Goal: Information Seeking & Learning: Check status

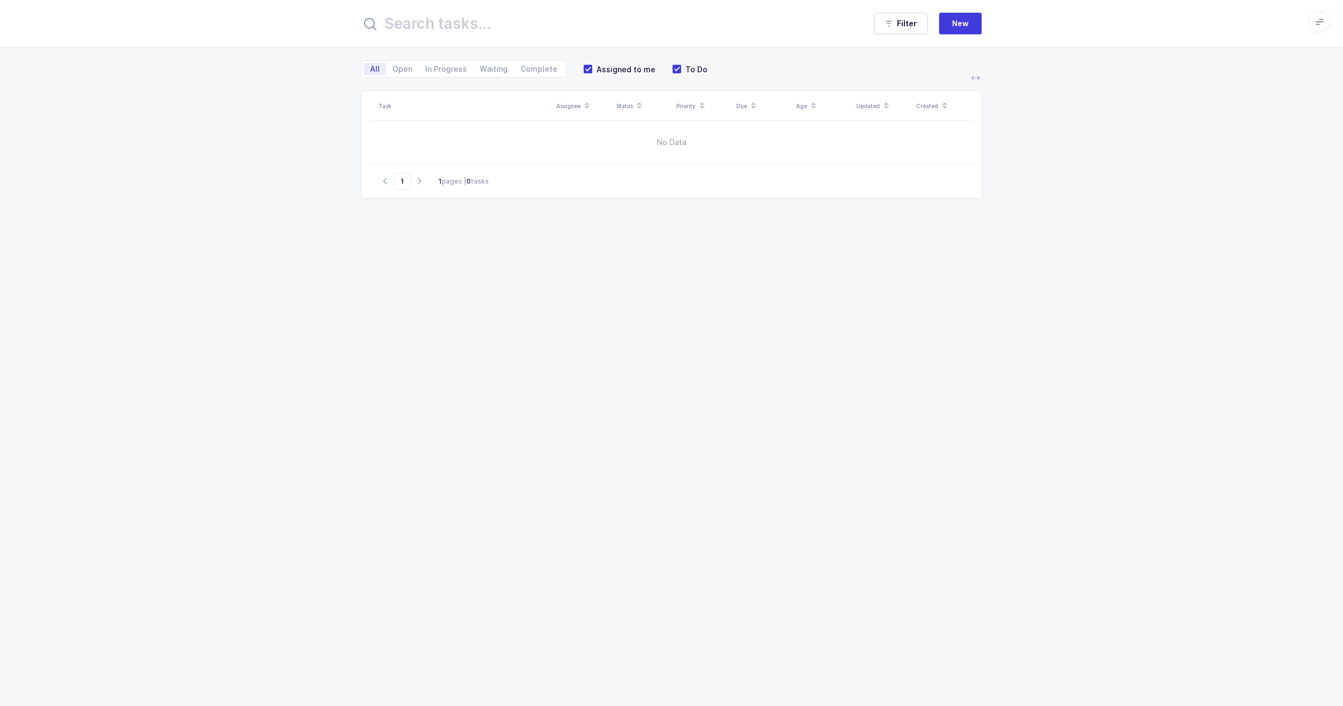
click at [473, 25] on input "text" at bounding box center [608, 24] width 494 height 26
paste input "Hartmann"
type input "Hartmann"
click at [1328, 28] on span at bounding box center [1319, 21] width 21 height 21
click at [1280, 145] on li "Purchasing" at bounding box center [1280, 144] width 80 height 9
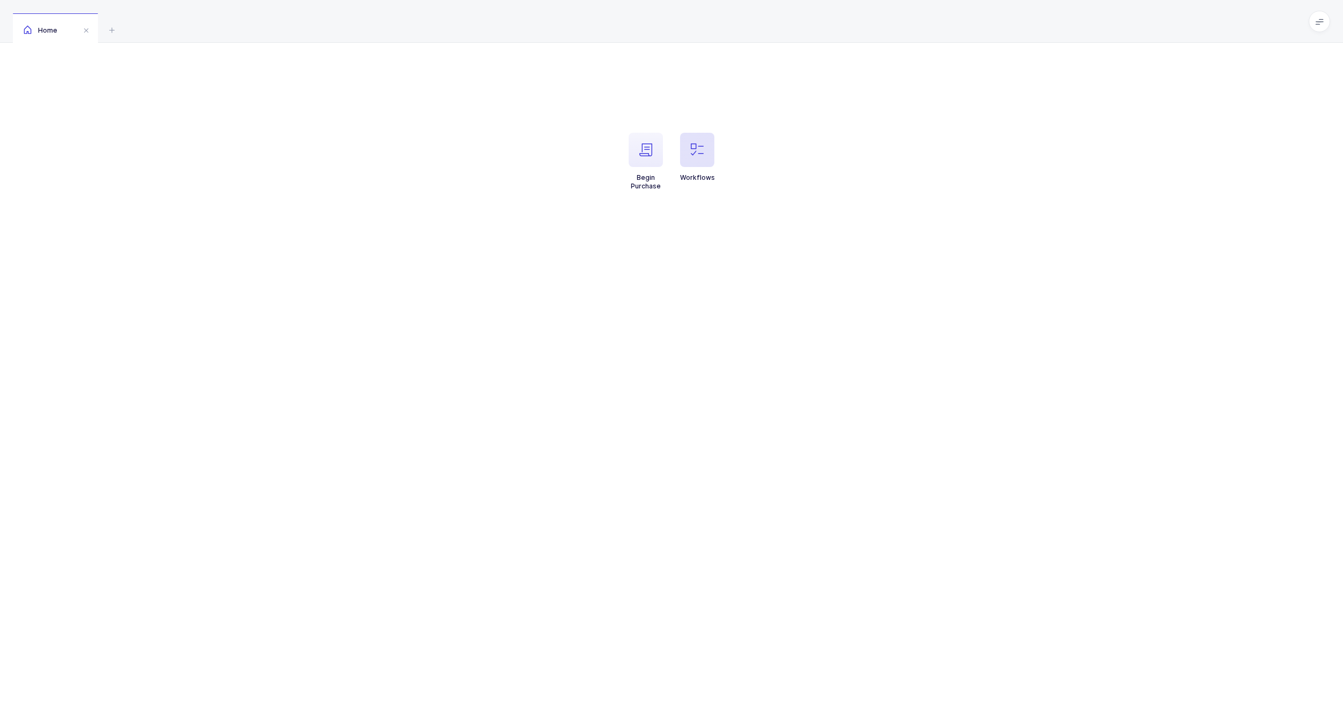
click at [711, 163] on span "button" at bounding box center [697, 150] width 34 height 34
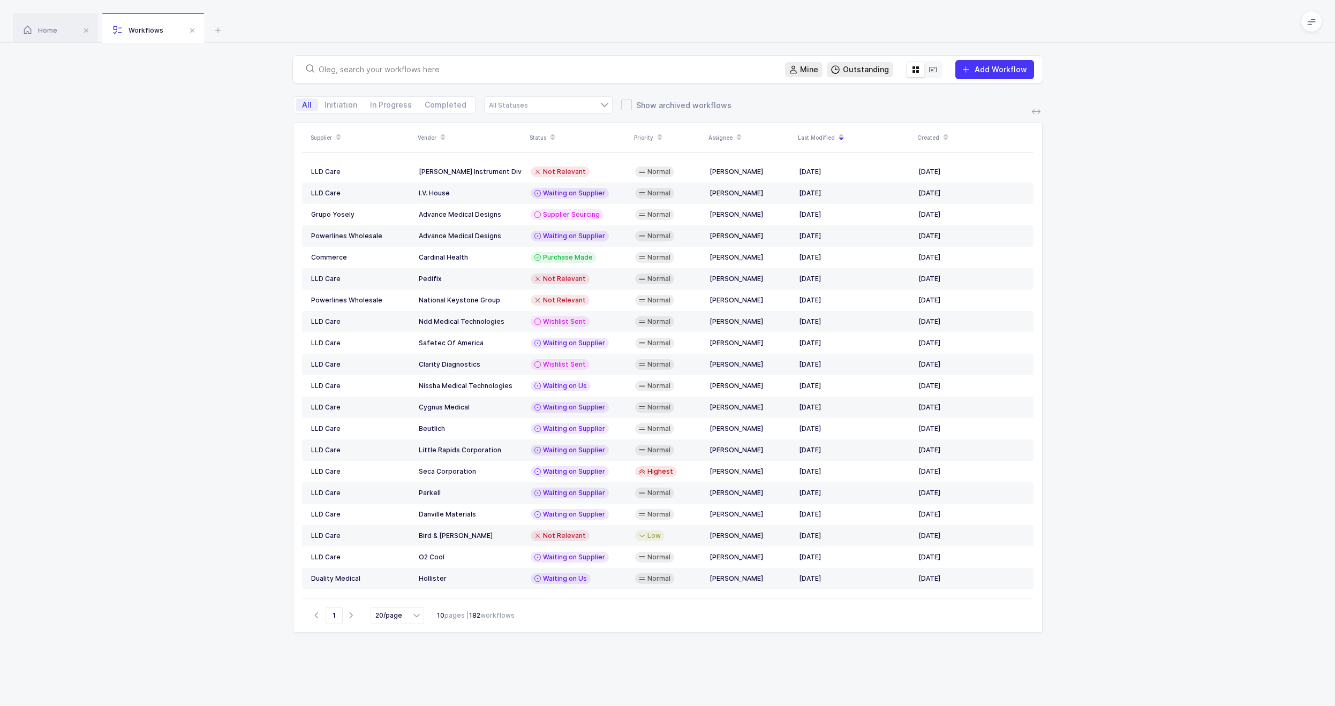
click at [375, 63] on div at bounding box center [539, 69] width 475 height 15
click at [370, 70] on input "text" at bounding box center [546, 69] width 454 height 11
paste input "Hartmann"
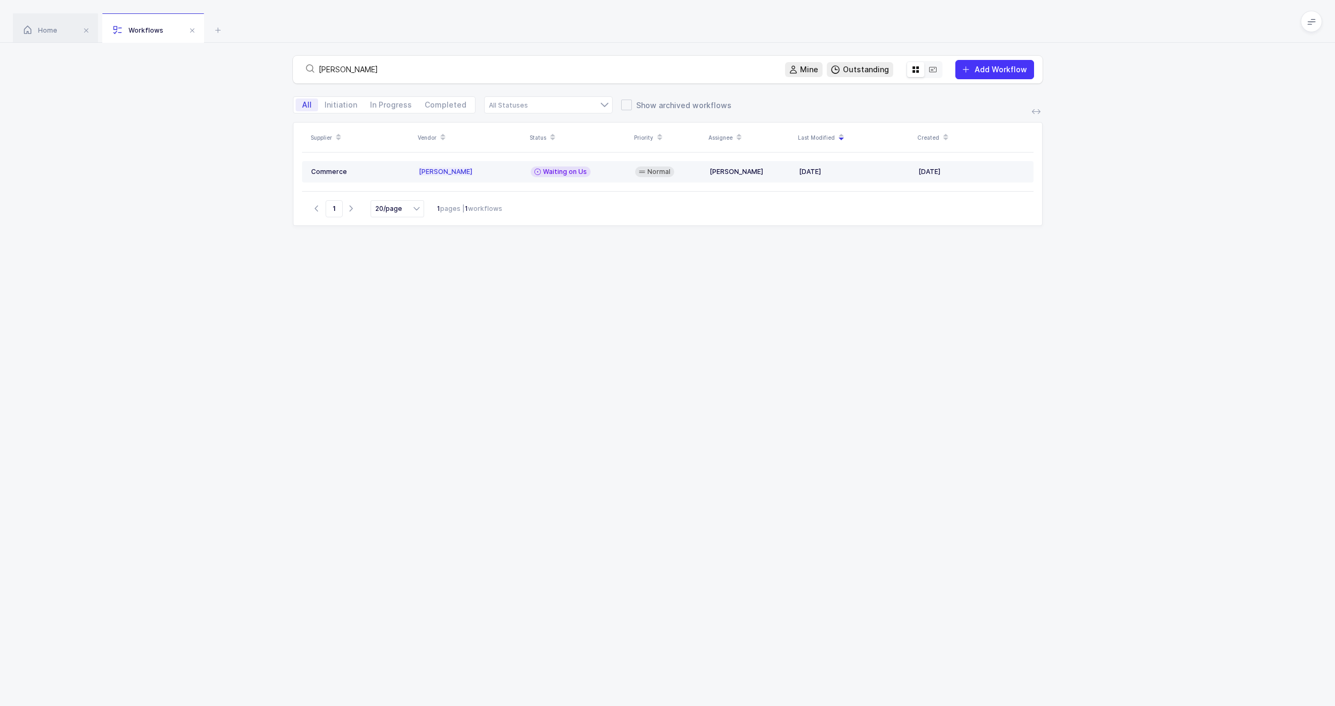
type input "Hartmann"
click at [445, 176] on td "Hartmann" at bounding box center [471, 171] width 112 height 21
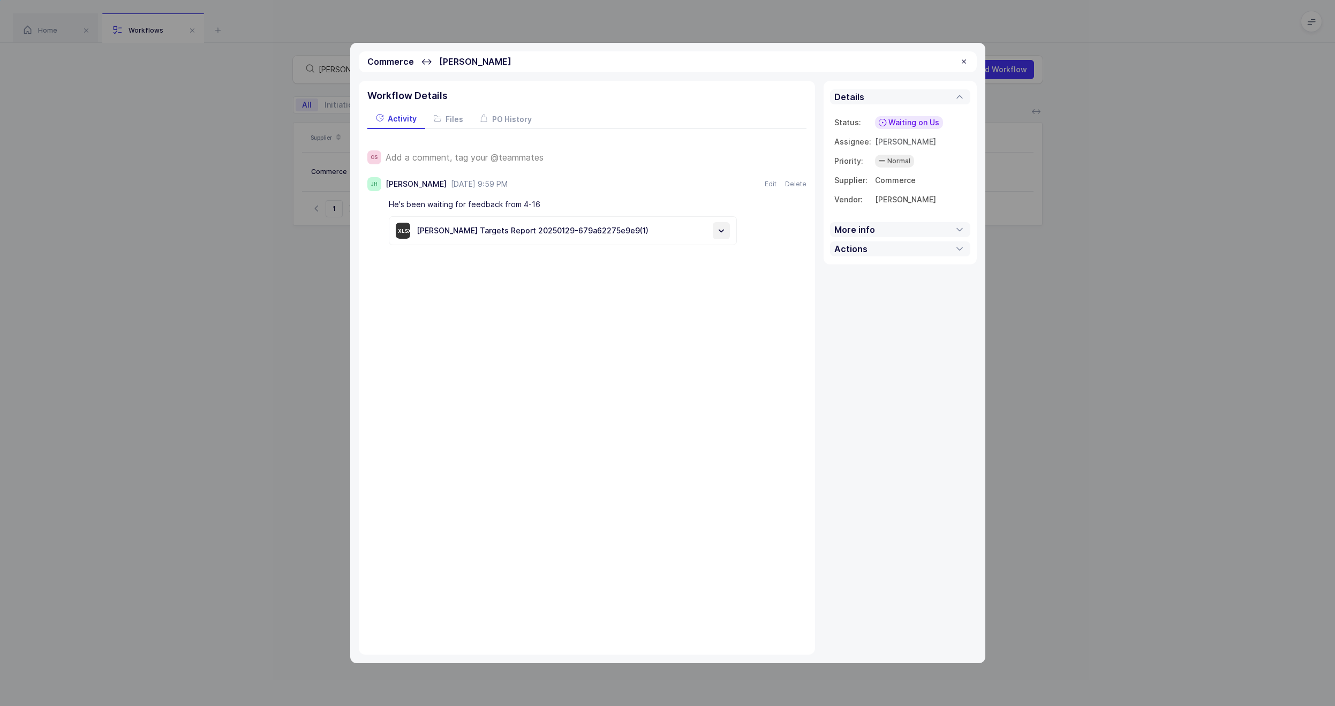
click at [725, 232] on icon at bounding box center [721, 230] width 11 height 11
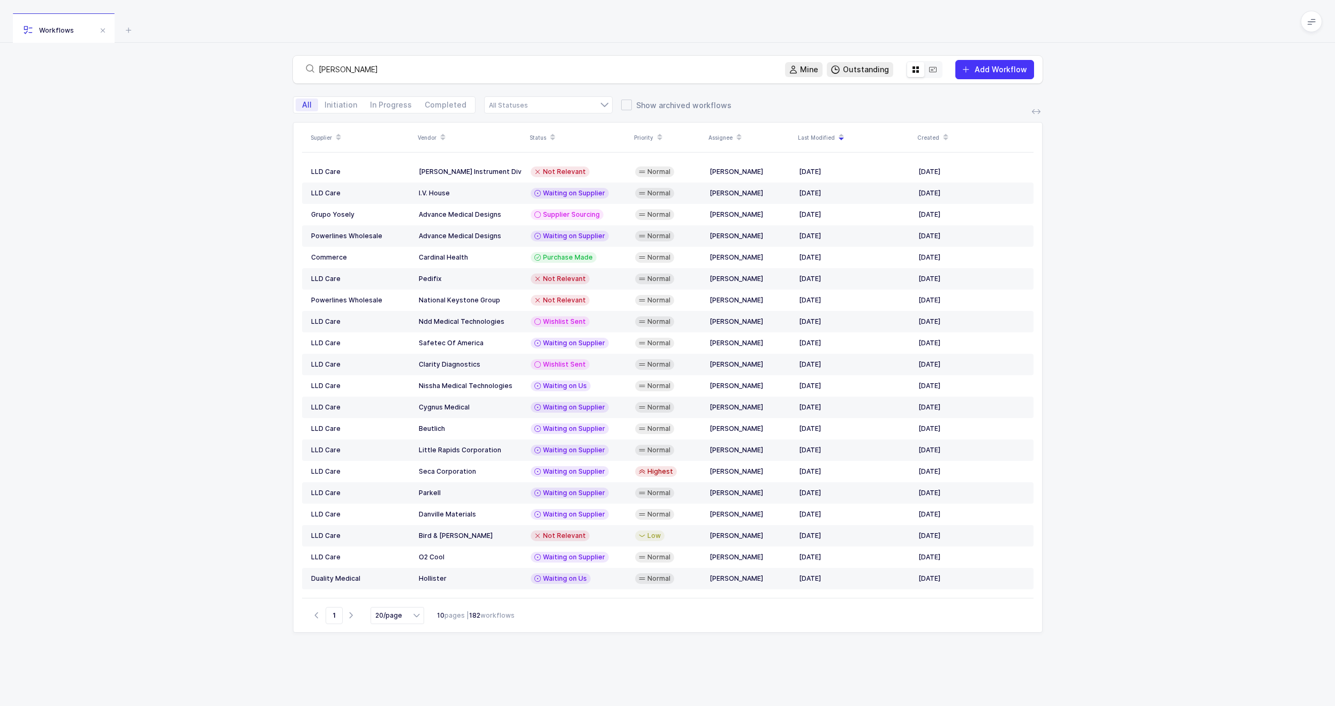
click at [410, 28] on div "Workflows" at bounding box center [667, 21] width 1335 height 43
click at [375, 67] on input "Hartmann" at bounding box center [546, 69] width 454 height 11
click at [445, 66] on input "Hartmann" at bounding box center [546, 69] width 454 height 11
type input "Hartman"
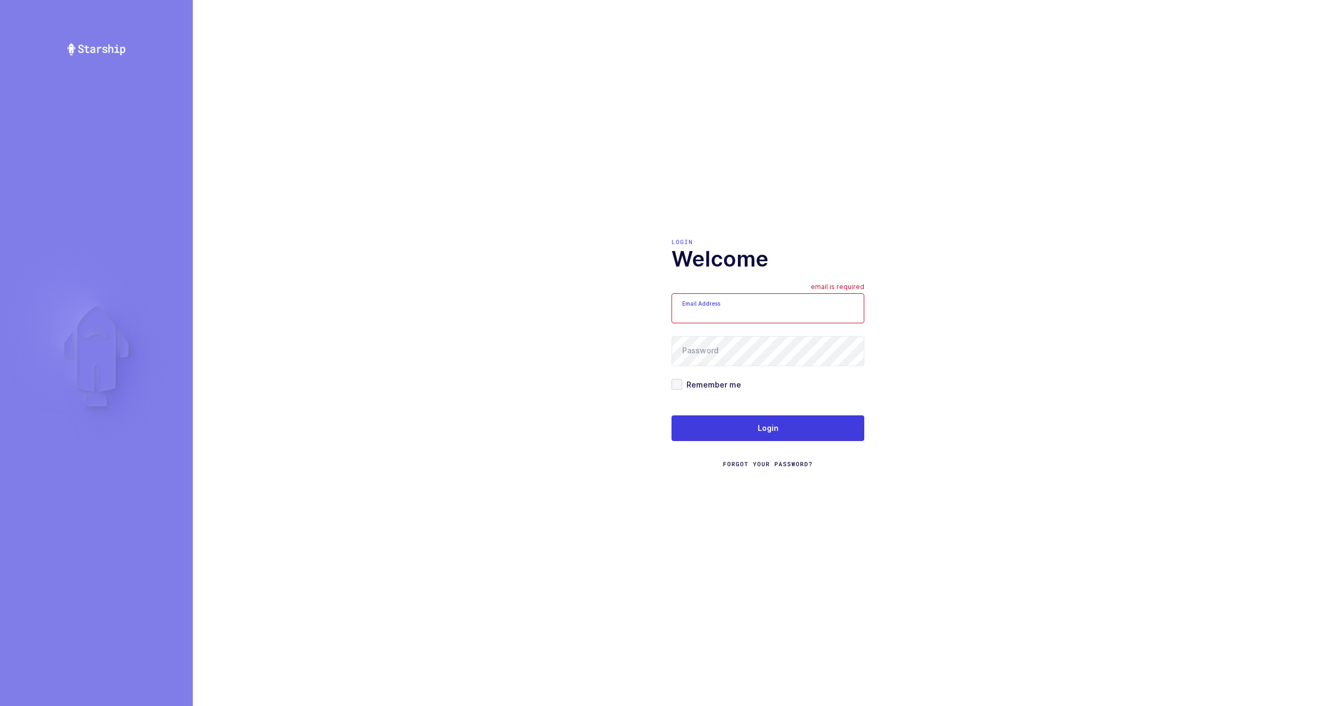
click at [379, 84] on div "Login Welcome Email Address email is required Password Remember me Login Forgot…" at bounding box center [768, 353] width 1150 height 706
click at [756, 296] on input "Email Address" at bounding box center [768, 308] width 193 height 30
click at [758, 310] on input "Email Address" at bounding box center [768, 308] width 193 height 30
type input "ol"
click at [795, 192] on div "Login Welcome Email Address ol email is not a valid email Password Remember me …" at bounding box center [768, 353] width 1150 height 706
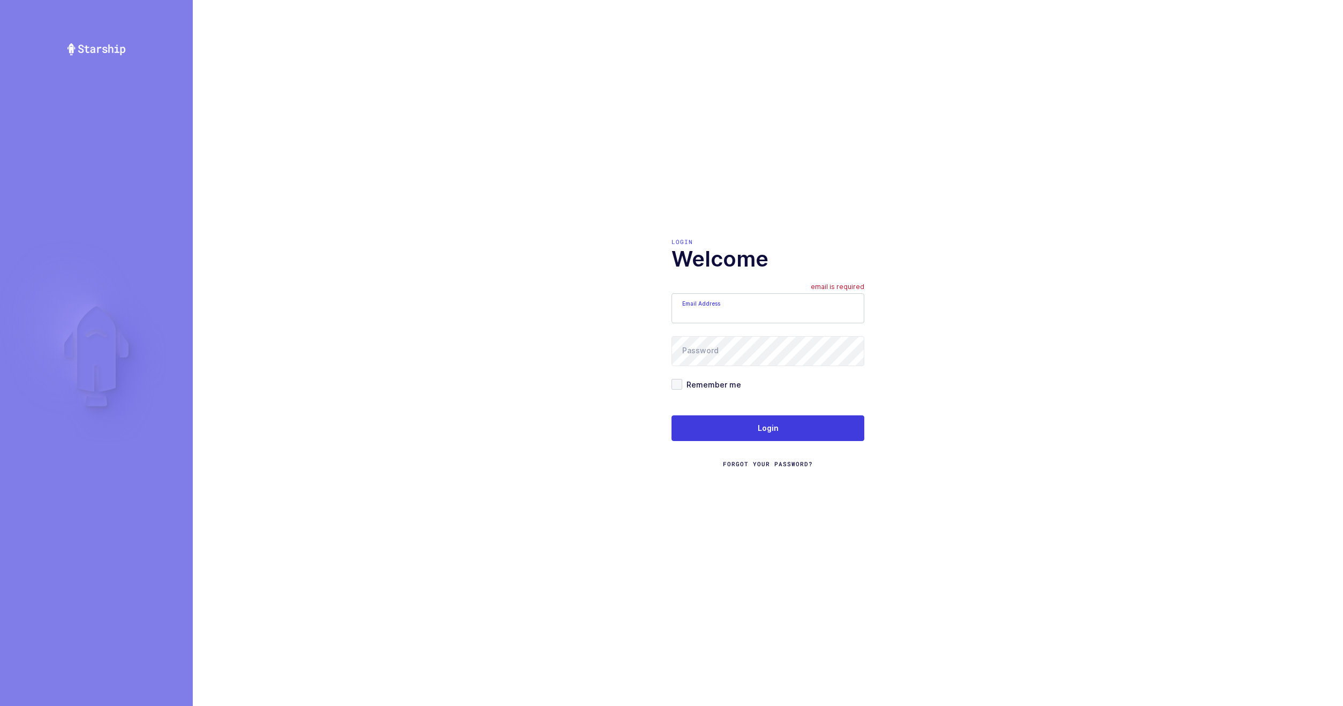
click at [711, 315] on input "Email Address" at bounding box center [768, 308] width 193 height 30
type input "oleg.sviridov@resolventagroup.com"
click at [709, 387] on span "Remember me" at bounding box center [711, 385] width 59 height 10
click at [682, 379] on input "Remember me" at bounding box center [682, 379] width 0 height 0
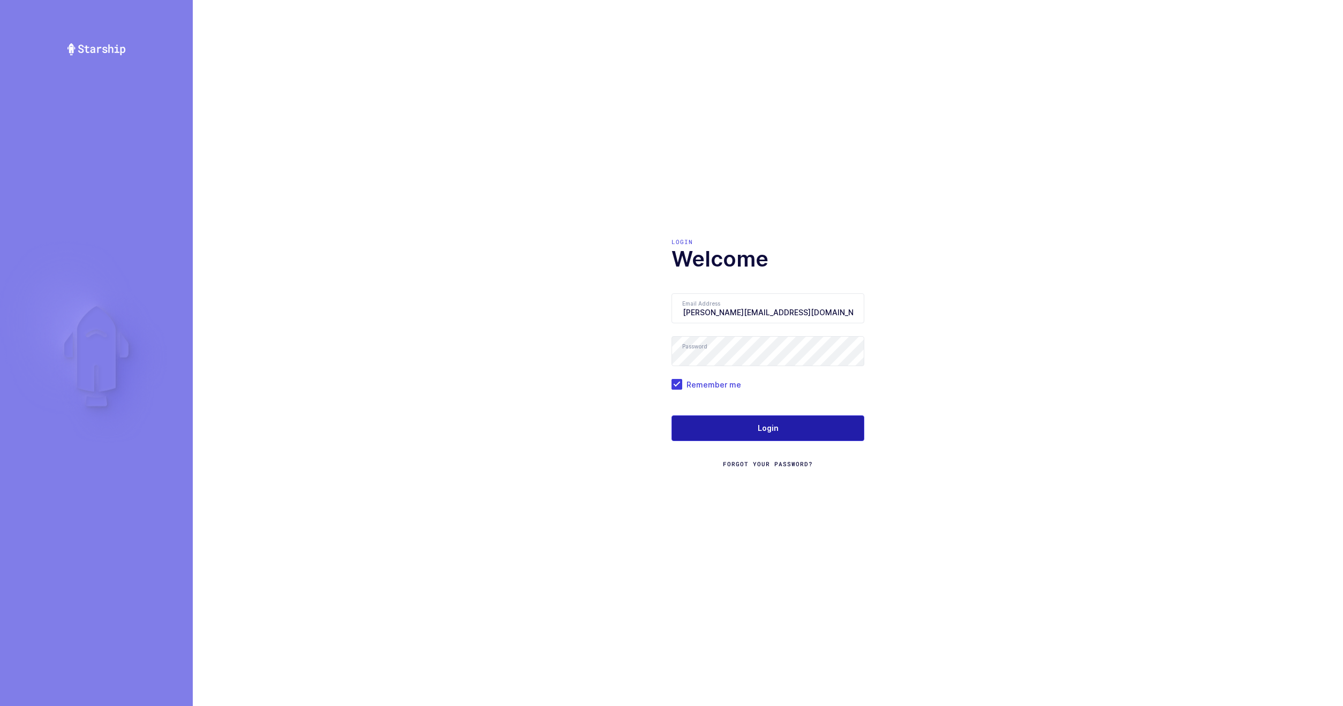
click at [733, 435] on button "Login" at bounding box center [768, 429] width 193 height 26
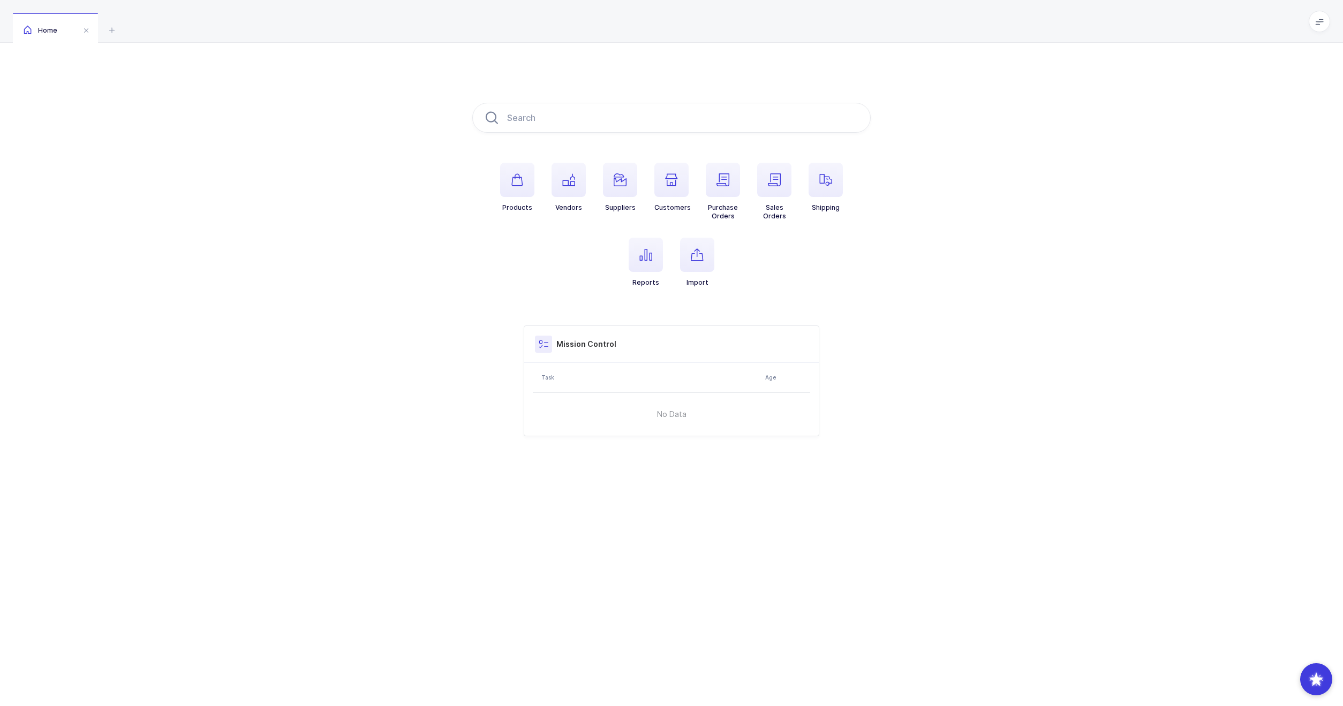
click at [1332, 22] on div "Home" at bounding box center [671, 21] width 1343 height 43
click at [1319, 22] on icon at bounding box center [1319, 21] width 9 height 9
click at [1279, 141] on li "Purchasing" at bounding box center [1280, 144] width 80 height 9
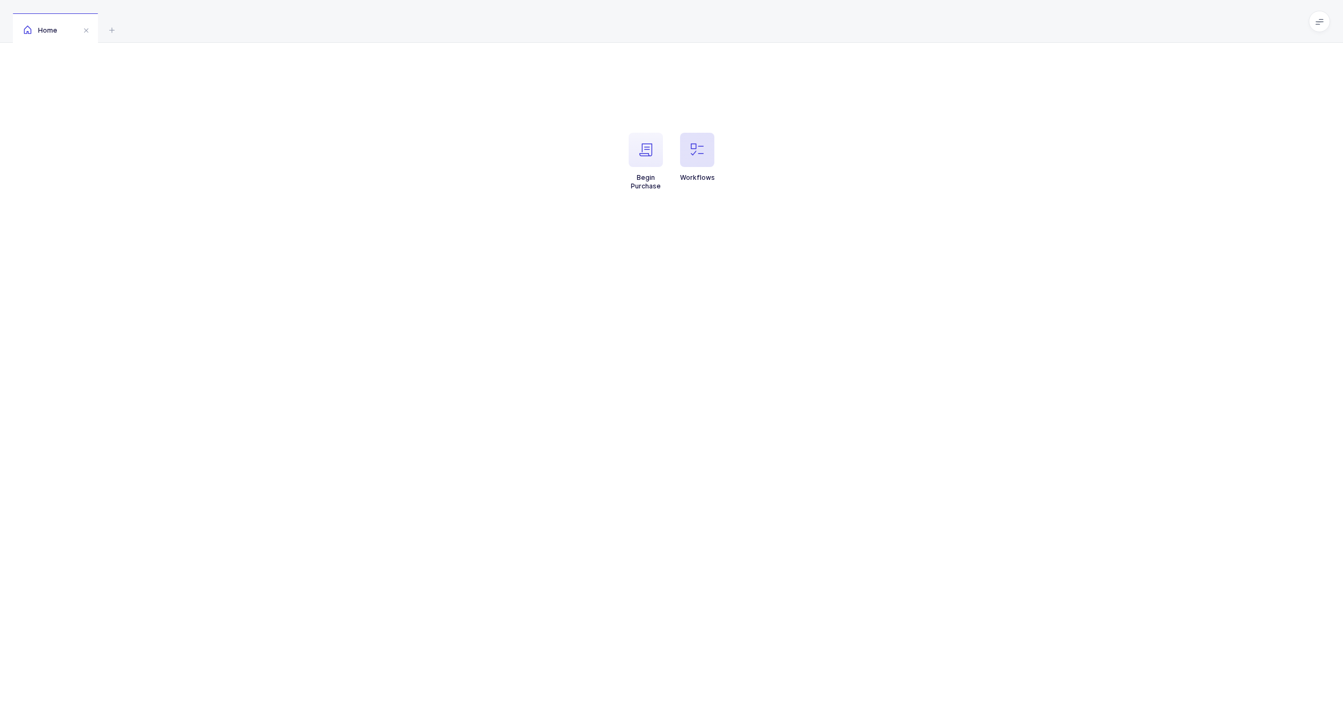
click at [693, 136] on span "button" at bounding box center [697, 150] width 34 height 34
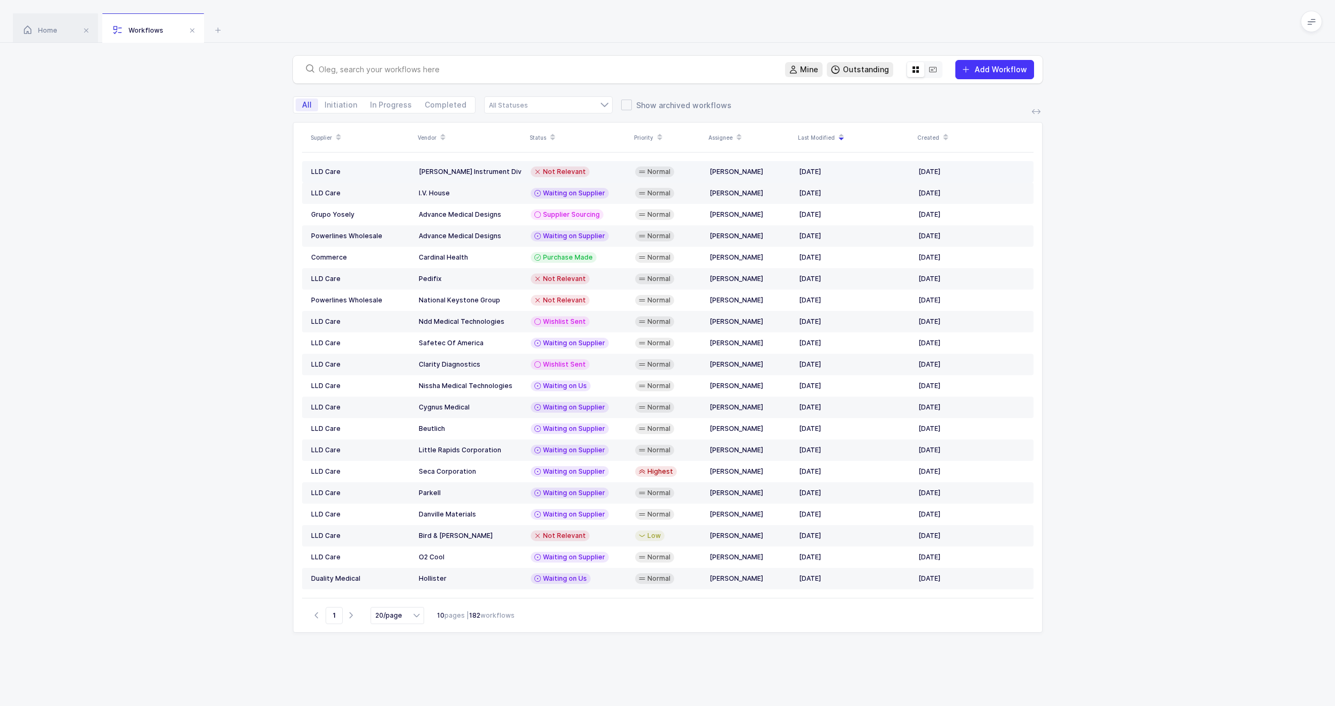
click at [441, 171] on div "[PERSON_NAME] Instrument Div" at bounding box center [470, 172] width 103 height 9
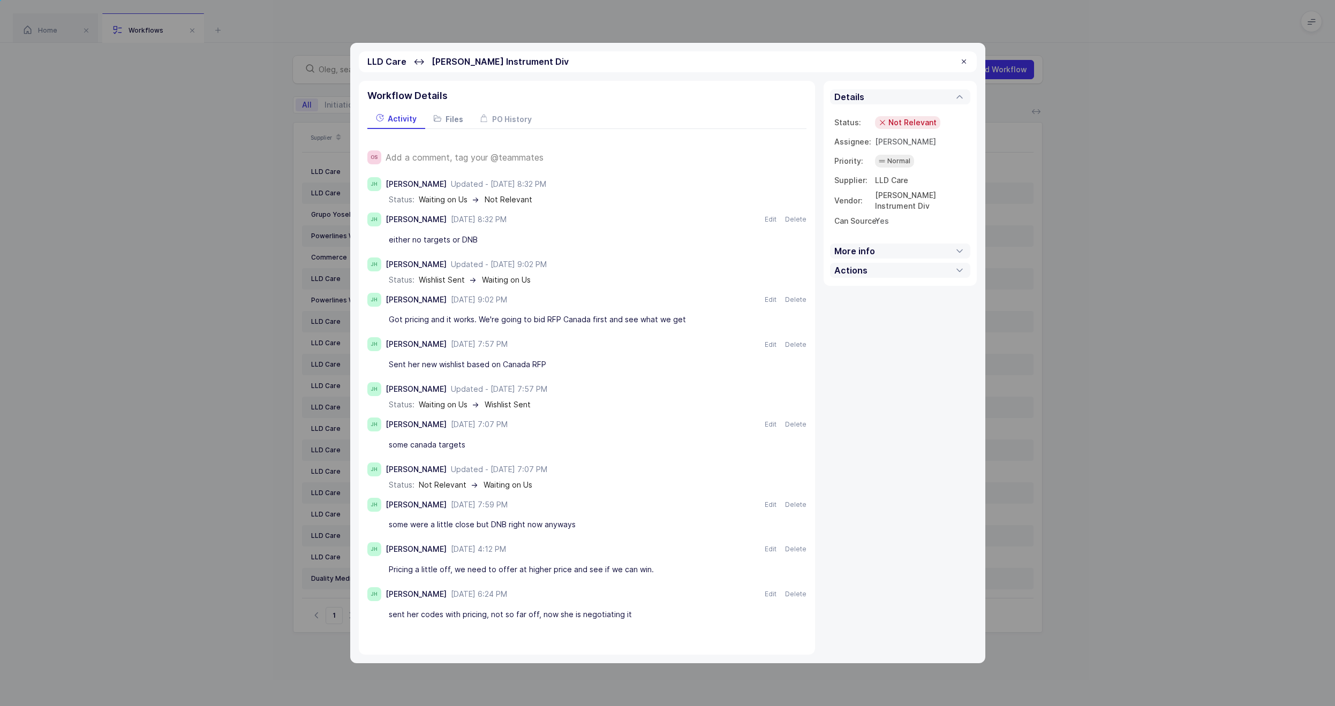
click at [447, 119] on span "Files" at bounding box center [455, 119] width 18 height 9
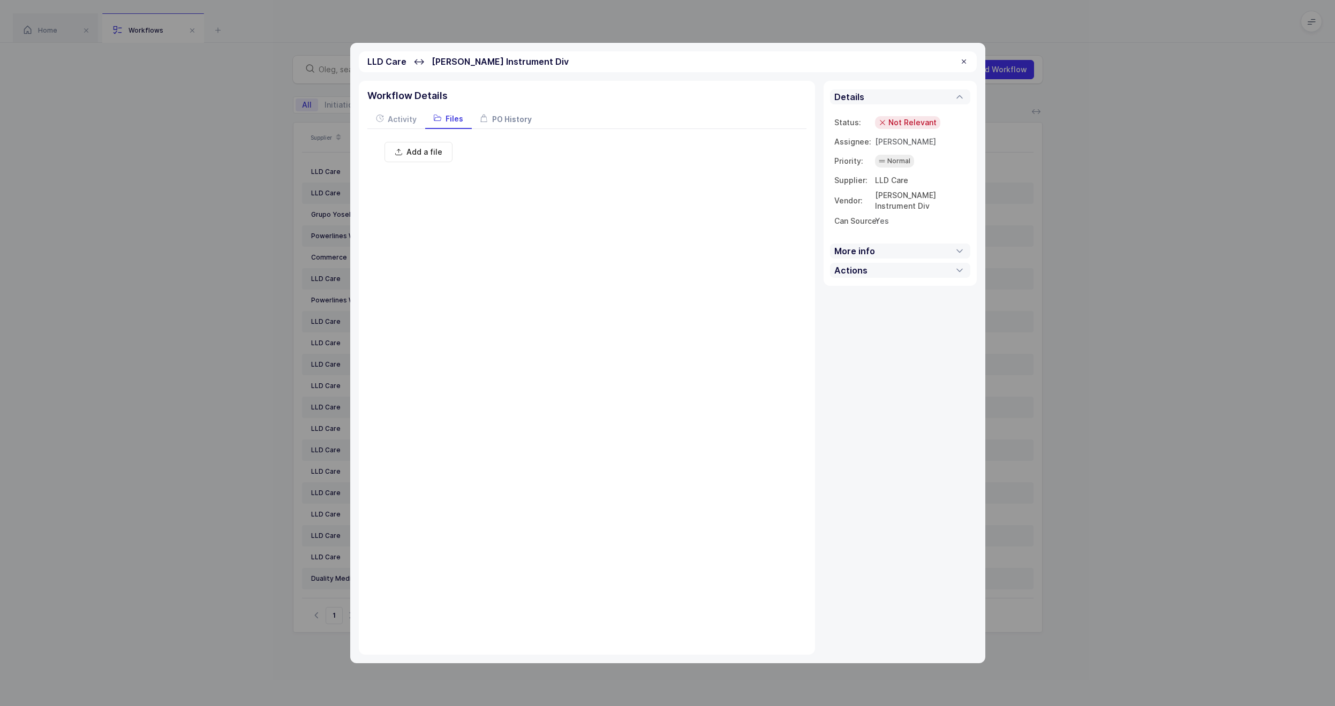
click at [500, 122] on span "PO History" at bounding box center [512, 119] width 40 height 9
click at [461, 121] on span "Files" at bounding box center [455, 119] width 18 height 9
click at [412, 123] on span "Activity" at bounding box center [402, 119] width 29 height 9
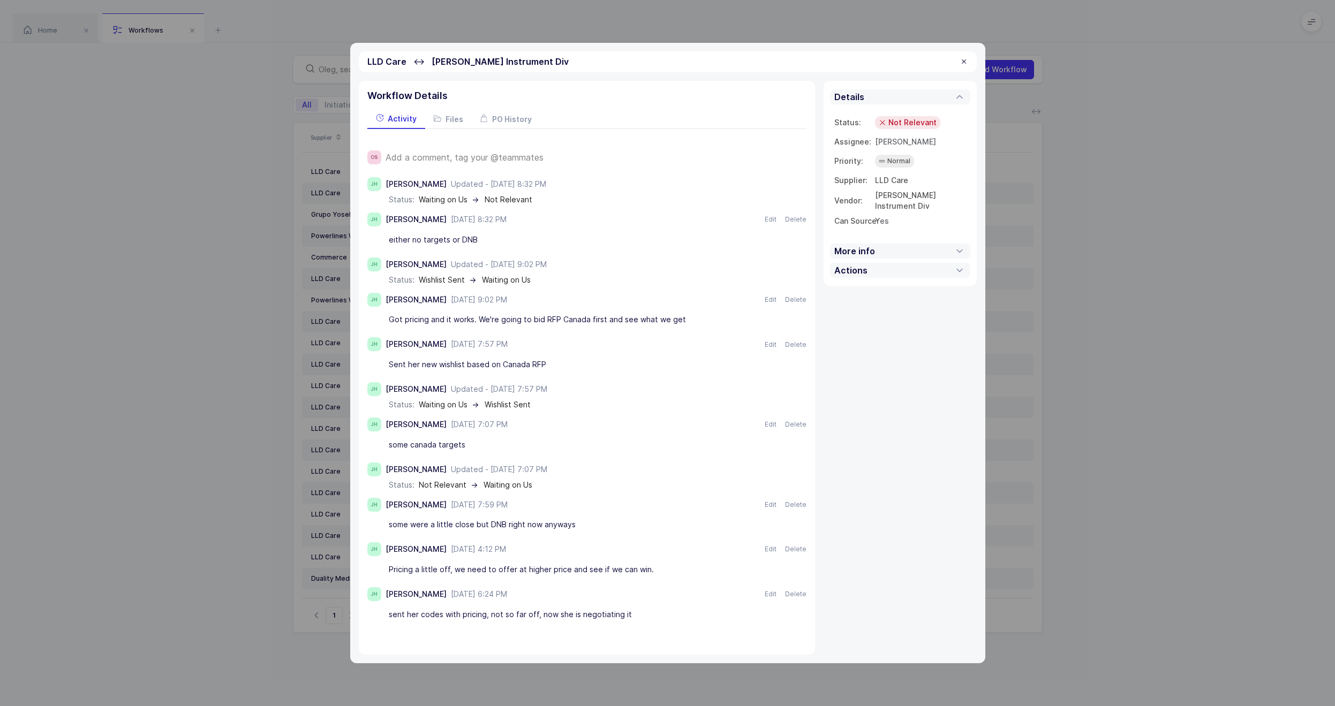
click at [268, 155] on div "LLD Care ↔ [PERSON_NAME] Instrument Div Workflow Details Activity Files PO Hist…" at bounding box center [667, 353] width 1335 height 706
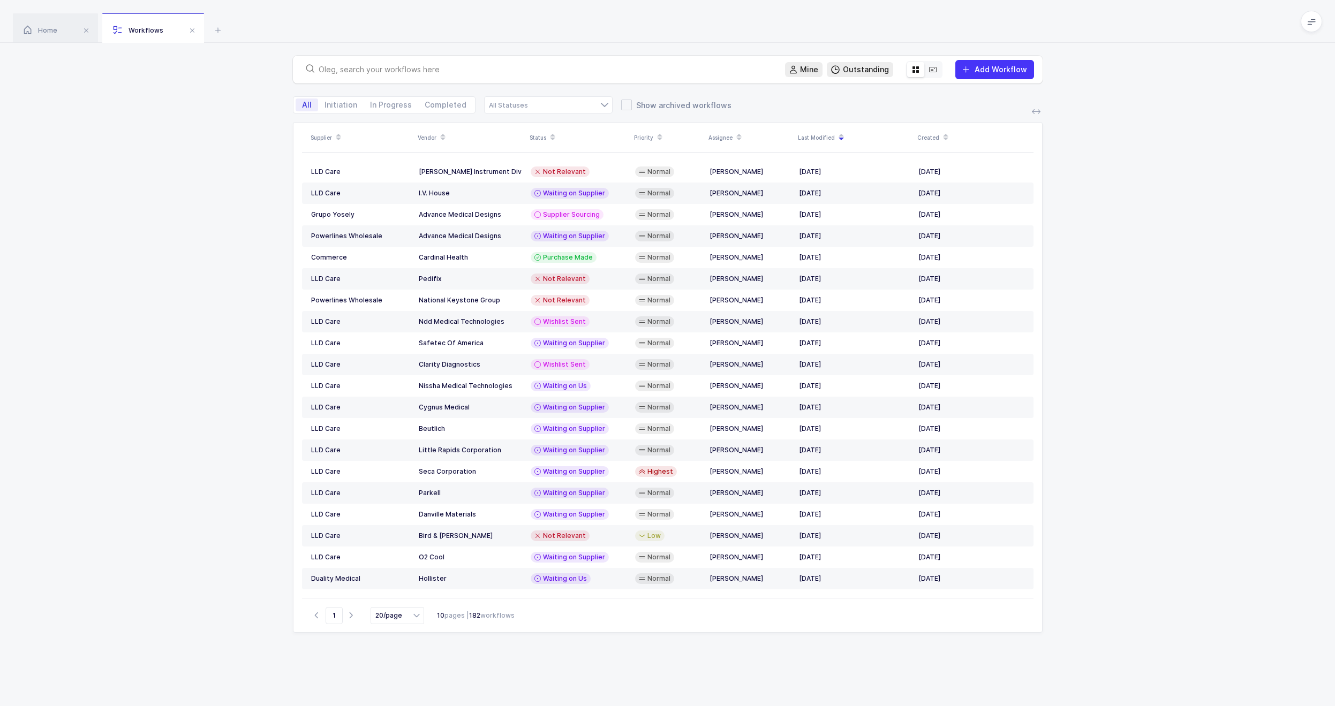
click at [391, 69] on input "text" at bounding box center [546, 69] width 454 height 11
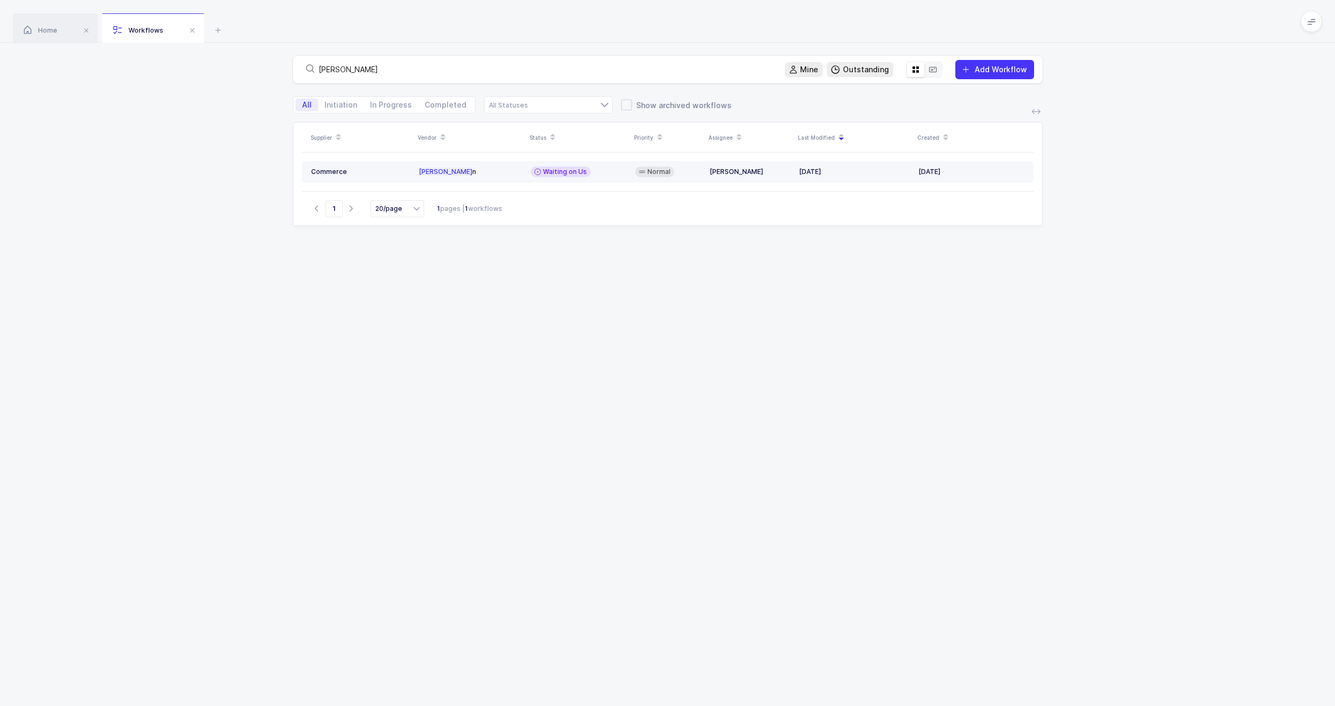
type input "[PERSON_NAME]"
click at [451, 174] on div "[PERSON_NAME] n" at bounding box center [470, 172] width 103 height 9
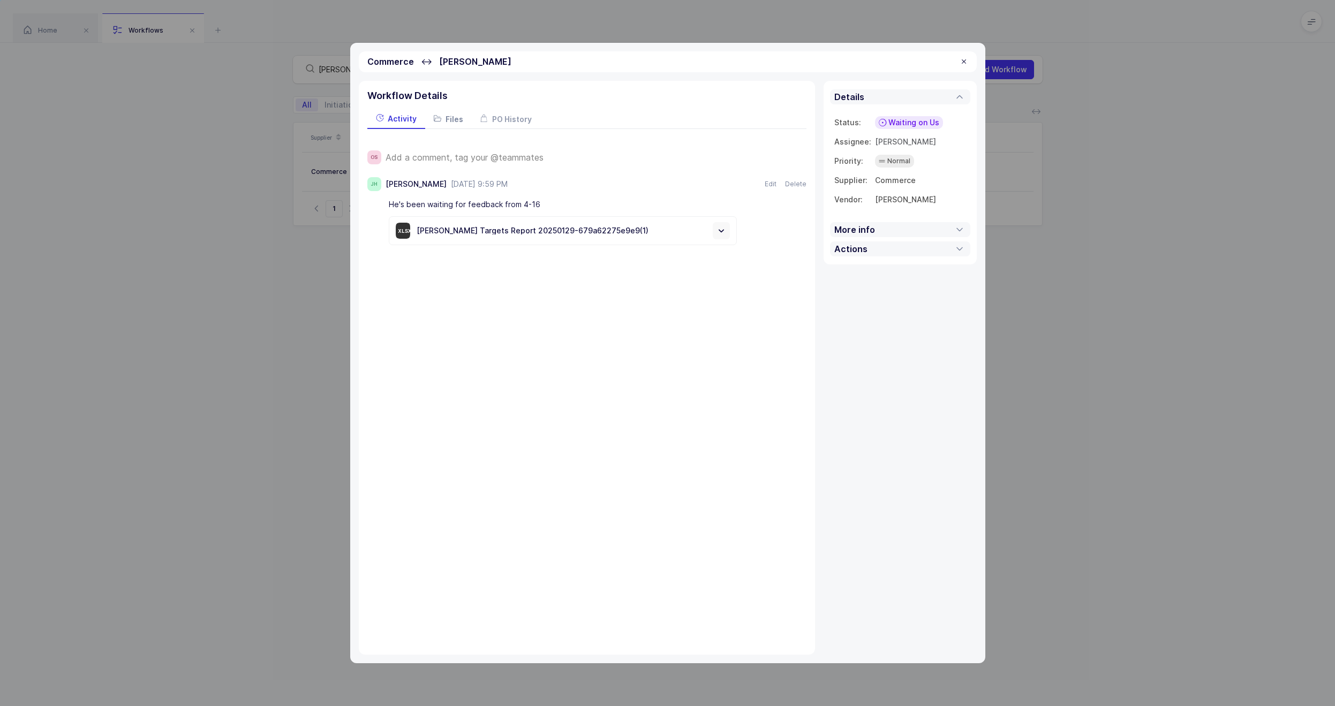
click at [451, 120] on span "Files" at bounding box center [455, 119] width 18 height 9
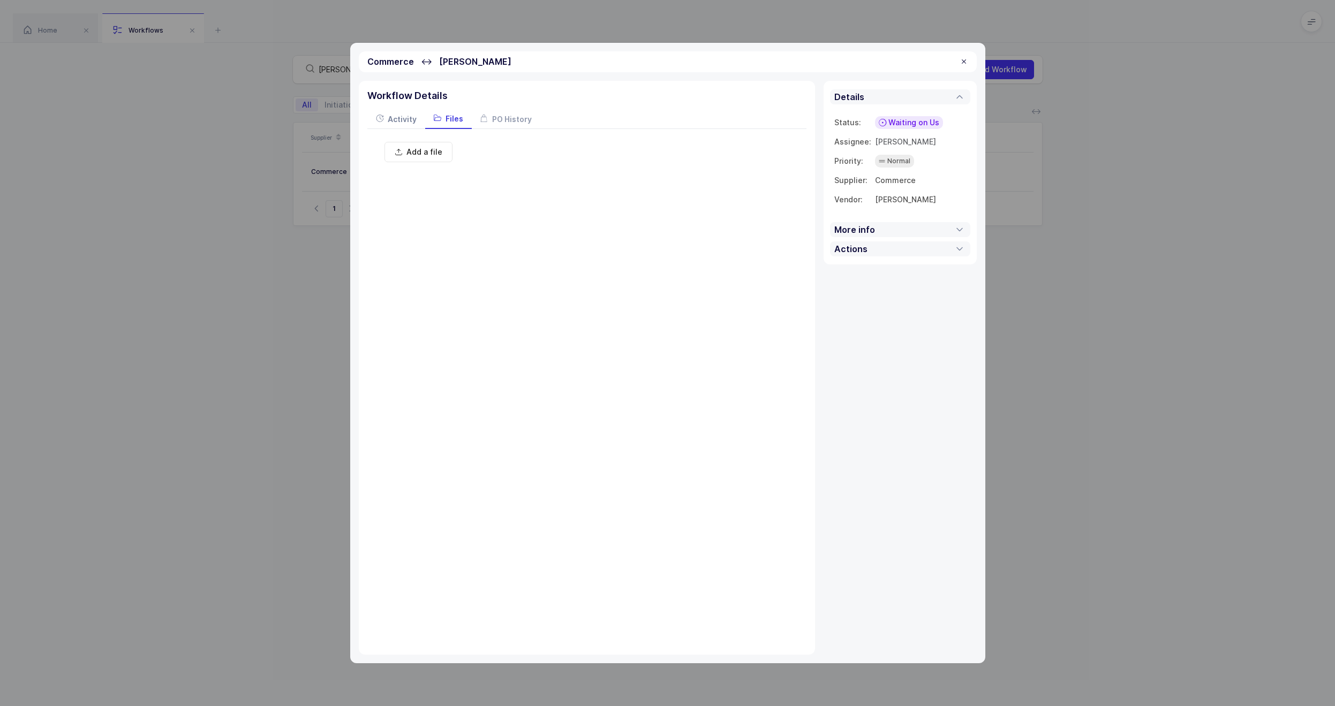
click at [389, 123] on span "Activity" at bounding box center [402, 119] width 29 height 9
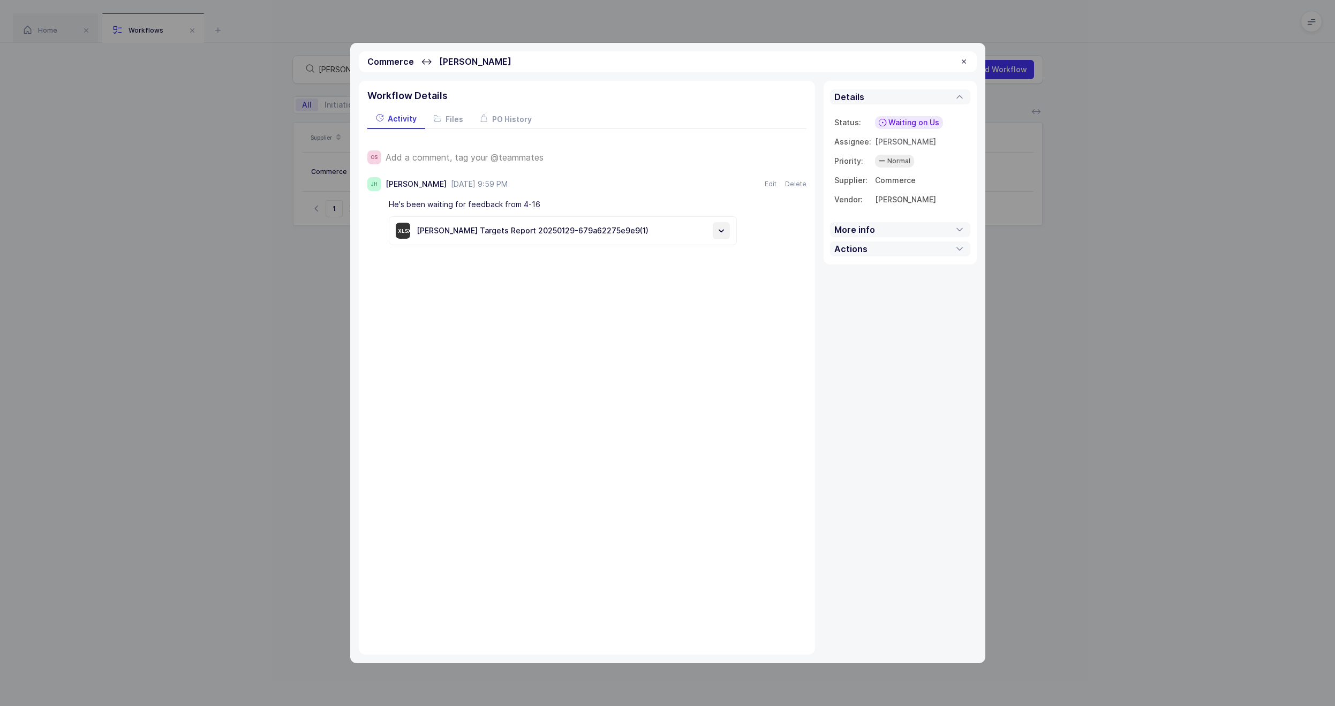
click at [719, 232] on icon at bounding box center [721, 230] width 11 height 11
click at [255, 283] on div "Commerce ↔ [PERSON_NAME] Workflow Details Activity Files PO History OS Add a co…" at bounding box center [667, 353] width 1335 height 706
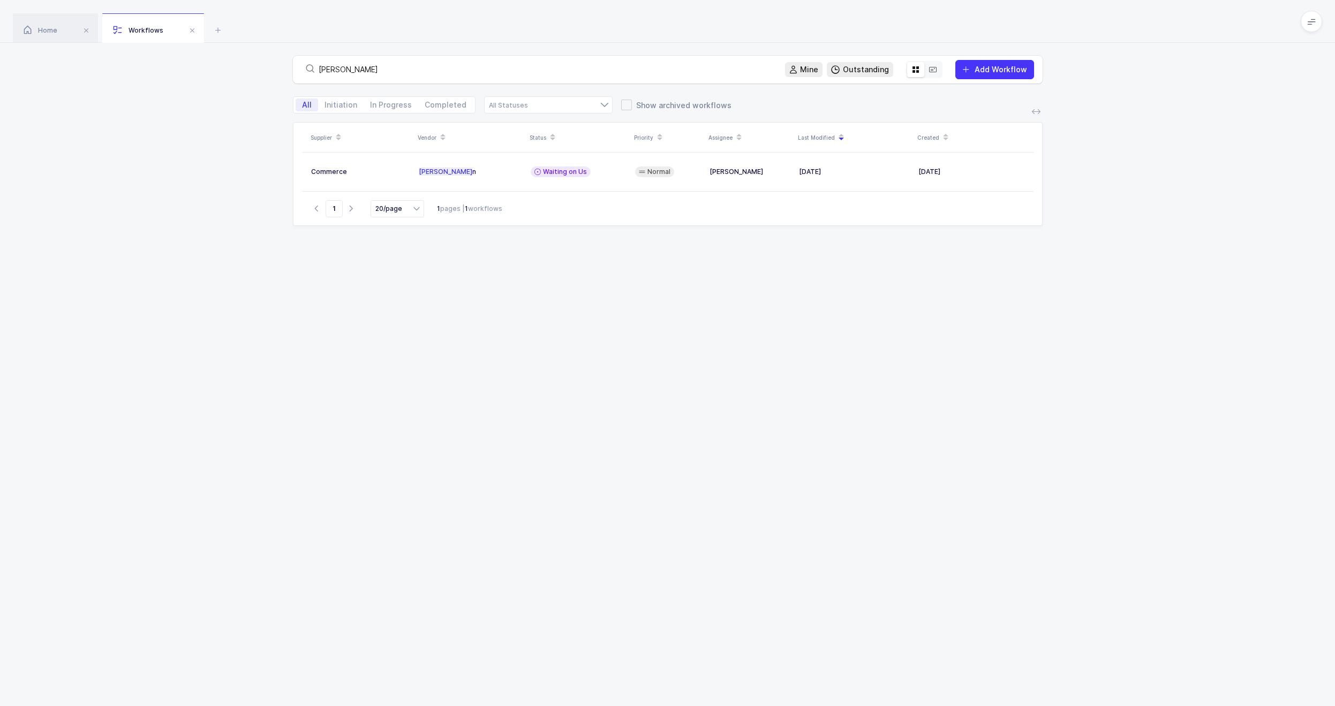
click at [361, 74] on input "[PERSON_NAME]" at bounding box center [546, 69] width 454 height 11
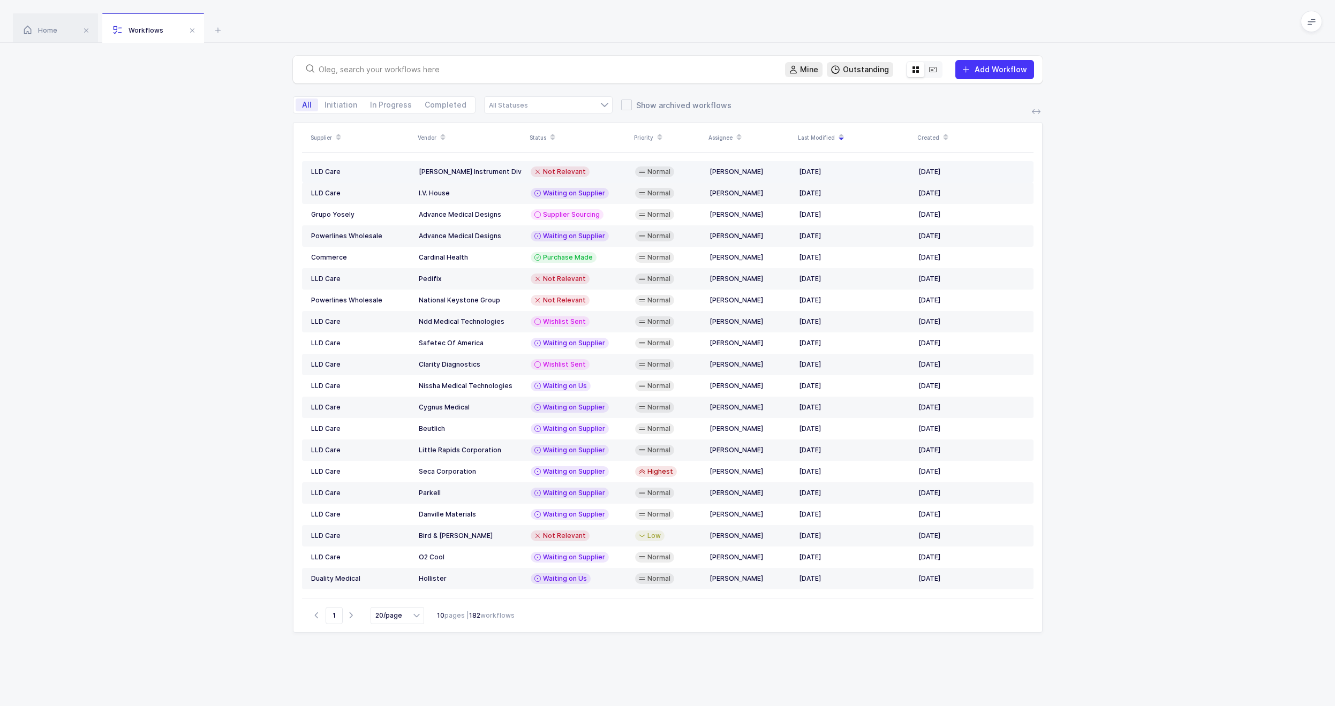
click at [420, 177] on td "[PERSON_NAME] Instrument Div" at bounding box center [471, 171] width 112 height 21
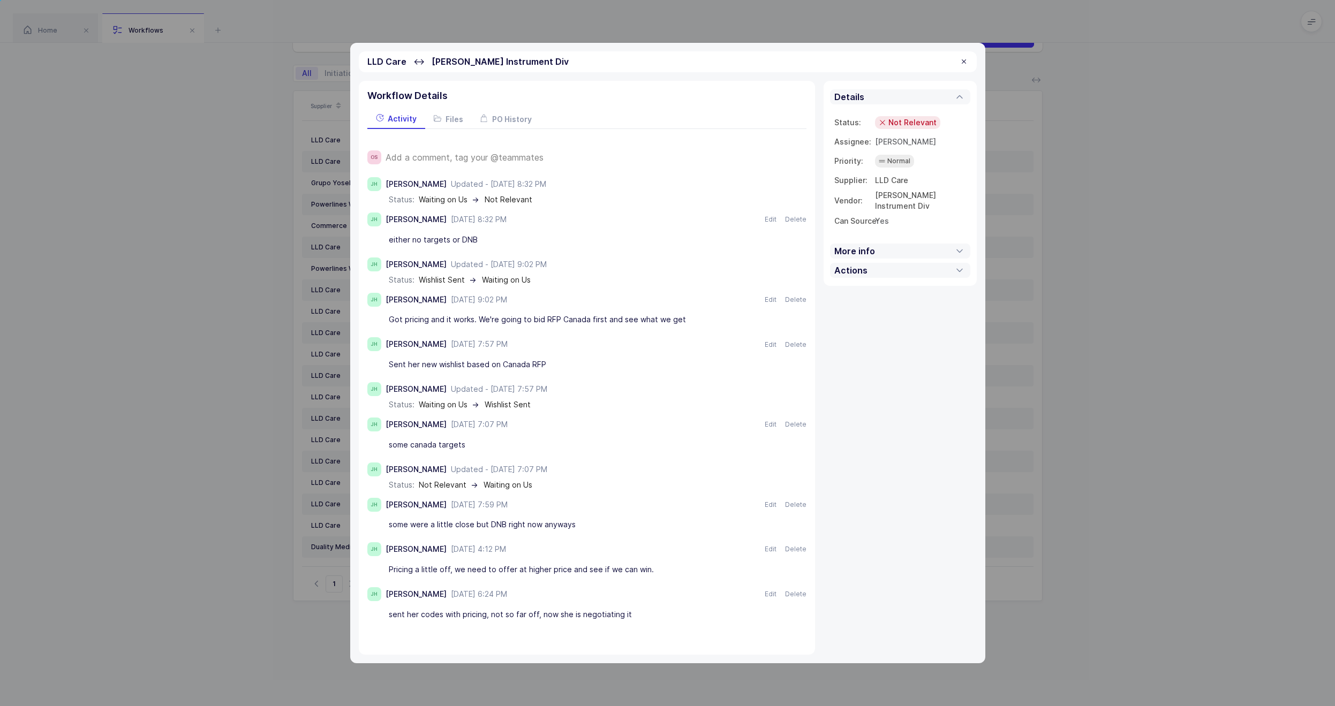
scroll to position [62, 0]
click at [235, 382] on div "LLD Care ↔ [PERSON_NAME] Instrument Div Workflow Details Activity Files PO Hist…" at bounding box center [667, 353] width 1335 height 706
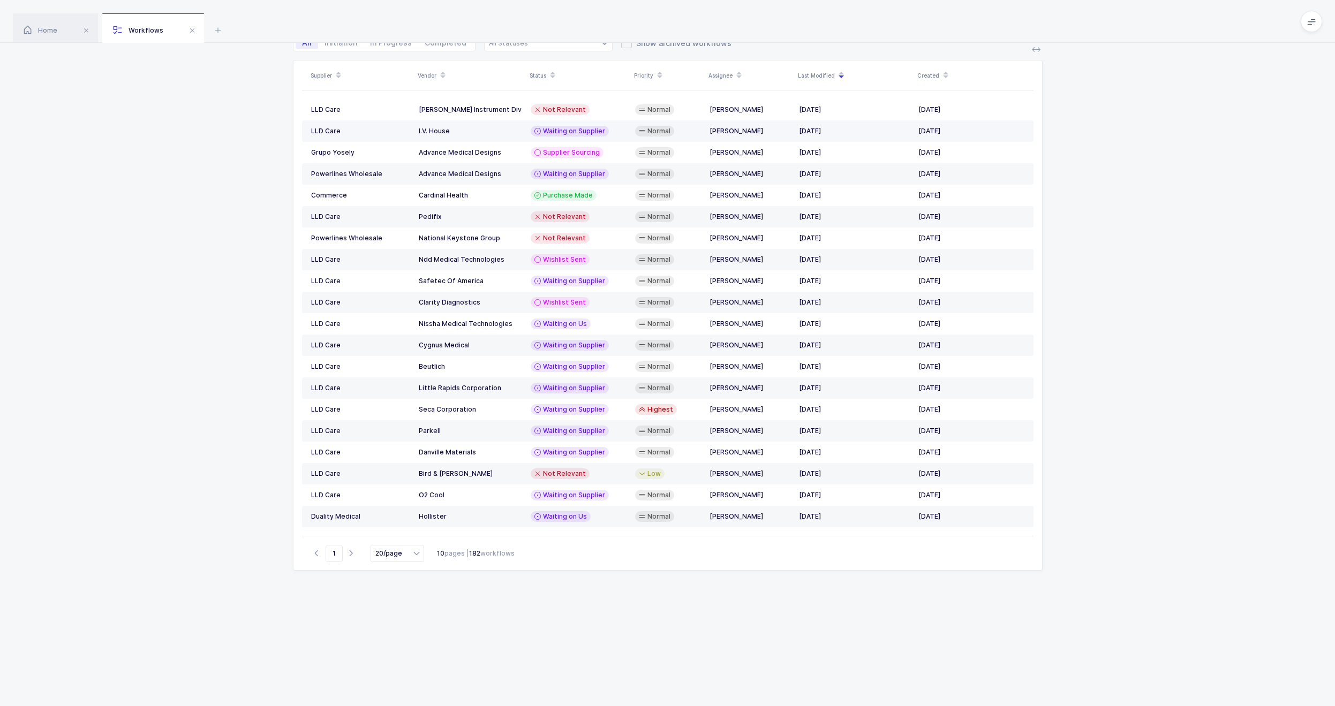
click at [398, 129] on div "LLD Care" at bounding box center [360, 131] width 99 height 9
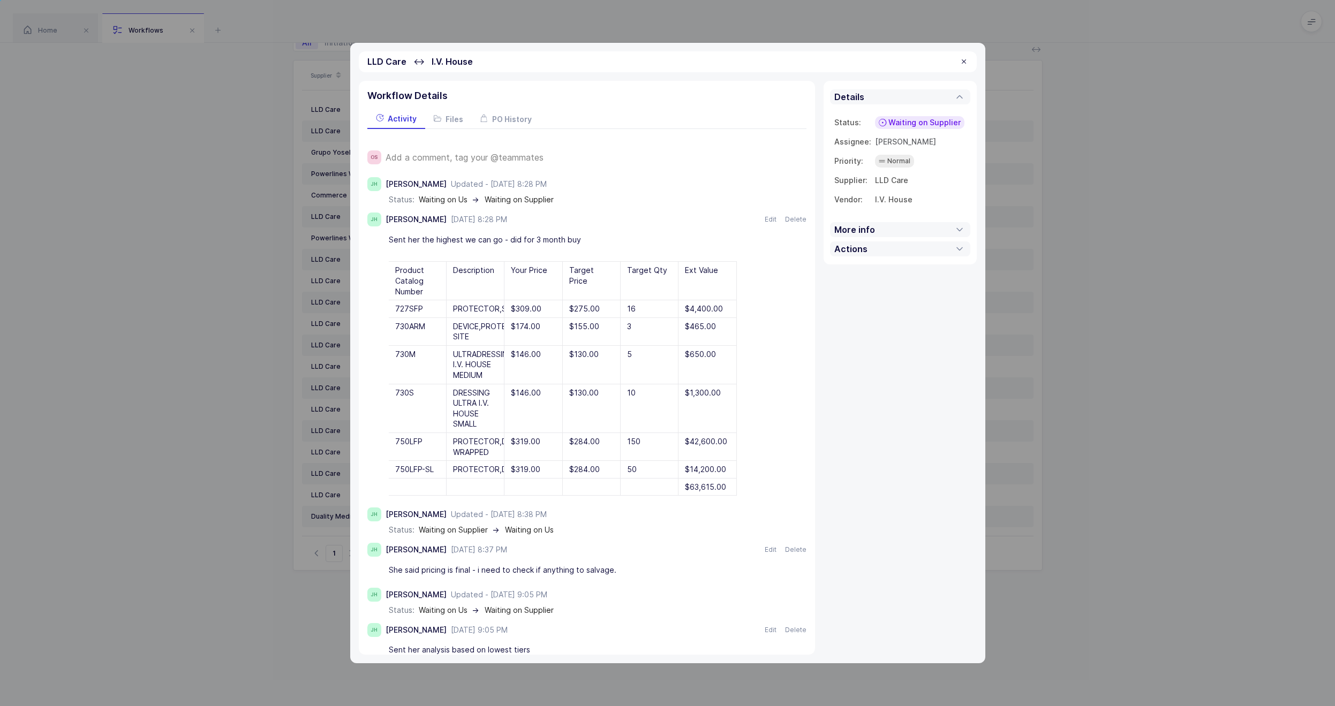
scroll to position [102, 0]
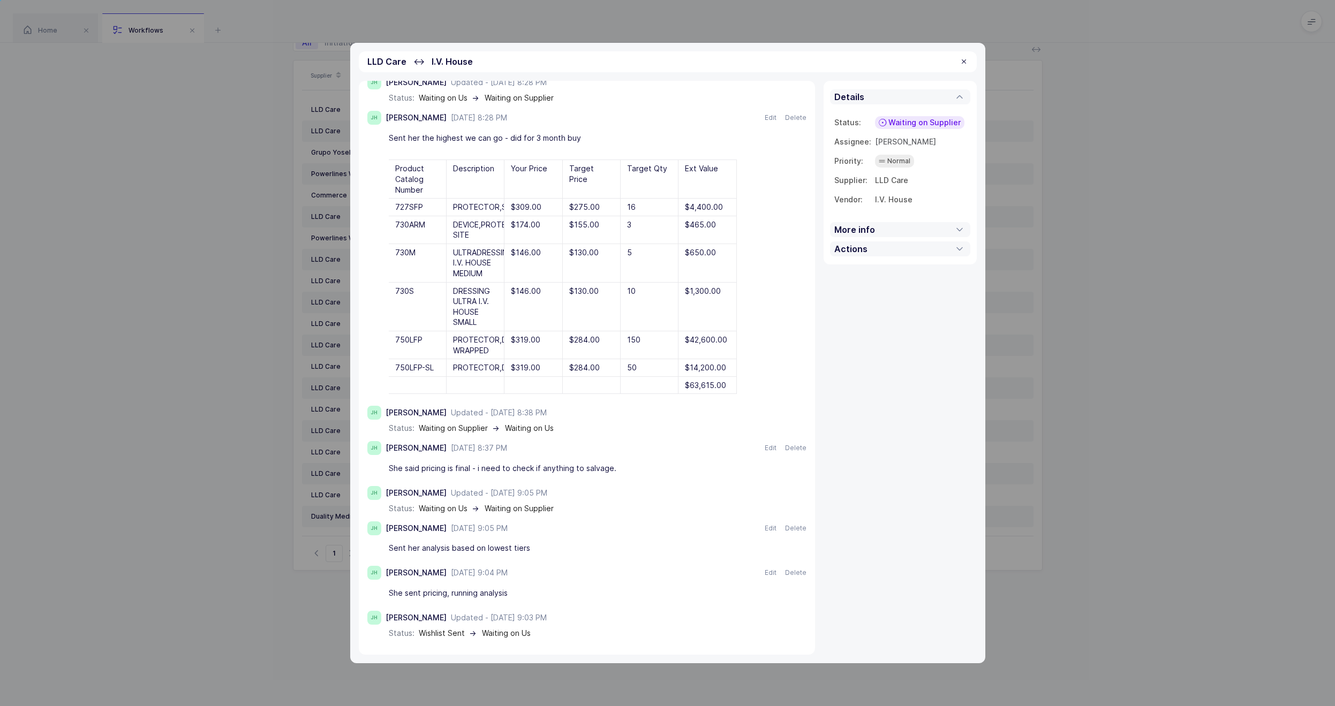
click at [210, 340] on div "LLD Care ↔ I.V. House Workflow Details Activity Files PO History OS Add a comme…" at bounding box center [667, 353] width 1335 height 706
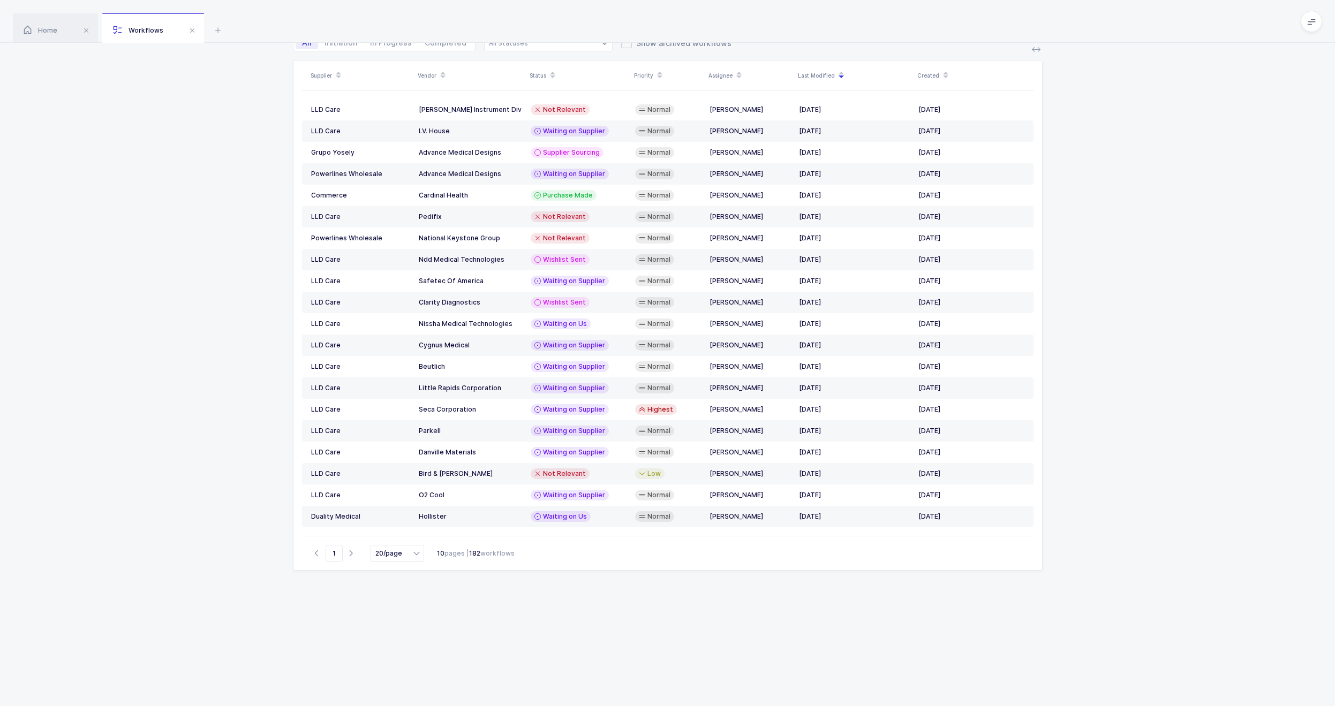
scroll to position [0, 0]
click at [405, 164] on td "Powerlines Wholesale" at bounding box center [358, 173] width 112 height 21
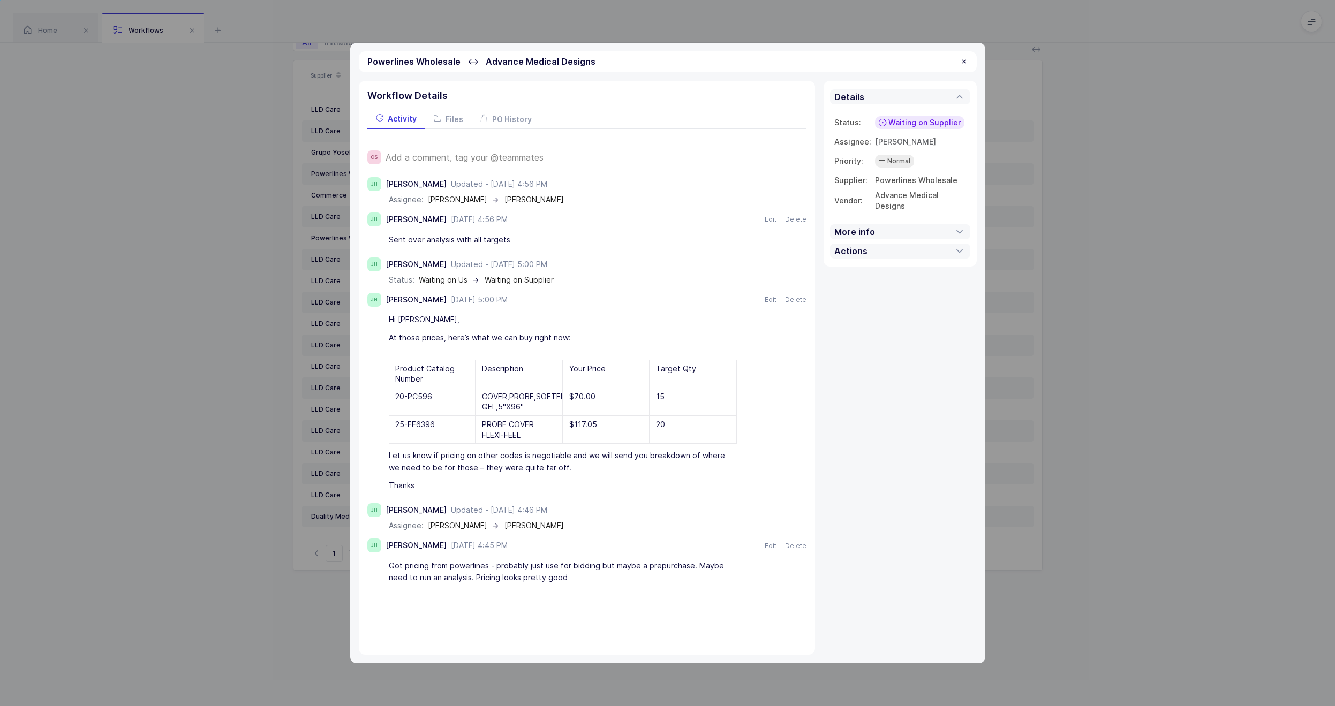
click at [213, 297] on div "Powerlines Wholesale ↔ Advance Medical Designs Workflow Details Activity Files …" at bounding box center [667, 353] width 1335 height 706
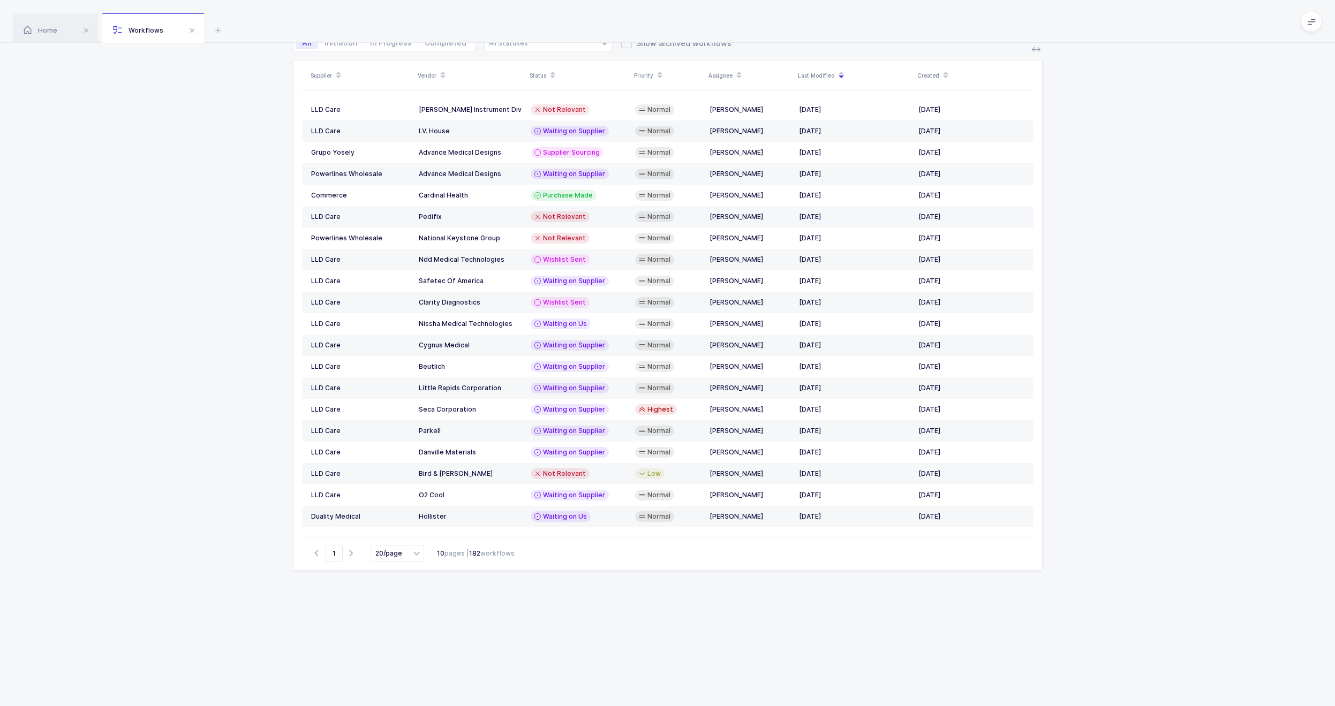
click at [407, 211] on td "LLD Care" at bounding box center [358, 216] width 112 height 21
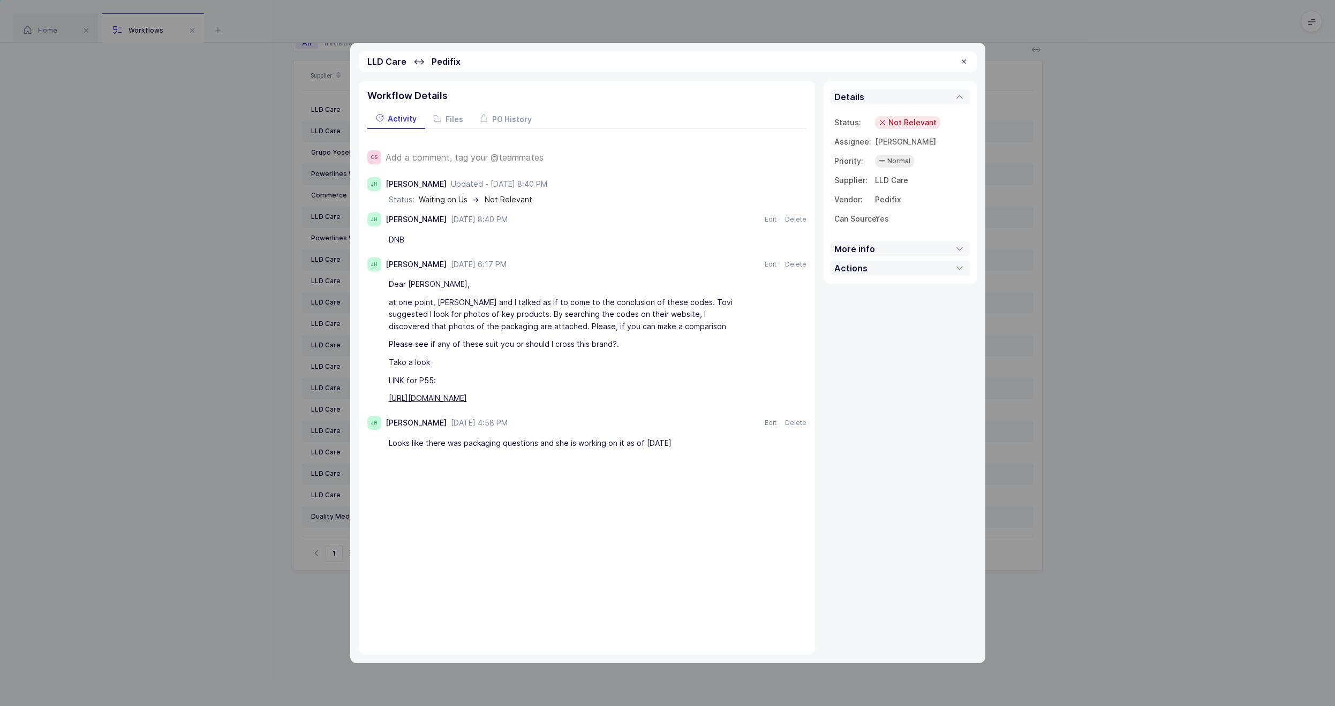
click at [299, 296] on div "LLD Care ↔ Pedifix Workflow Details Activity Files PO History OS Add a comment,…" at bounding box center [667, 353] width 1335 height 706
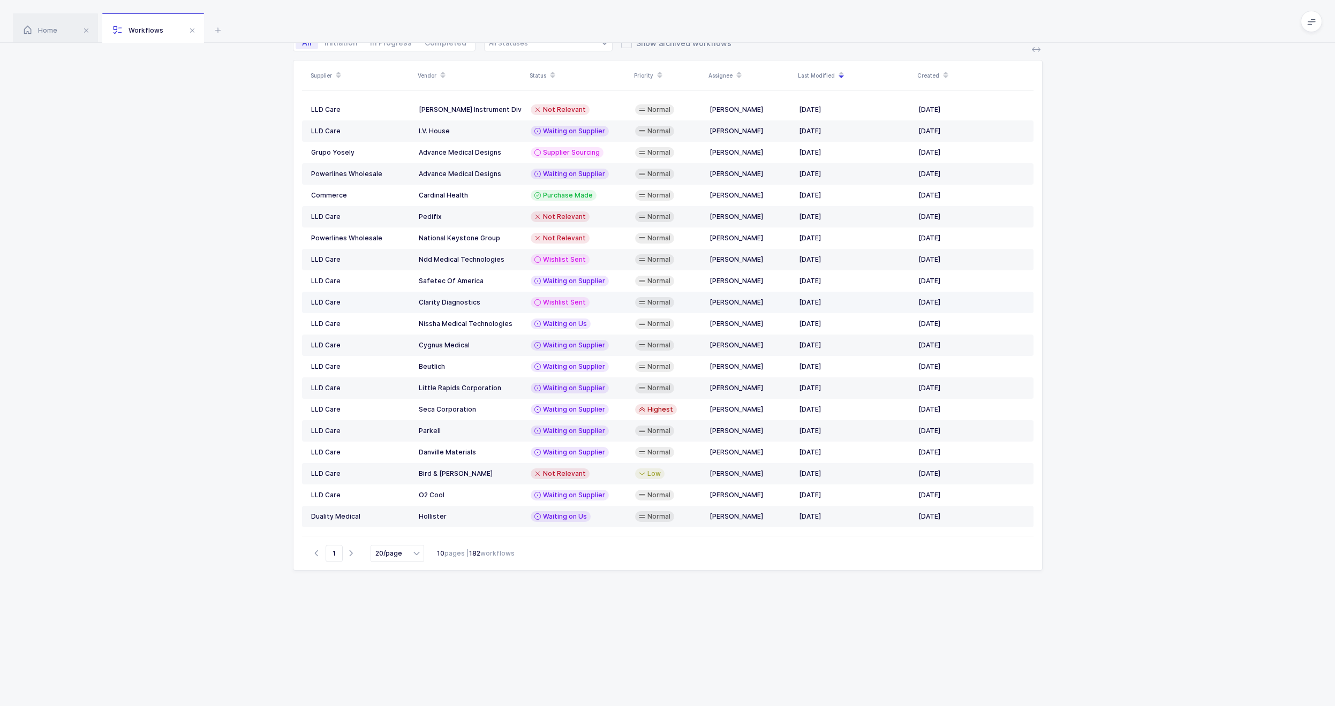
click at [406, 310] on td "LLD Care" at bounding box center [358, 302] width 112 height 21
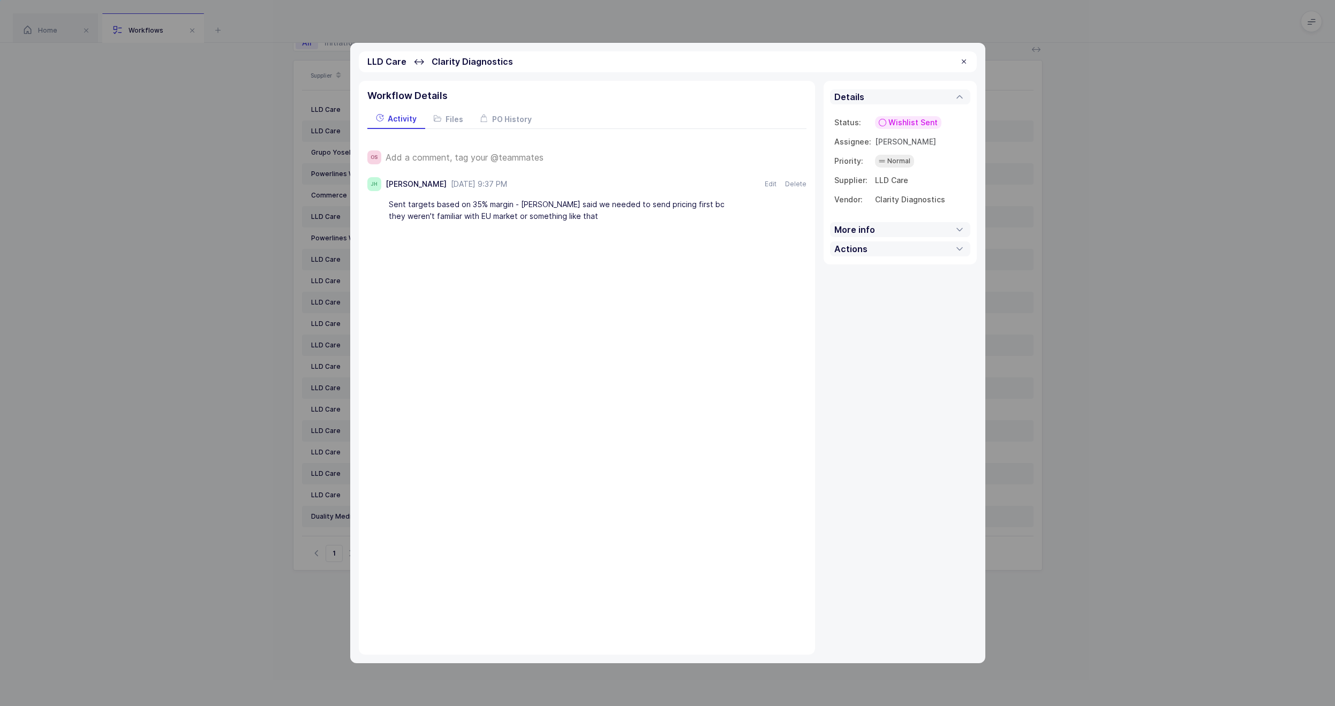
click at [284, 312] on div "LLD Care ↔ Clarity Diagnostics Workflow Details Activity Files PO History OS Ad…" at bounding box center [667, 353] width 1335 height 706
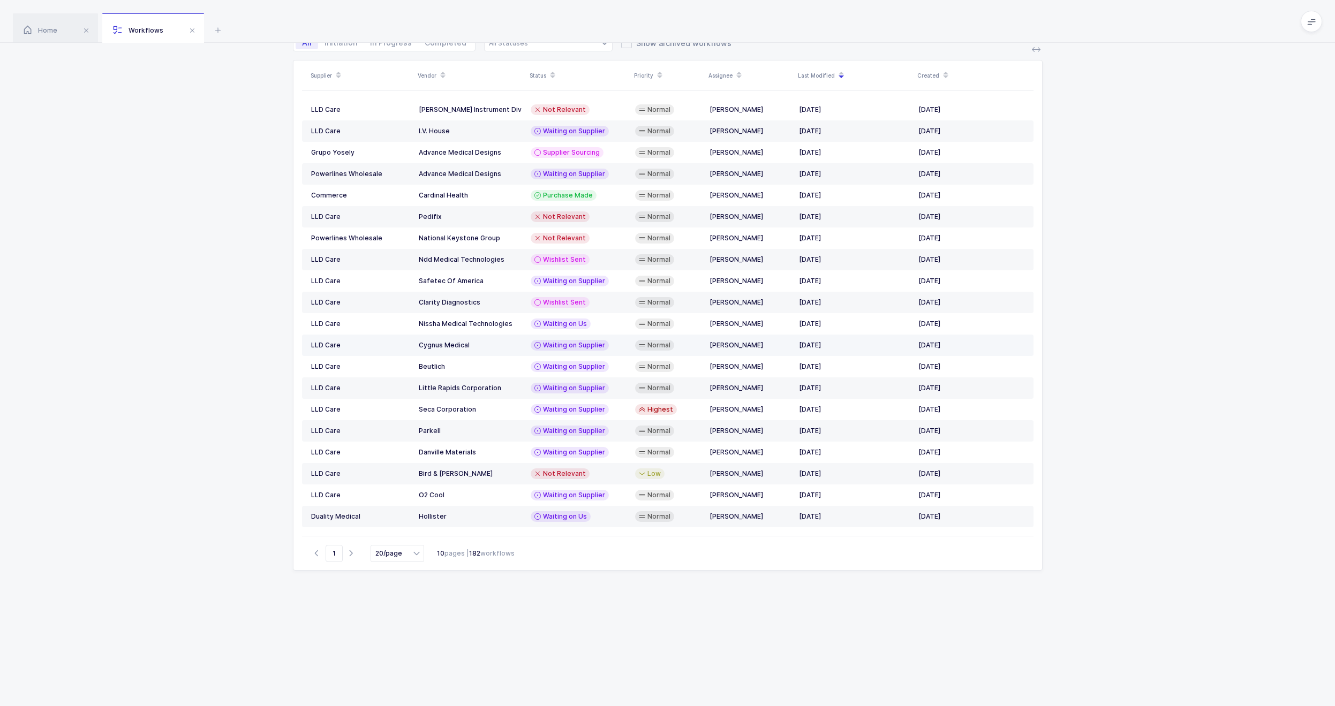
click at [538, 351] on td "Waiting on Supplier" at bounding box center [578, 345] width 104 height 21
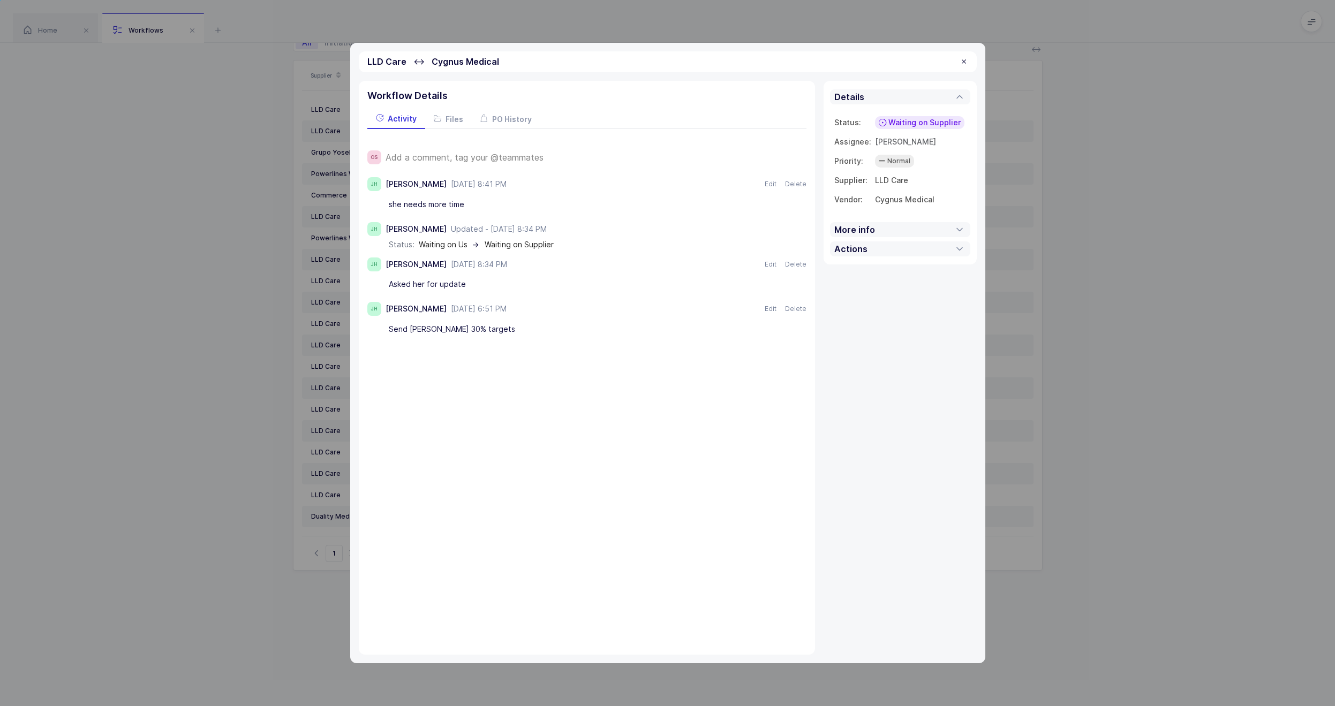
drag, startPoint x: 246, startPoint y: 366, endPoint x: 256, endPoint y: 365, distance: 10.2
click at [246, 366] on div "LLD Care ↔ Cygnus Medical Workflow Details Activity Files PO History OS Add a c…" at bounding box center [667, 353] width 1335 height 706
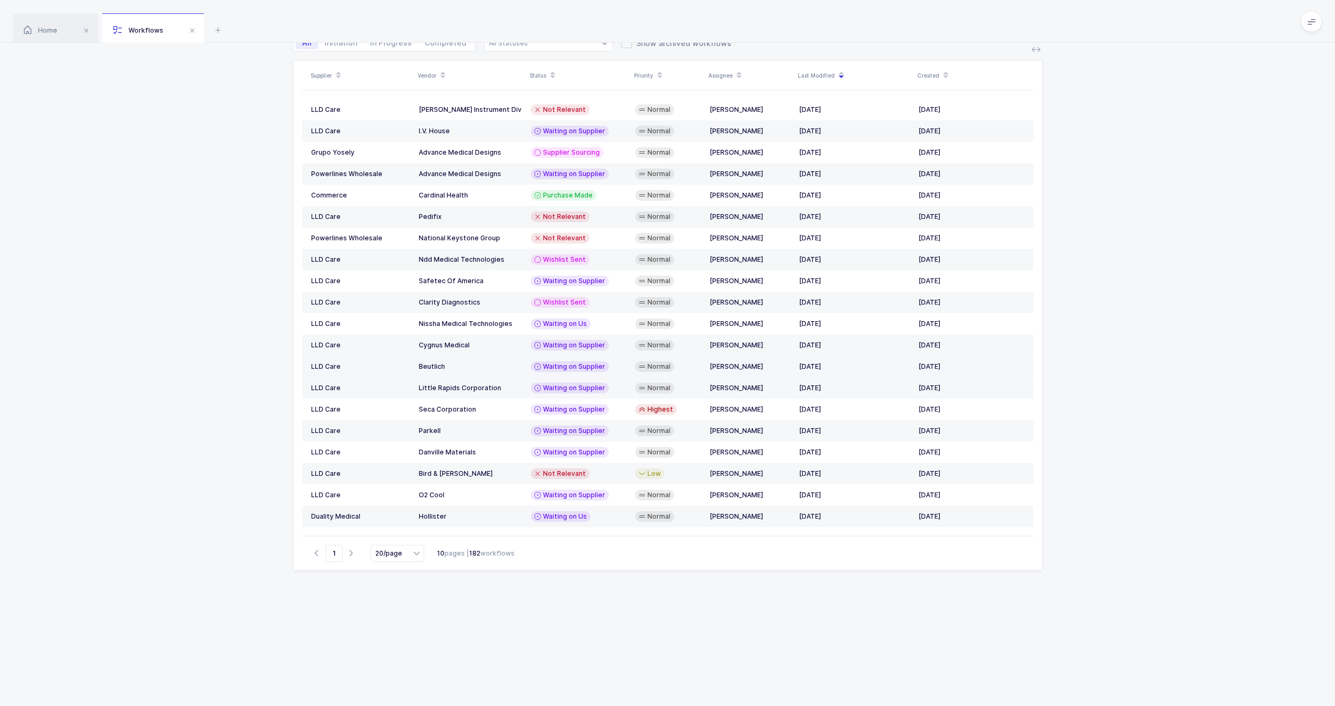
click at [568, 367] on span "Waiting on Supplier" at bounding box center [574, 367] width 62 height 9
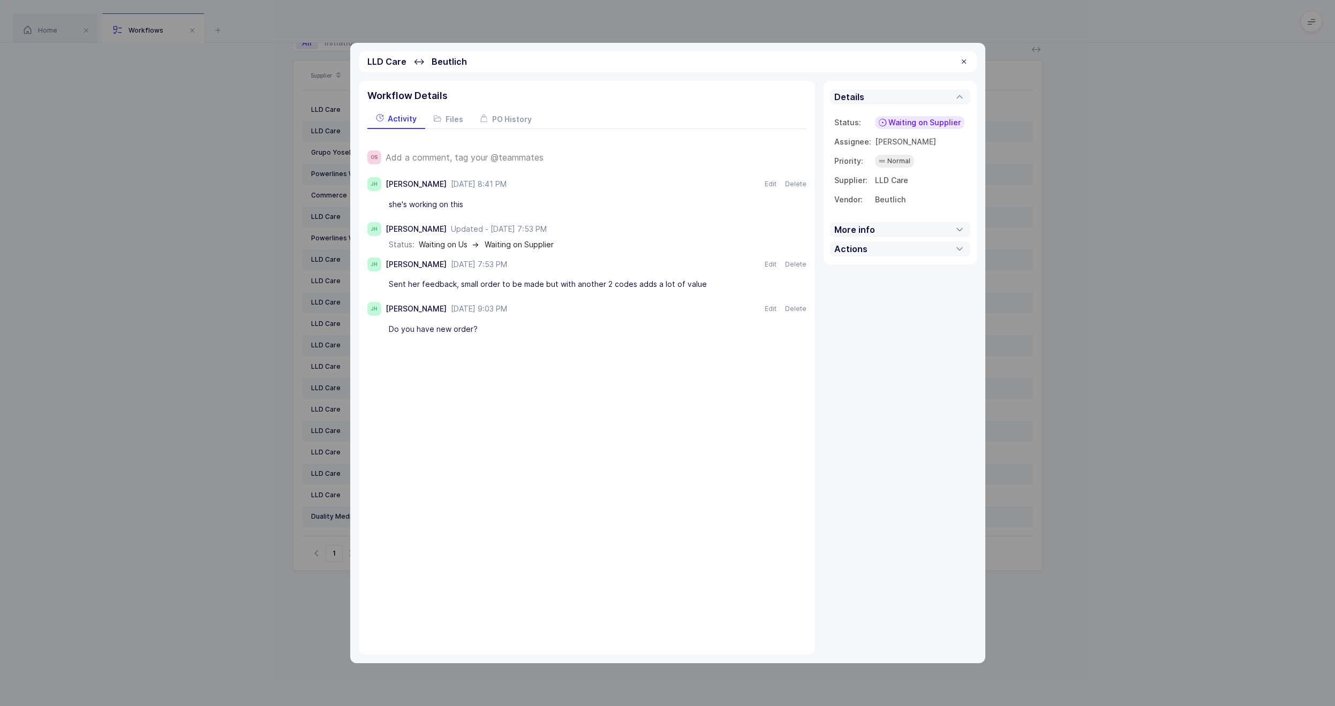
click at [273, 366] on div "LLD Care ↔ Beutlich Workflow Details Activity Files PO History OS Add a comment…" at bounding box center [667, 353] width 1335 height 706
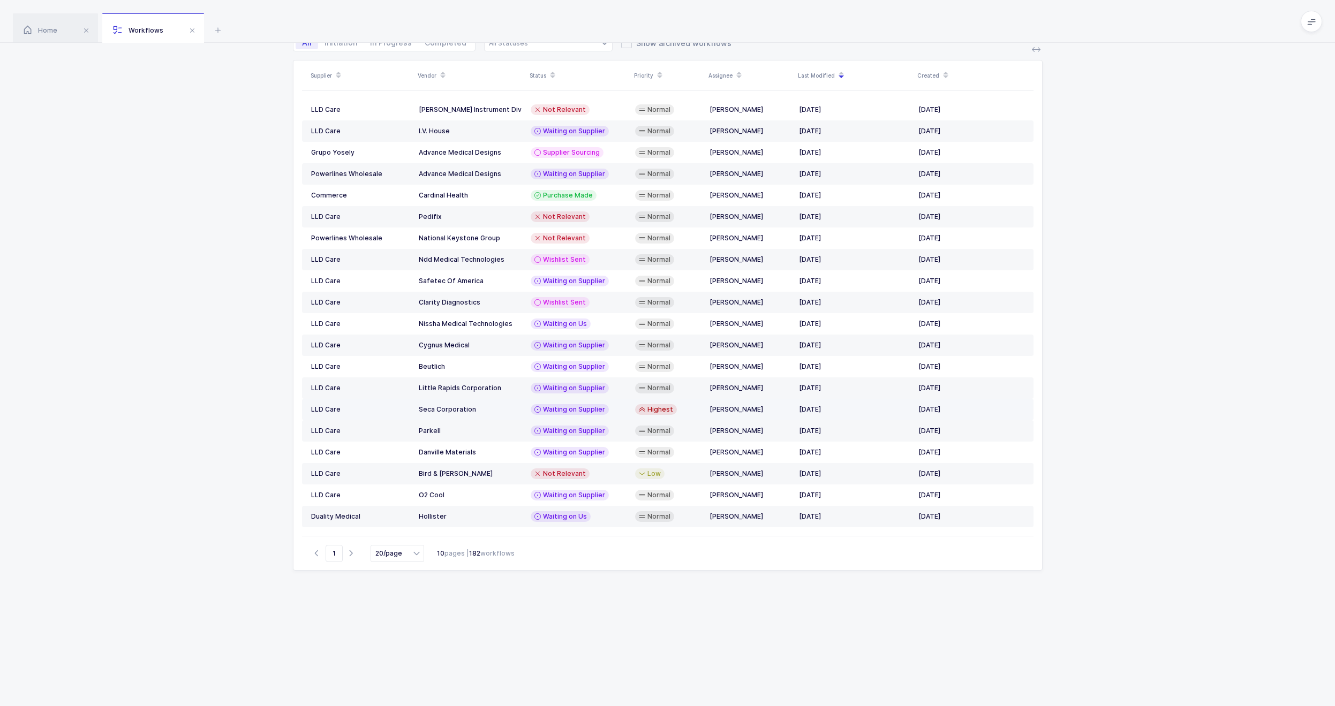
click at [599, 418] on td "Waiting on Supplier" at bounding box center [578, 409] width 104 height 21
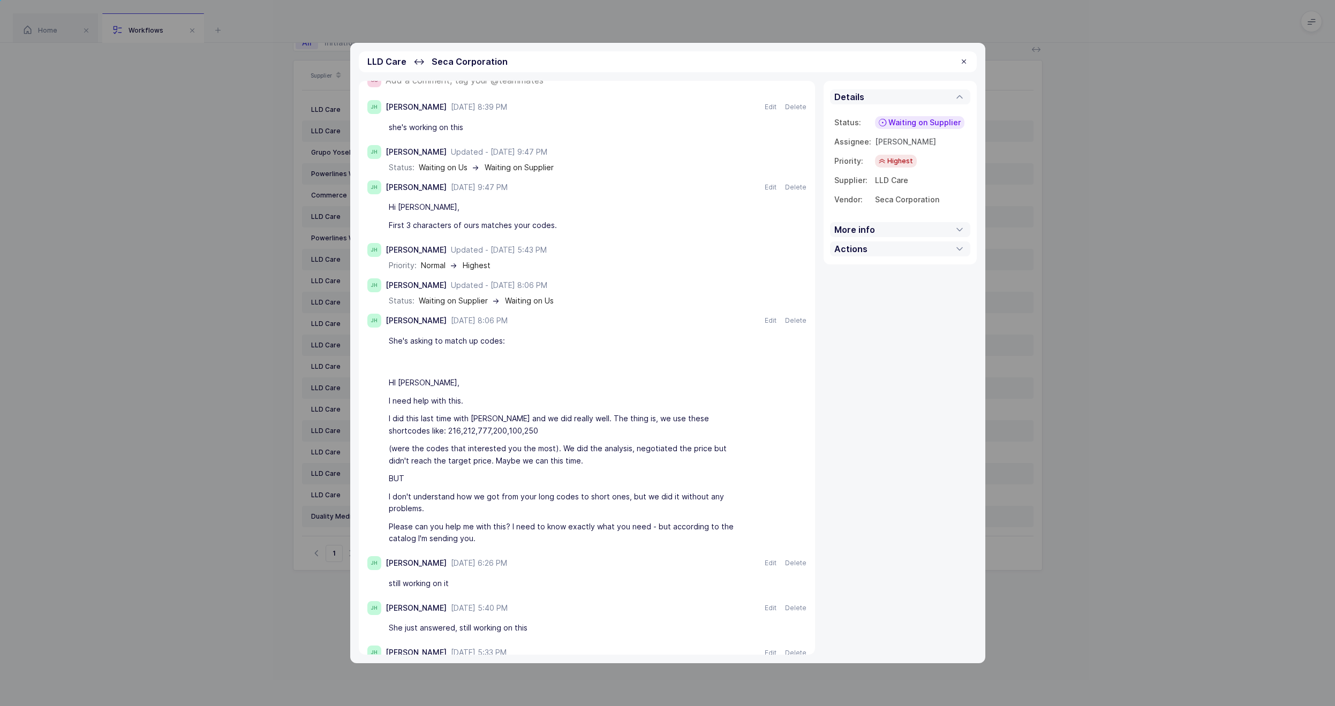
scroll to position [122, 0]
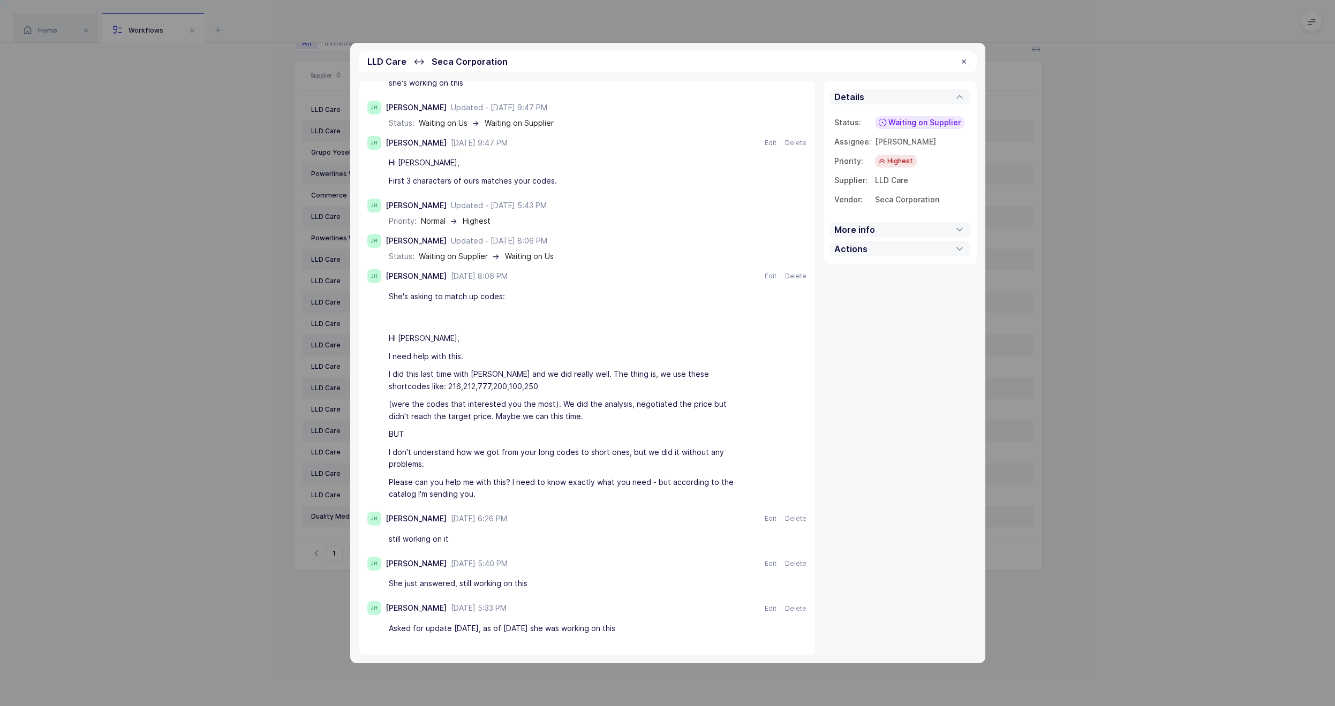
click at [236, 420] on div "LLD Care ↔ Seca Corporation Workflow Details Activity Files PO History OS Add a…" at bounding box center [667, 353] width 1335 height 706
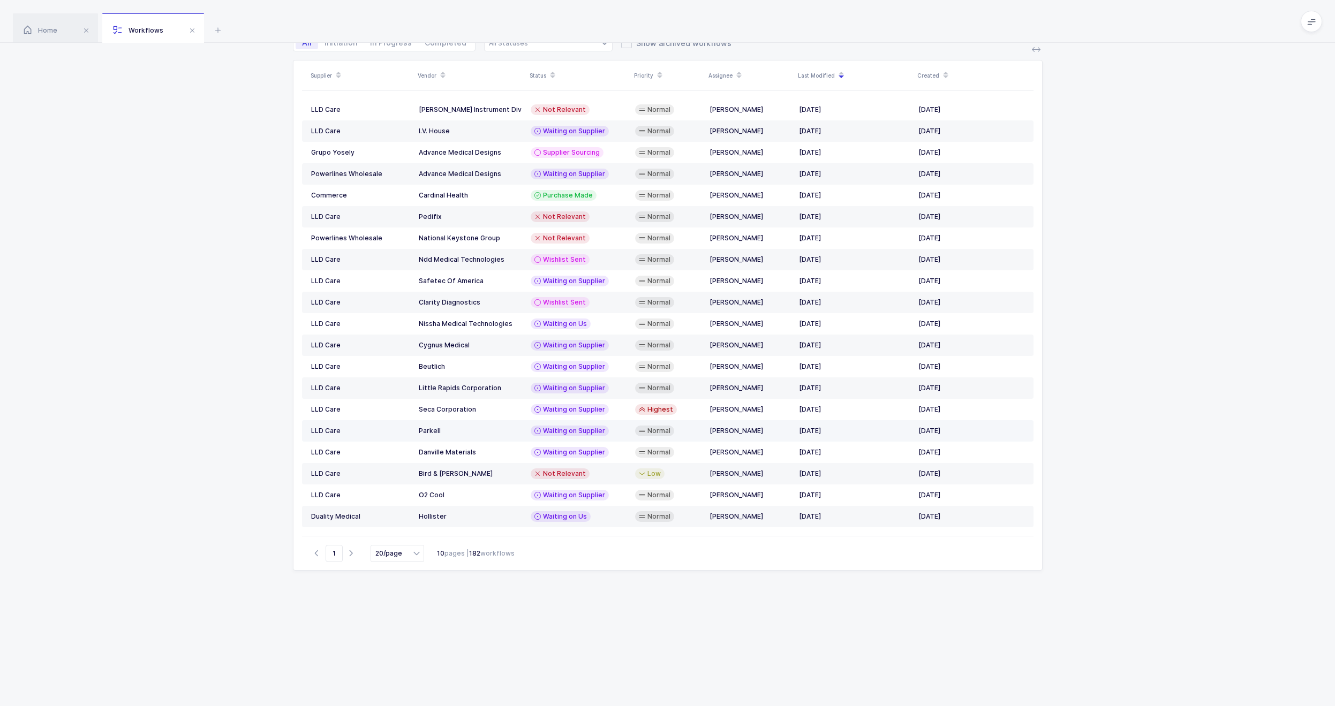
click at [502, 432] on div "Parkell" at bounding box center [470, 431] width 103 height 9
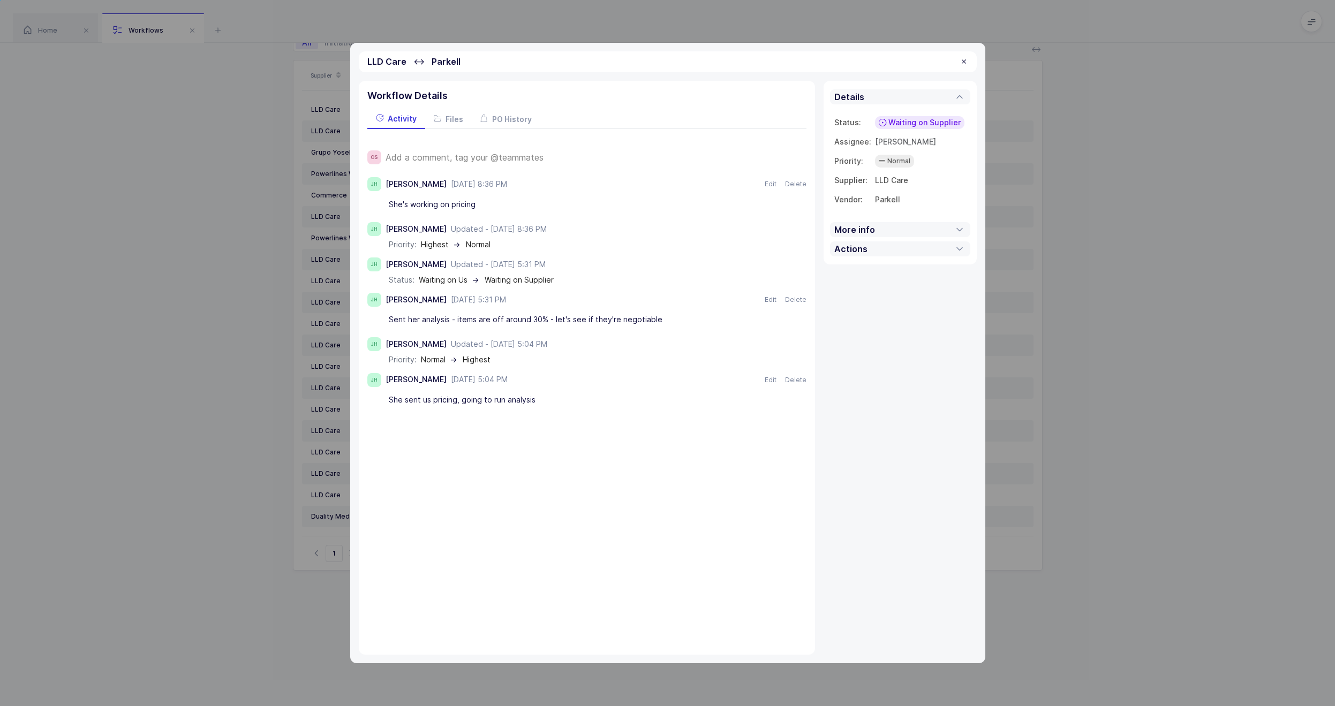
drag, startPoint x: 302, startPoint y: 405, endPoint x: 415, endPoint y: 421, distance: 113.5
click at [303, 405] on div "LLD Care ↔ Parkell Workflow Details Activity Files PO History OS Add a comment,…" at bounding box center [667, 353] width 1335 height 706
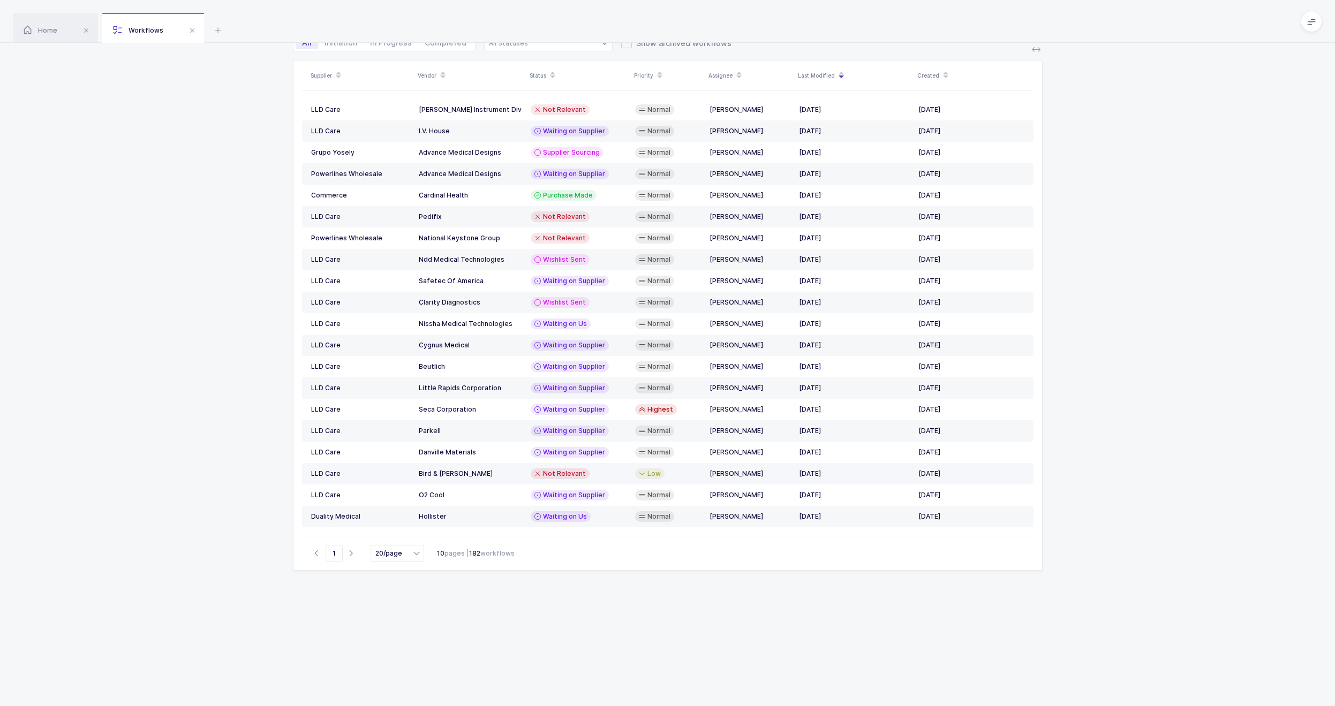
click at [607, 474] on div "Not Relevant" at bounding box center [579, 474] width 96 height 11
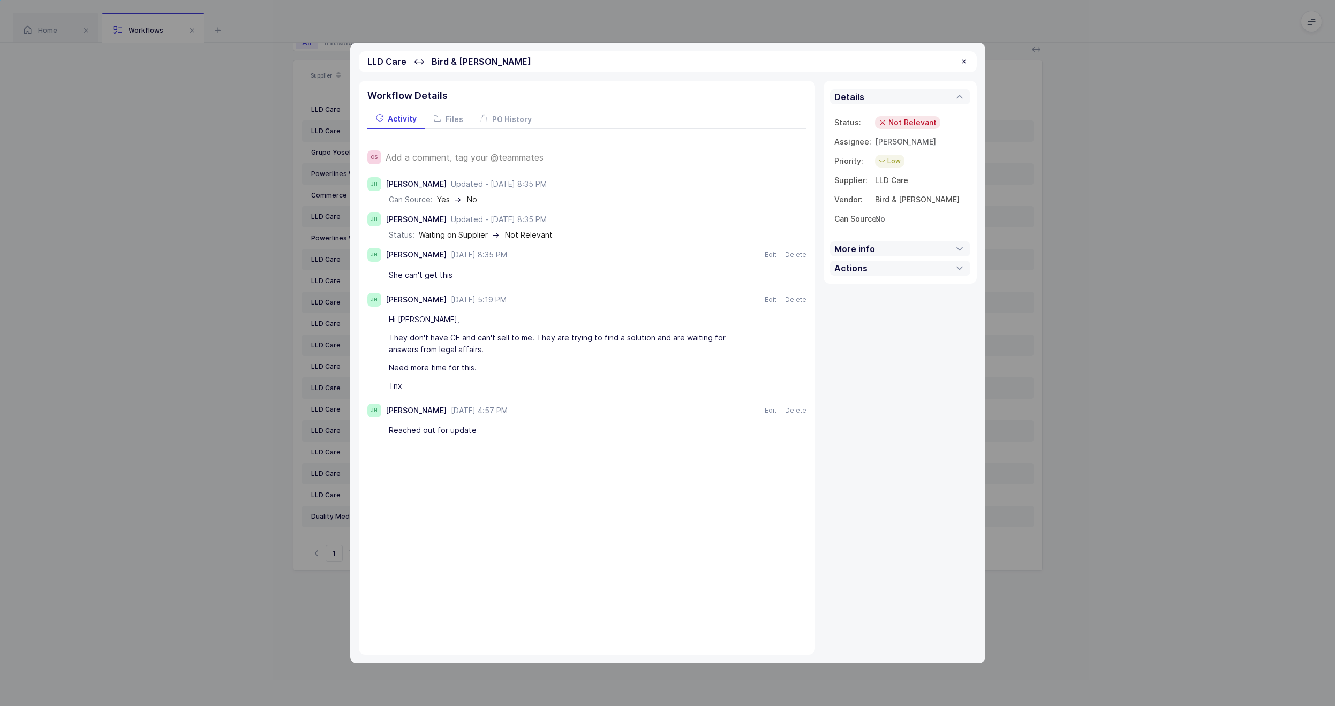
click at [273, 417] on div "LLD Care ↔ Bird & [PERSON_NAME] Workflow Details Activity Files PO History OS A…" at bounding box center [667, 353] width 1335 height 706
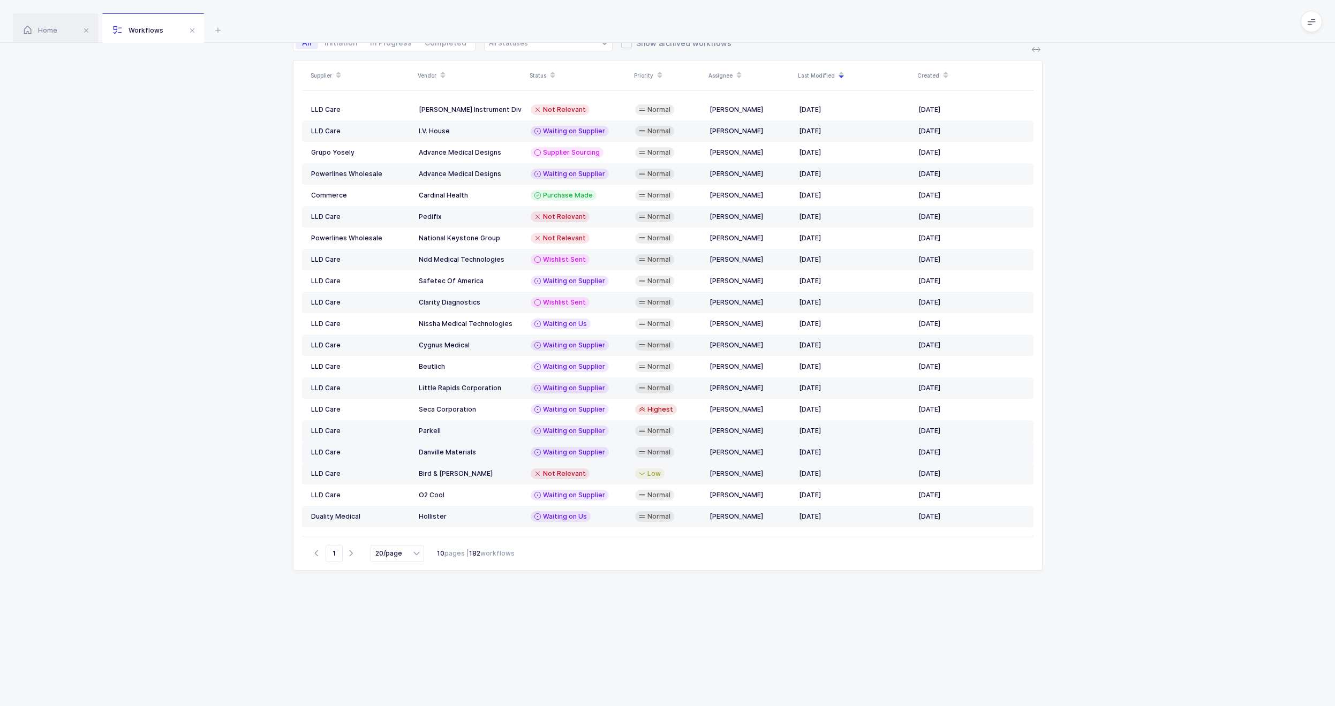
click at [597, 445] on td "Waiting on Supplier" at bounding box center [578, 452] width 104 height 21
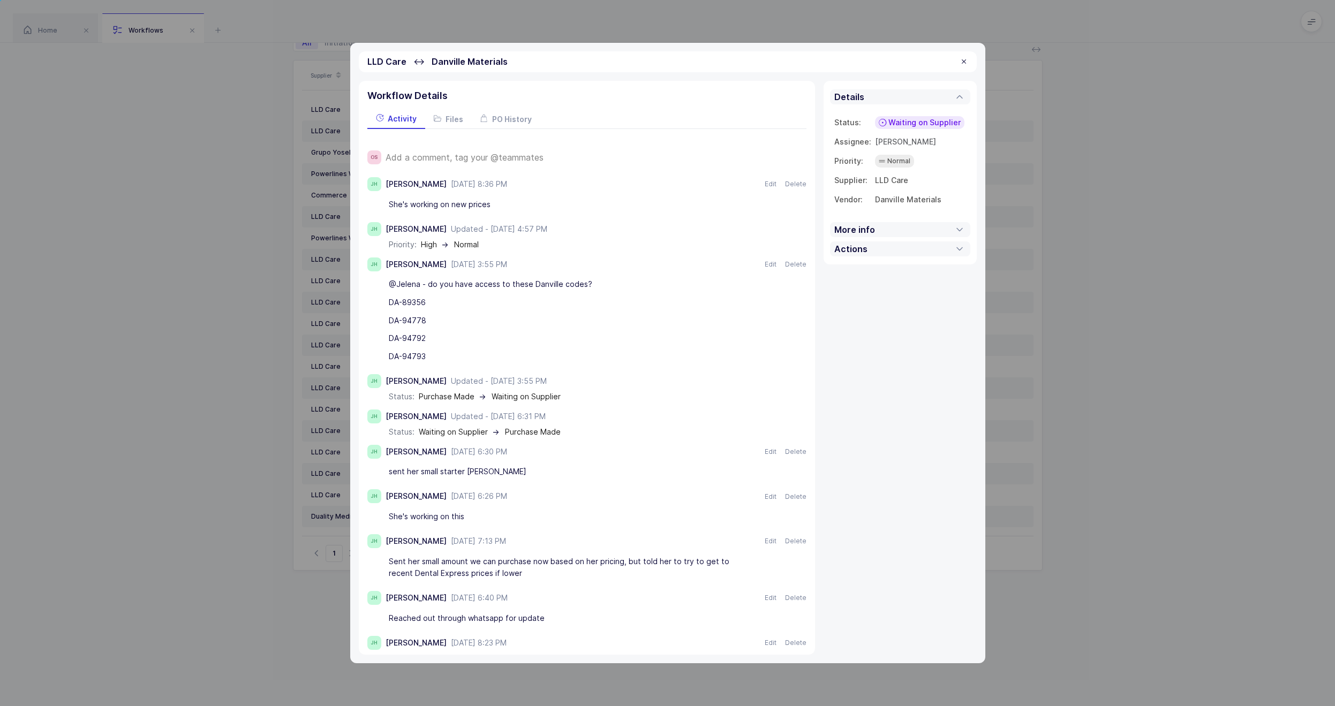
scroll to position [124, 0]
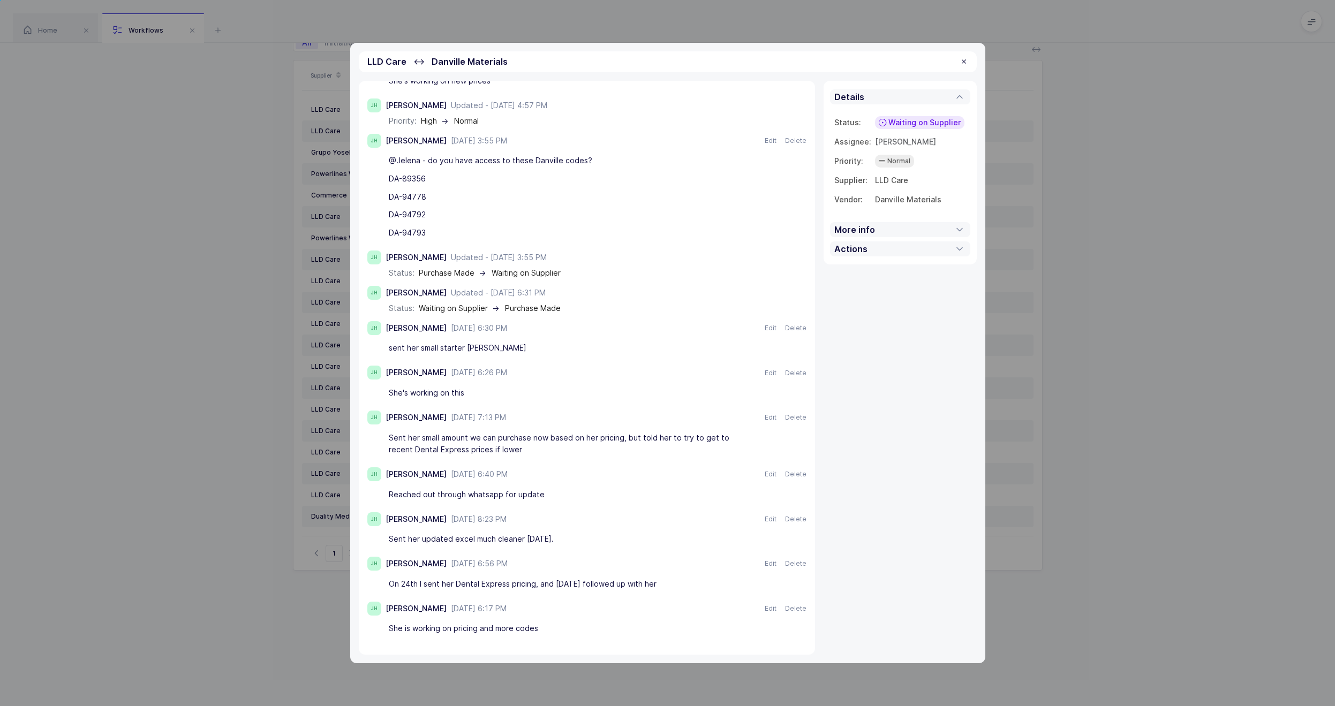
drag, startPoint x: 213, startPoint y: 397, endPoint x: 387, endPoint y: 435, distance: 178.3
click at [214, 397] on div "LLD Care ↔ Danville Materials Workflow Details Activity Files PO History OS Add…" at bounding box center [667, 353] width 1335 height 706
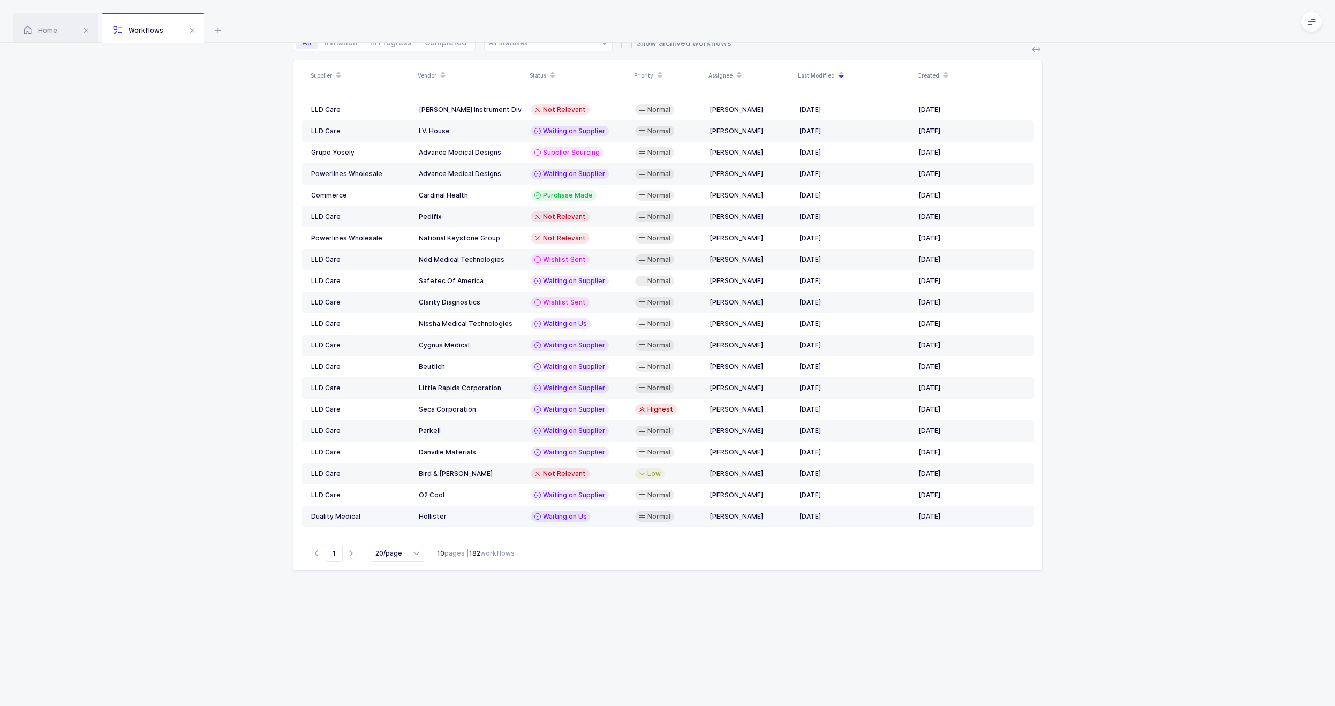
click at [573, 517] on span "Waiting on Us" at bounding box center [565, 517] width 44 height 9
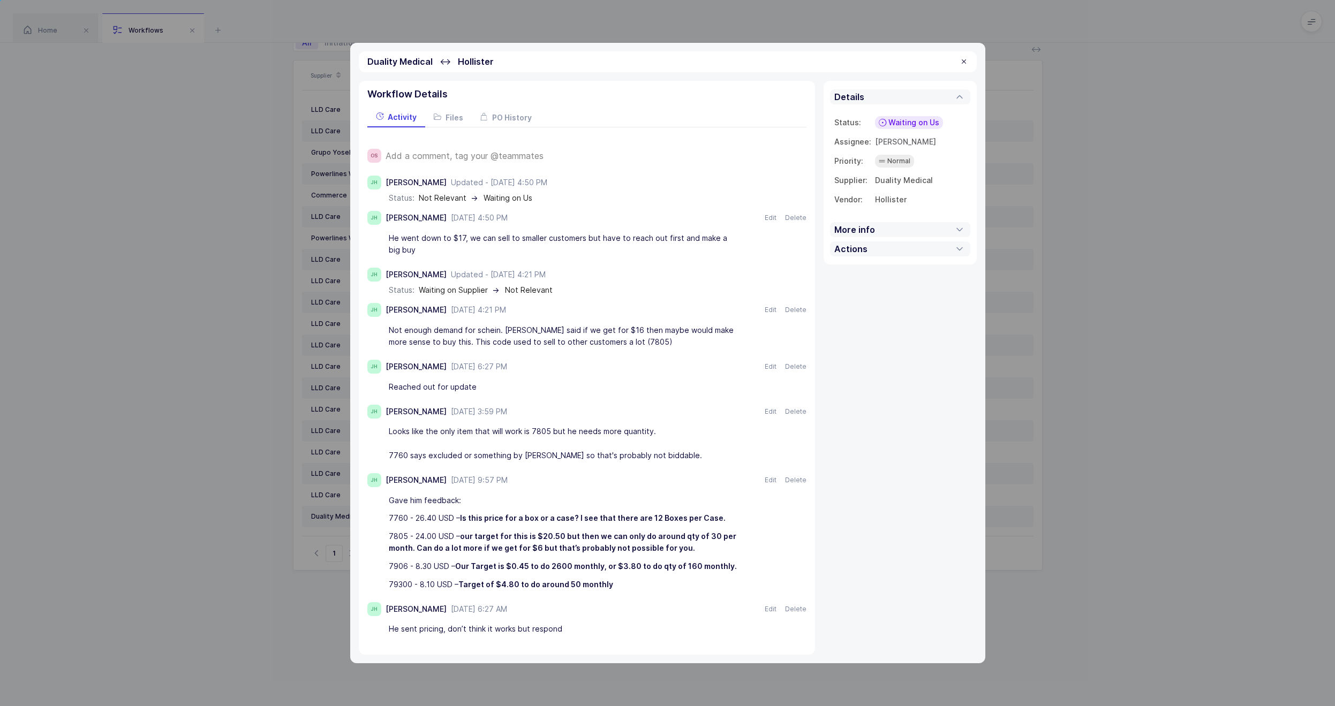
scroll to position [2, 0]
click at [279, 445] on div "Duality Medical ↔ Hollister Workflow Details Activity Files PO History OS Add a…" at bounding box center [667, 353] width 1335 height 706
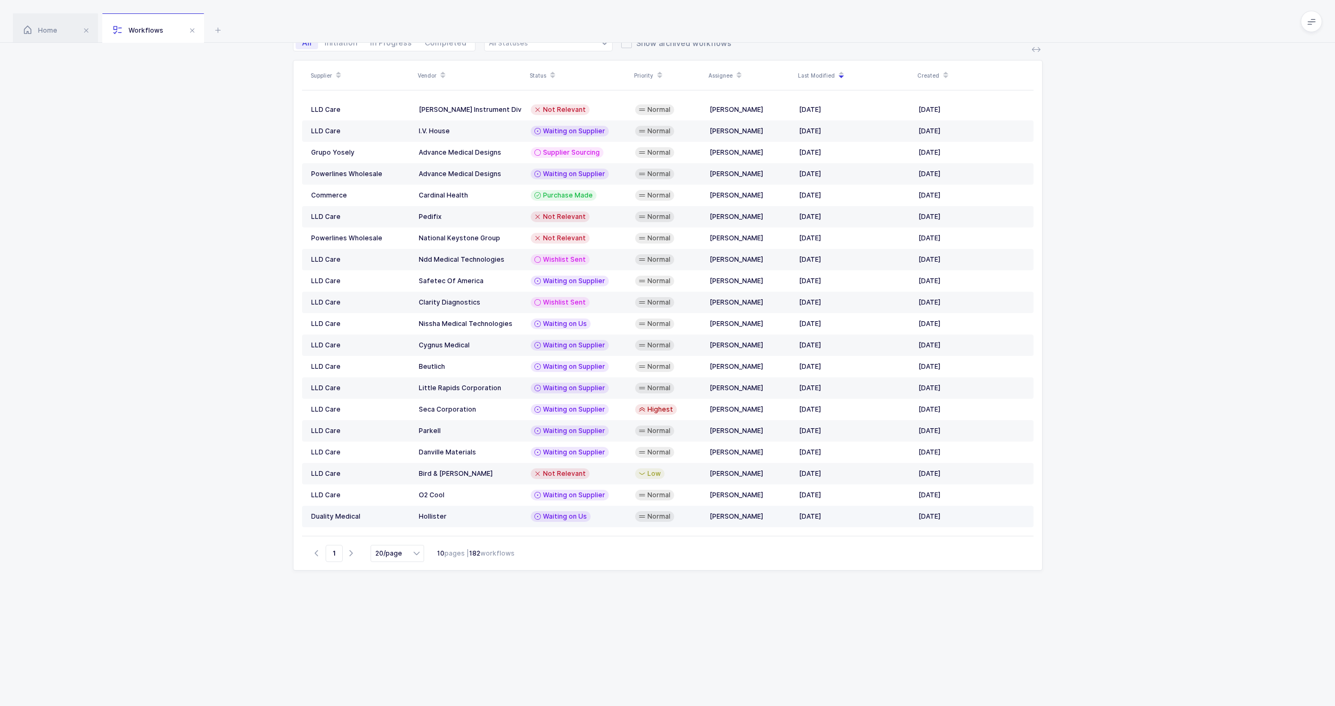
click at [561, 507] on td "Waiting on Us" at bounding box center [578, 516] width 104 height 21
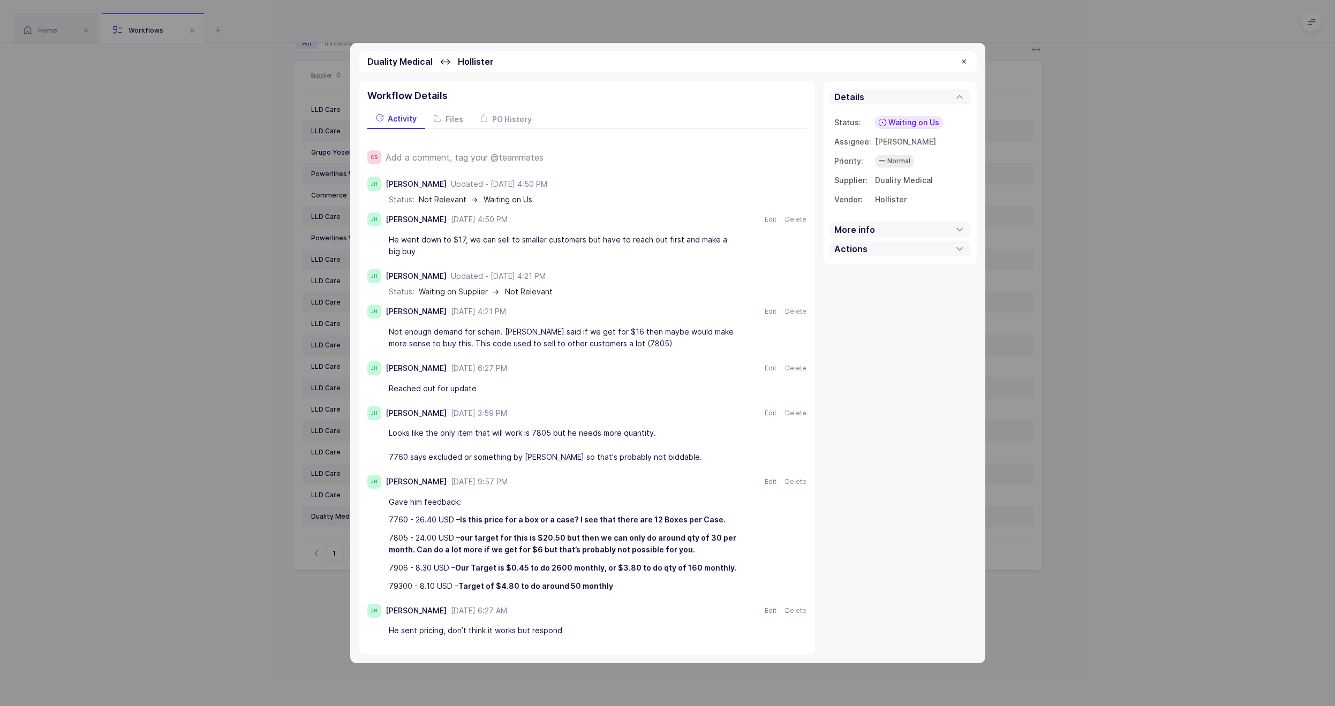
click at [567, 497] on div "Gave him feedback:" at bounding box center [563, 502] width 348 height 18
click at [303, 448] on div "Duality Medical ↔ Hollister Workflow Details Activity Files PO History OS Add a…" at bounding box center [667, 353] width 1335 height 706
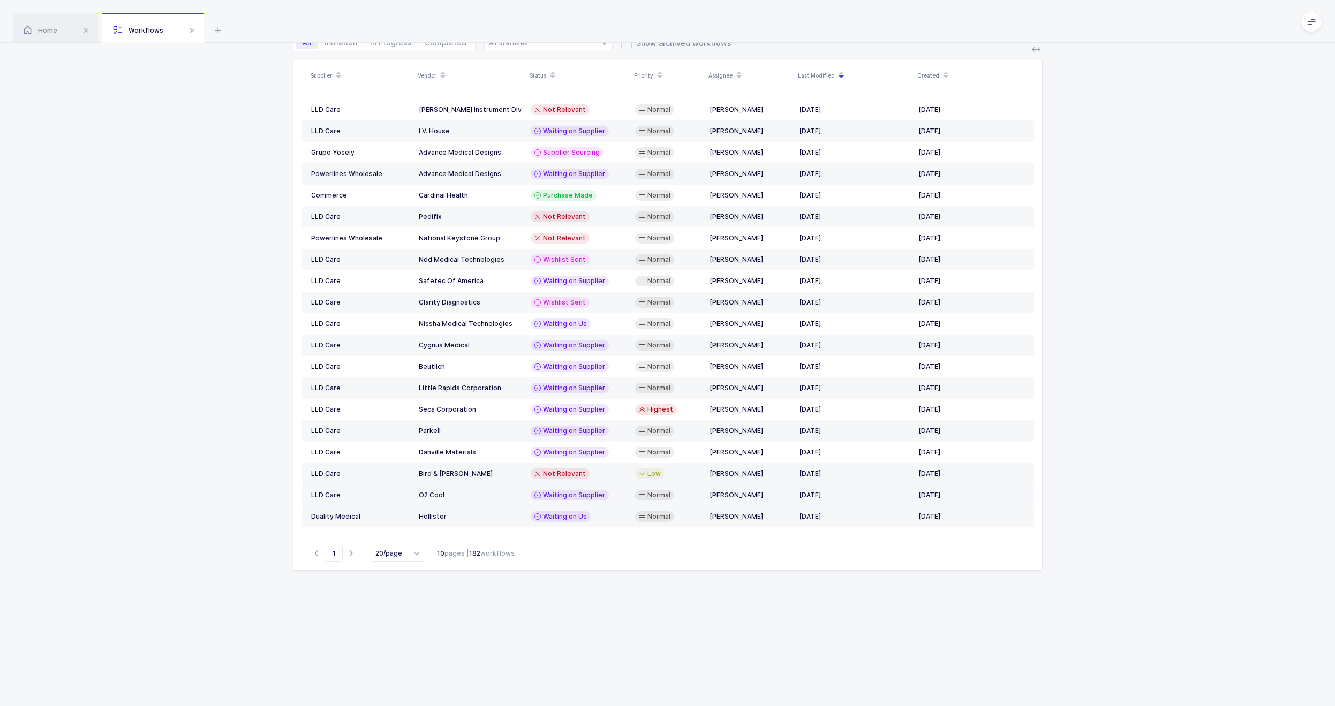
click at [562, 495] on span "Waiting on Supplier" at bounding box center [574, 495] width 62 height 9
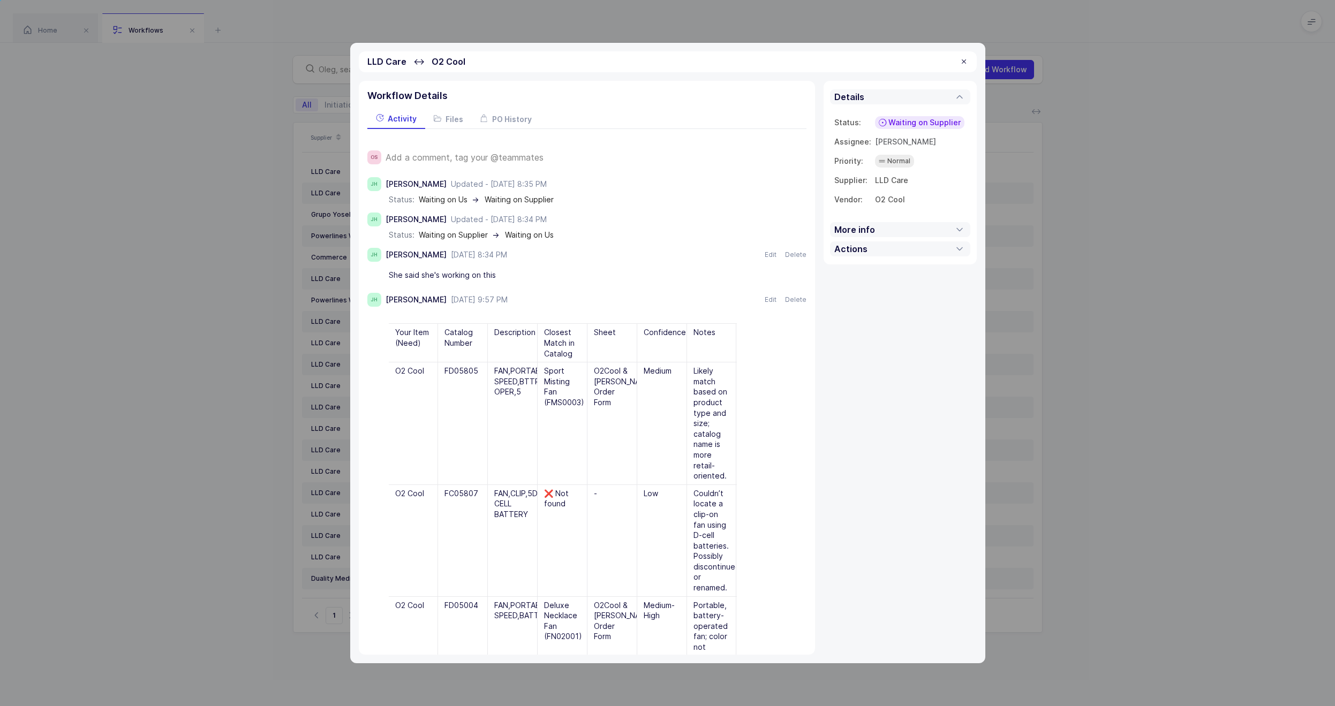
drag, startPoint x: 212, startPoint y: 374, endPoint x: 461, endPoint y: 373, distance: 249.0
click at [213, 373] on div "LLD Care ↔ O2 Cool Workflow Details Activity Files PO History OS Add a comment,…" at bounding box center [667, 353] width 1335 height 706
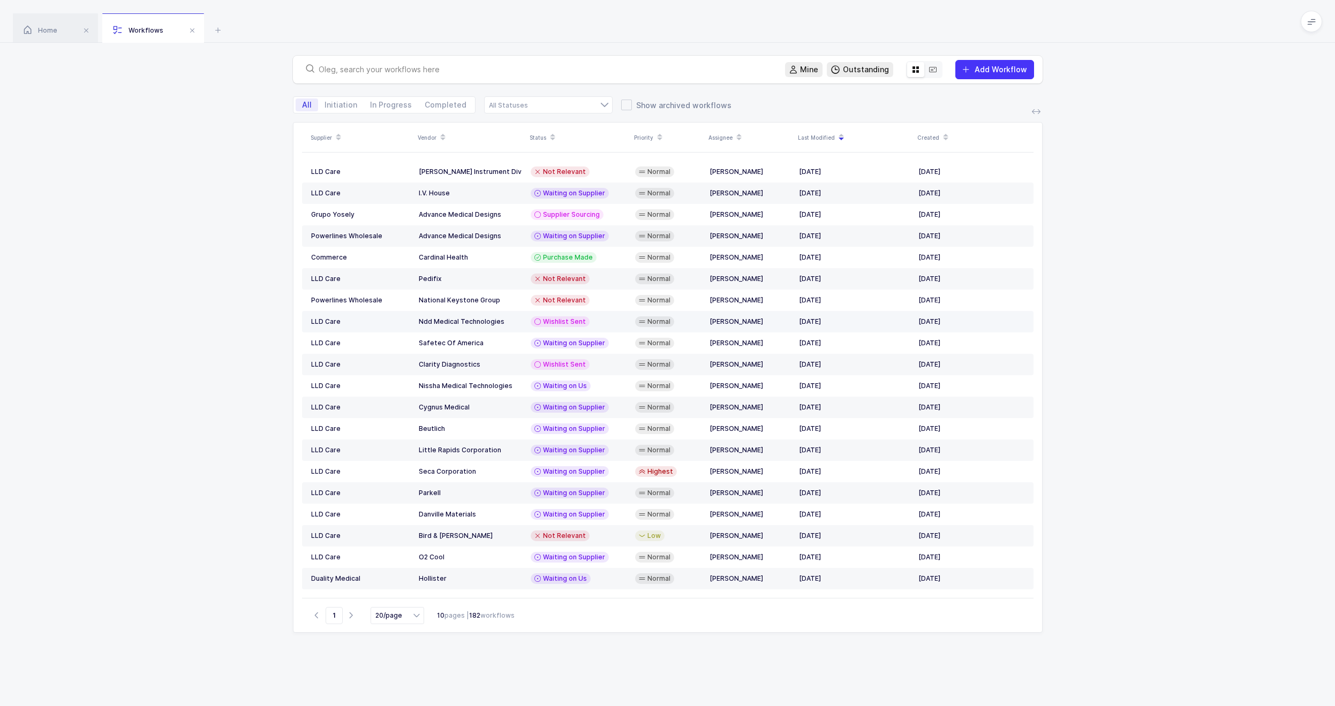
click at [492, 327] on td "Ndd Medical Technologies" at bounding box center [471, 321] width 112 height 21
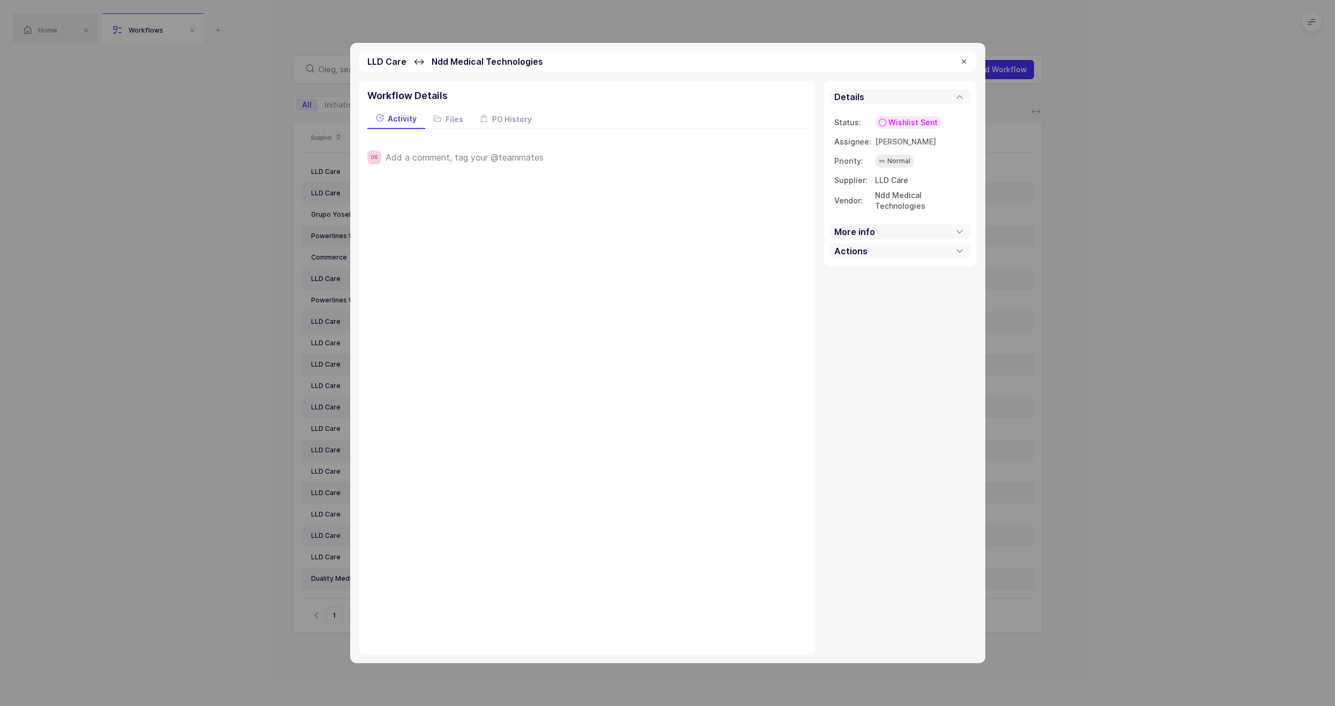
click at [232, 300] on div "LLD Care ↔ Ndd Medical Technologies Workflow Details Activity Files PO History …" at bounding box center [667, 353] width 1335 height 706
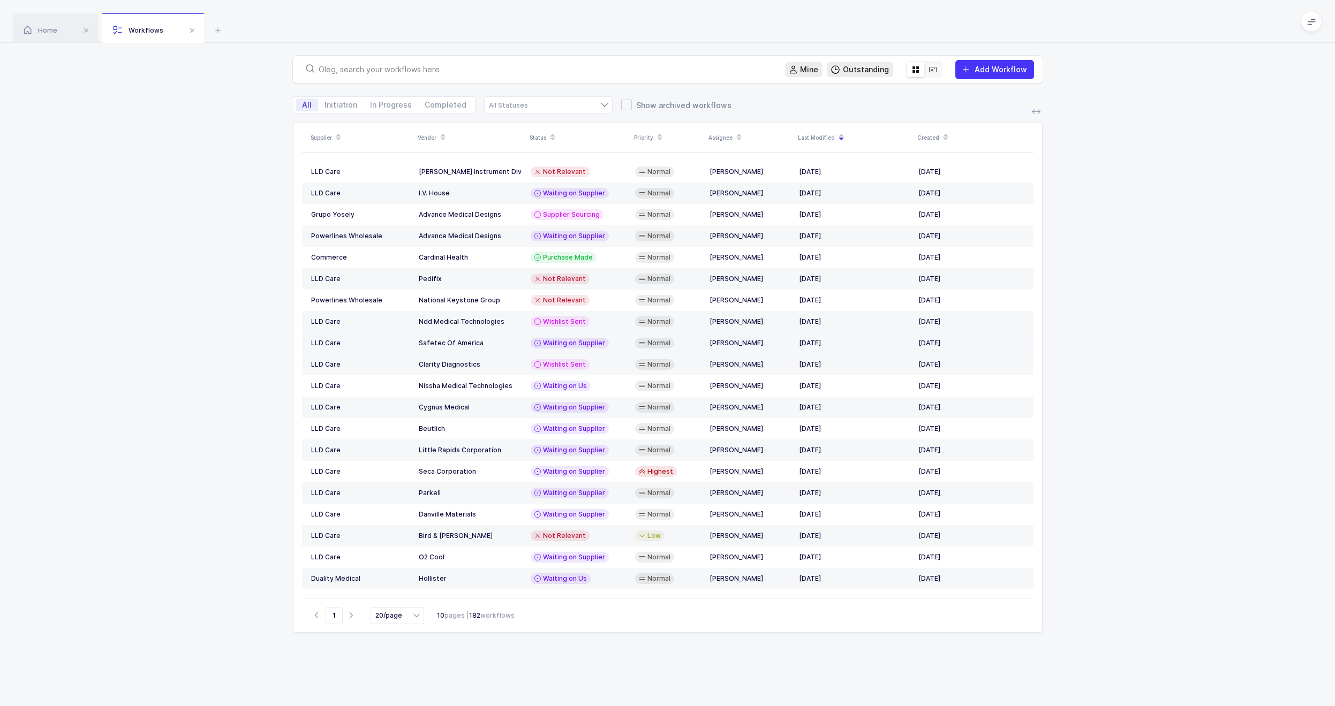
click at [540, 349] on td "Waiting on Supplier" at bounding box center [578, 343] width 104 height 21
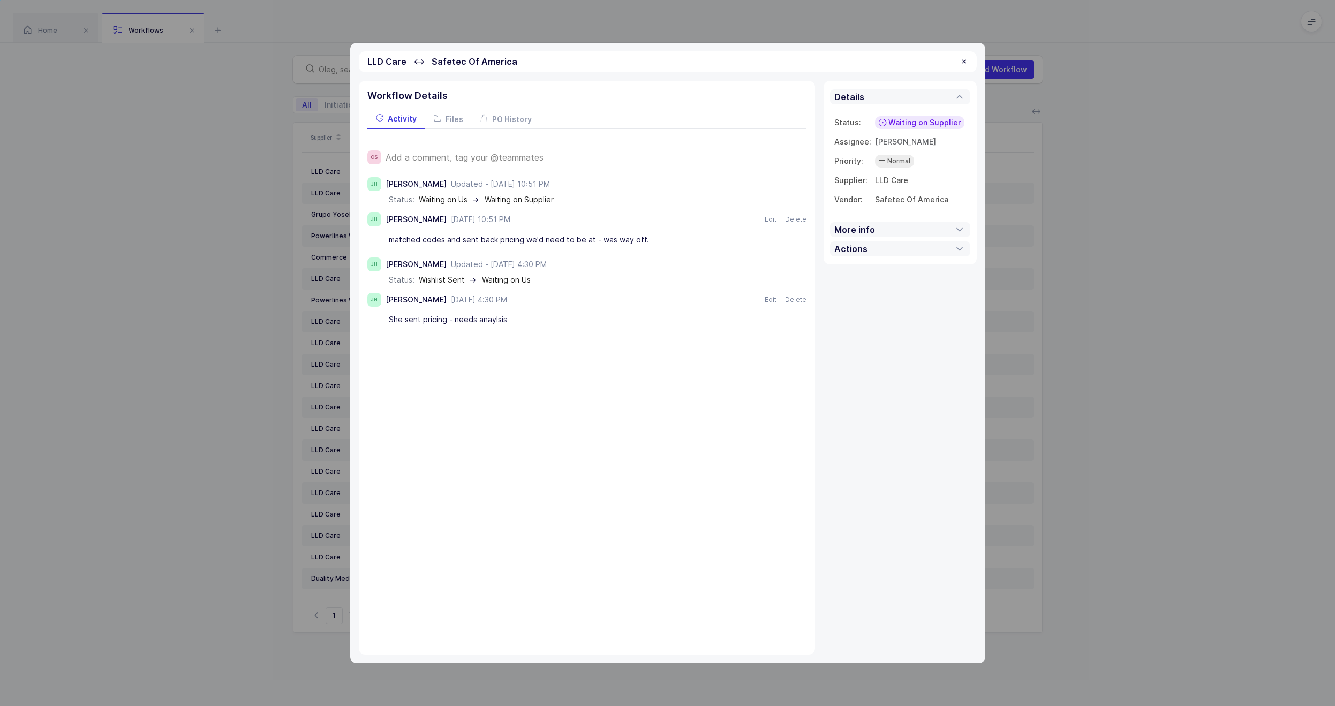
drag, startPoint x: 296, startPoint y: 311, endPoint x: 303, endPoint y: 311, distance: 6.4
click at [298, 311] on div "LLD Care ↔ Safetec Of America Workflow Details Activity Files PO History OS Add…" at bounding box center [667, 353] width 1335 height 706
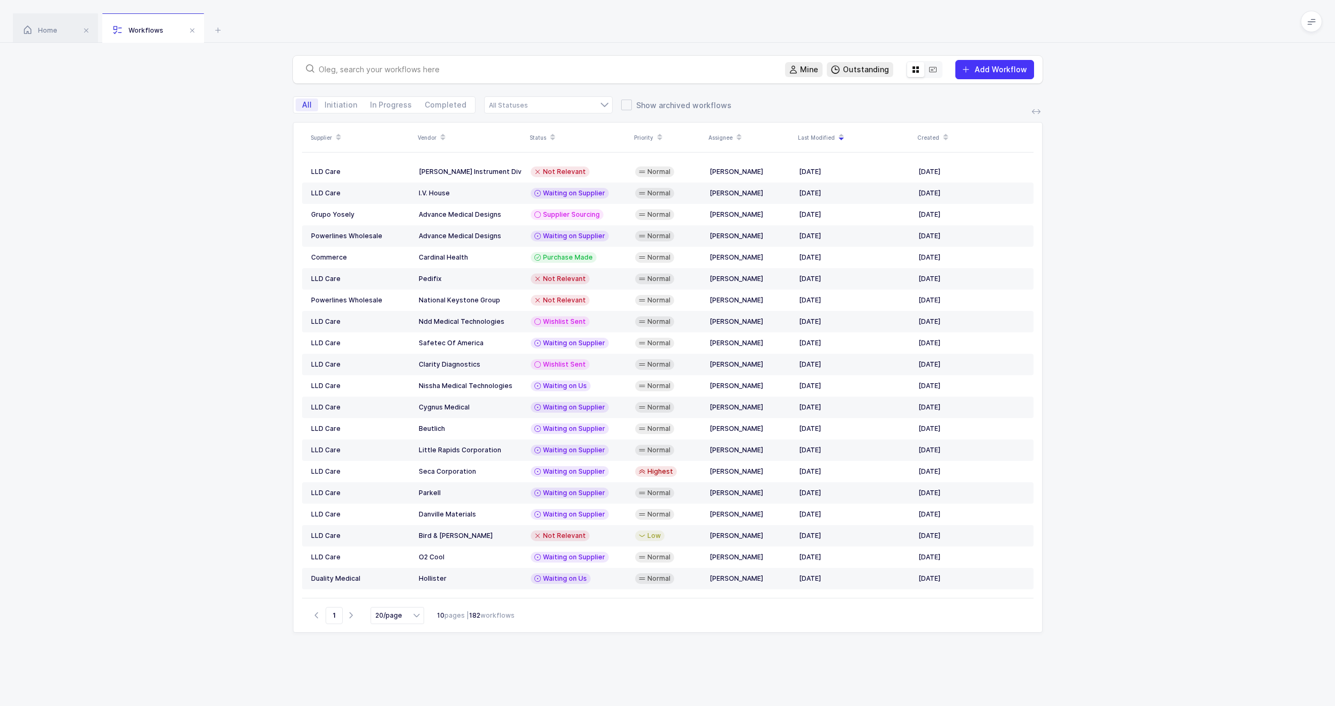
click at [563, 372] on td "Wishlist Sent" at bounding box center [578, 364] width 104 height 21
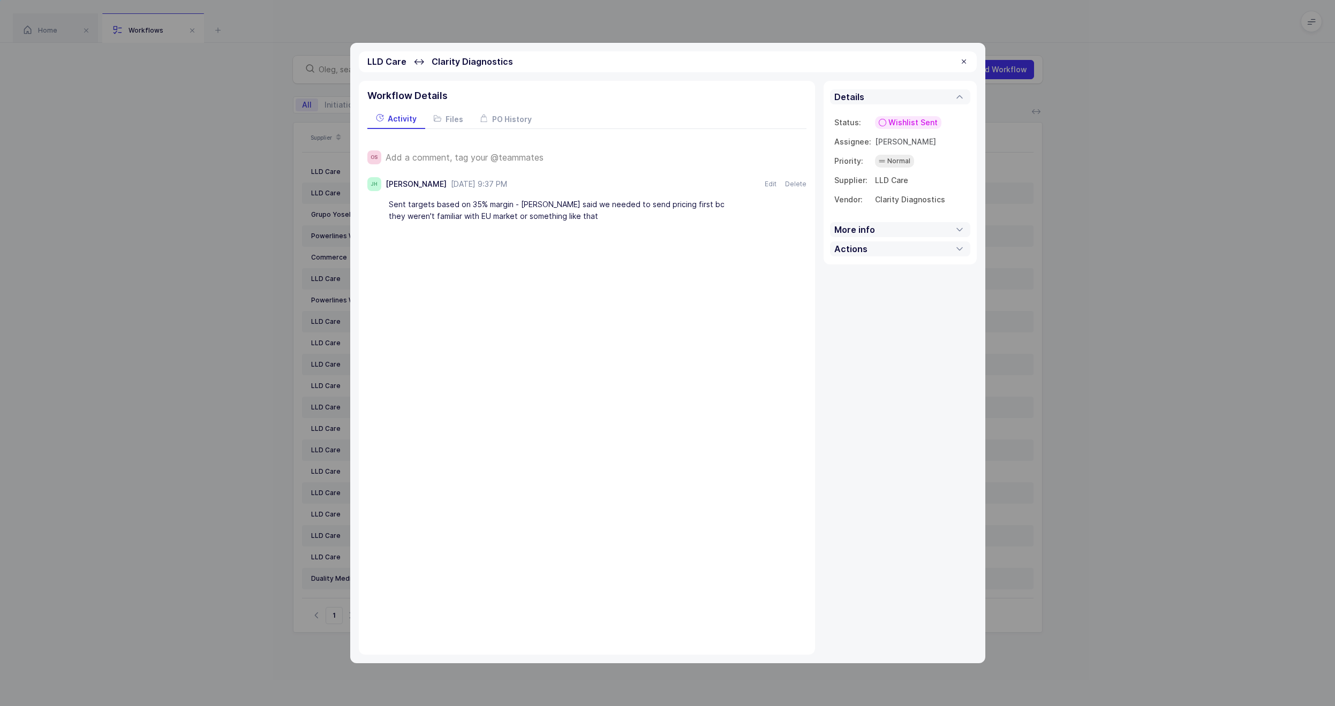
drag, startPoint x: 283, startPoint y: 329, endPoint x: 430, endPoint y: 352, distance: 149.0
click at [283, 329] on div "LLD Care ↔ Clarity Diagnostics Workflow Details Activity Files PO History OS Ad…" at bounding box center [667, 353] width 1335 height 706
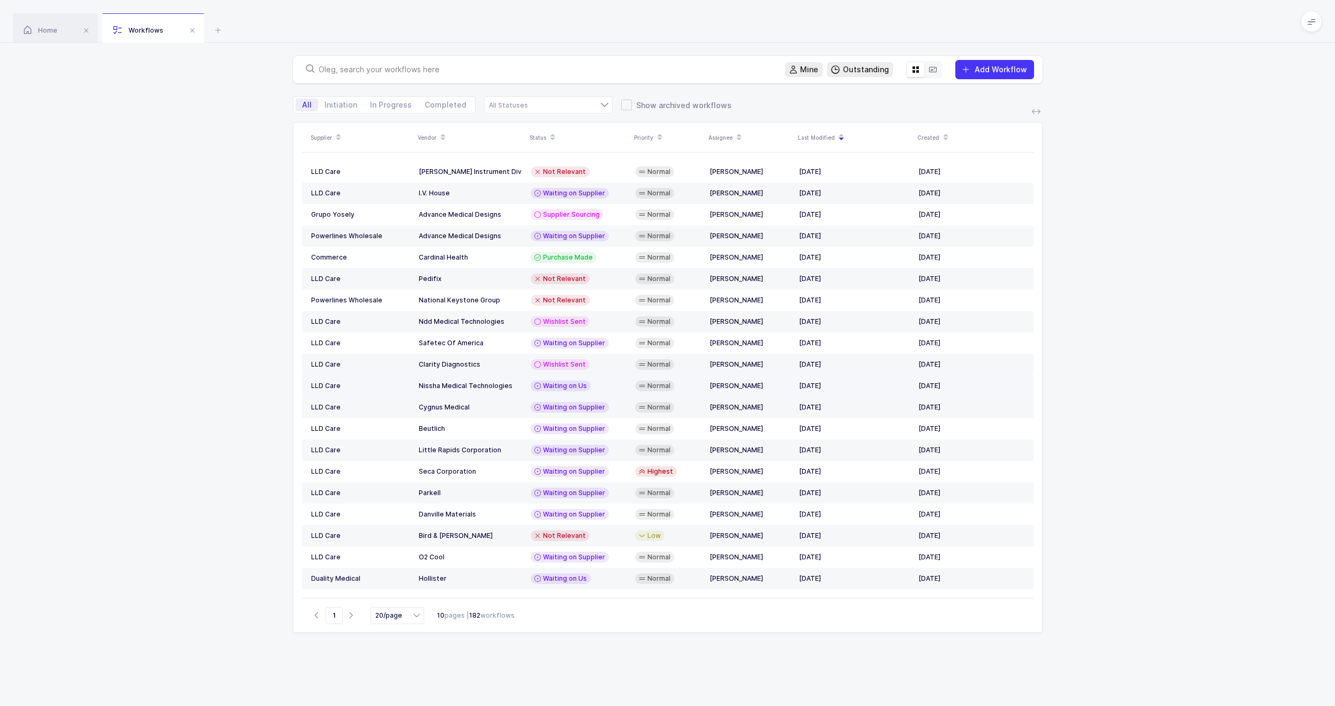
click at [589, 383] on div "Waiting on Us" at bounding box center [579, 386] width 96 height 11
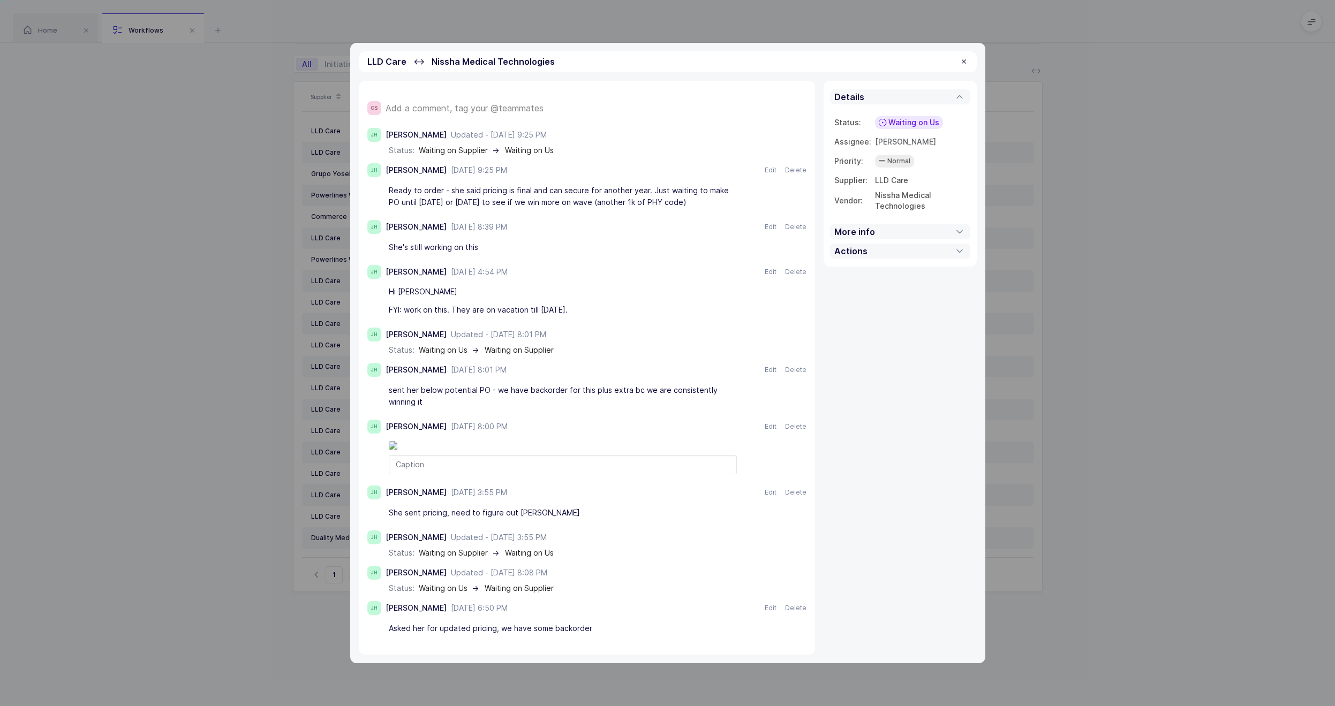
scroll to position [62, 0]
click at [232, 409] on div "LLD Care ↔ Nissha Medical Technologies Workflow Details Activity Files PO Histo…" at bounding box center [667, 353] width 1335 height 706
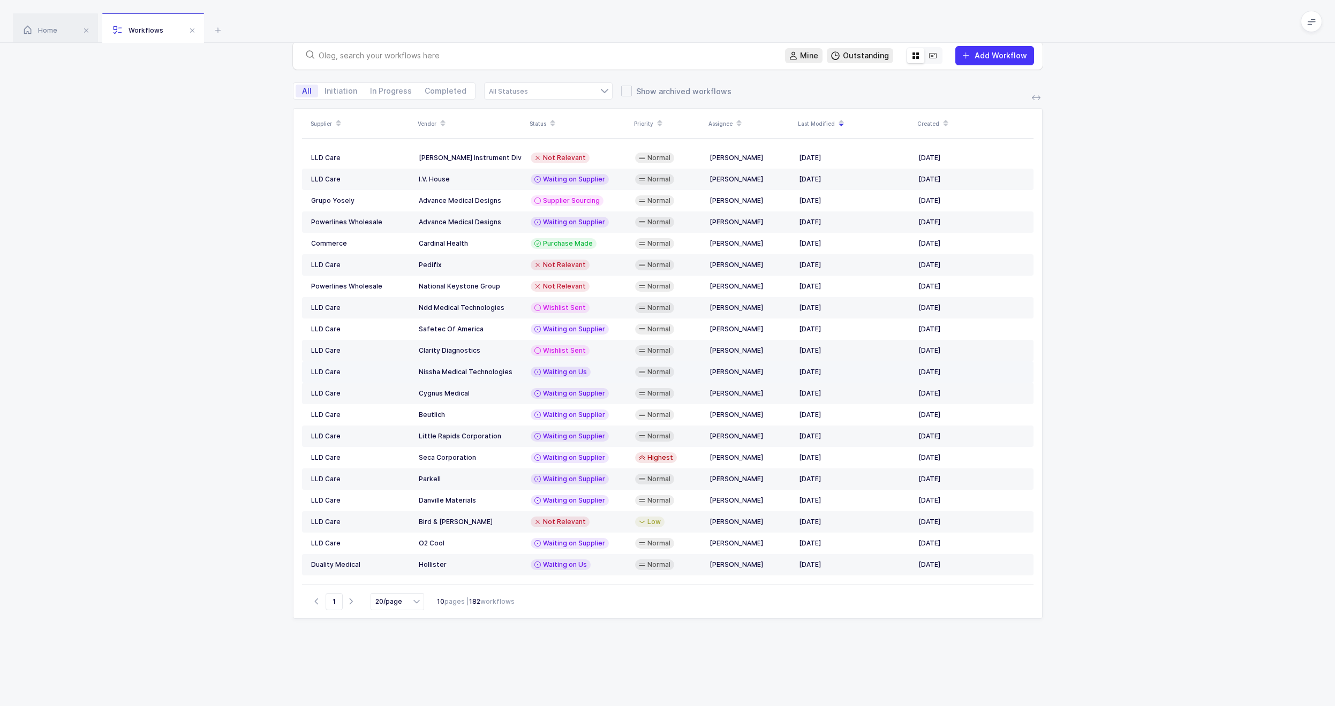
scroll to position [0, 0]
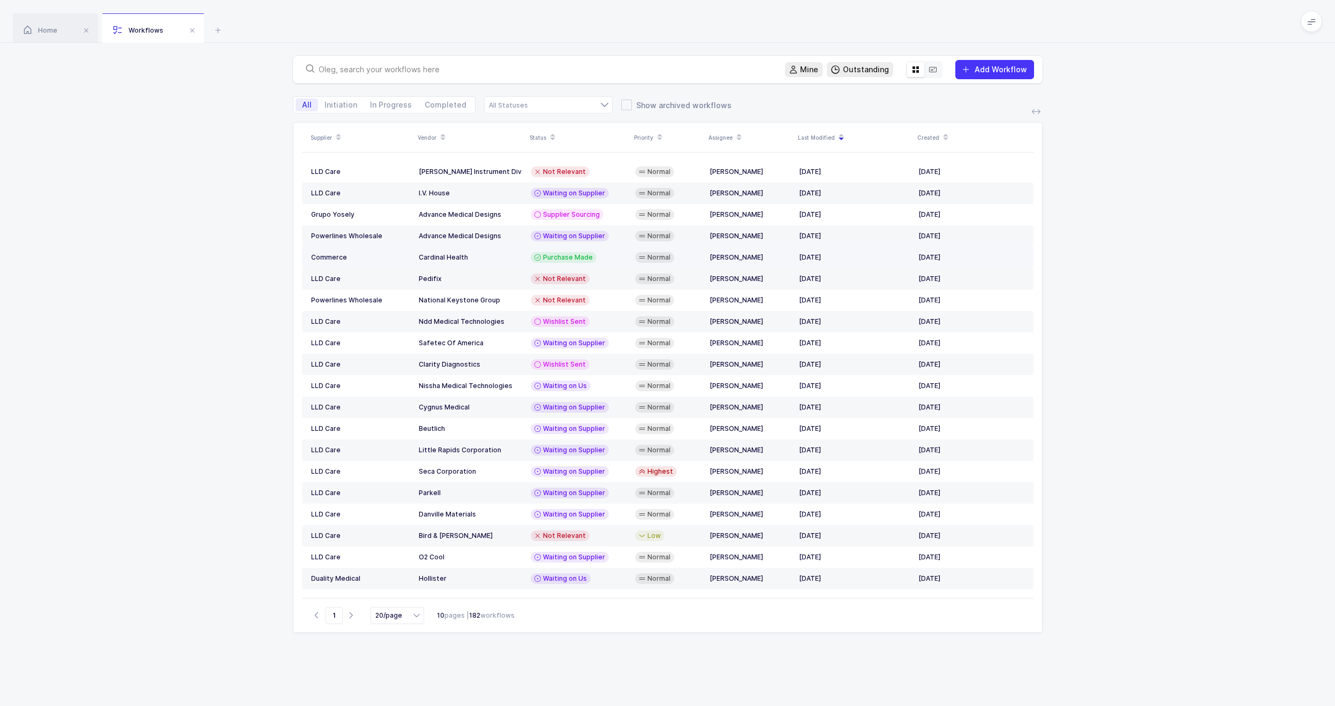
click at [615, 265] on td "Purchase Made" at bounding box center [578, 257] width 104 height 21
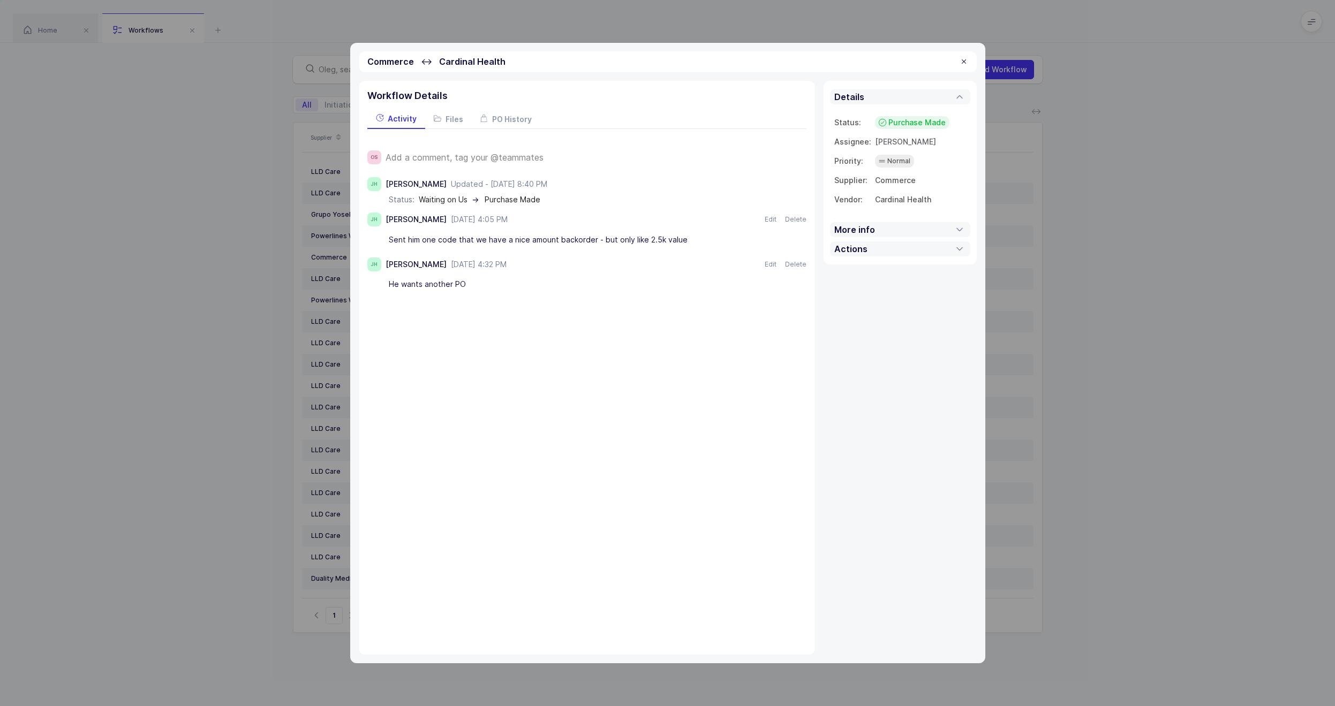
click at [230, 309] on div "Commerce ↔ Cardinal Health Workflow Details Activity Files PO History OS Add a …" at bounding box center [667, 353] width 1335 height 706
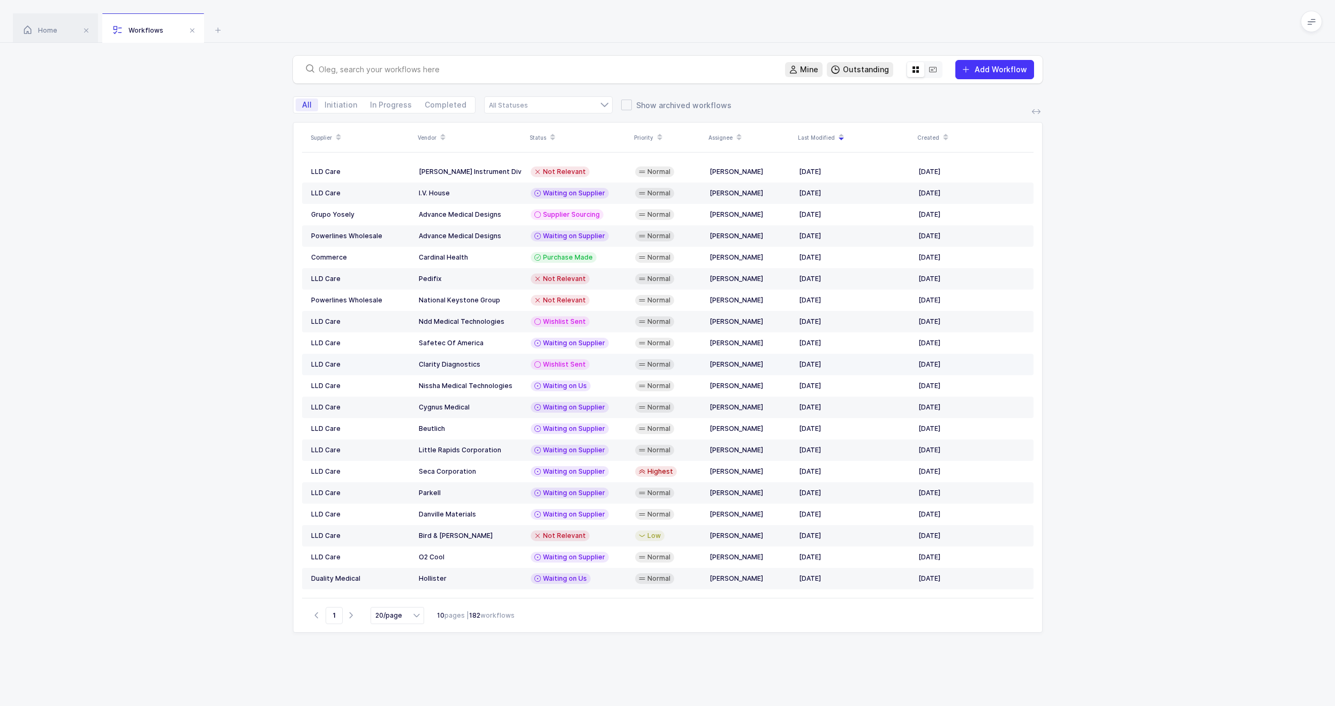
click at [670, 374] on td "Normal" at bounding box center [668, 364] width 74 height 21
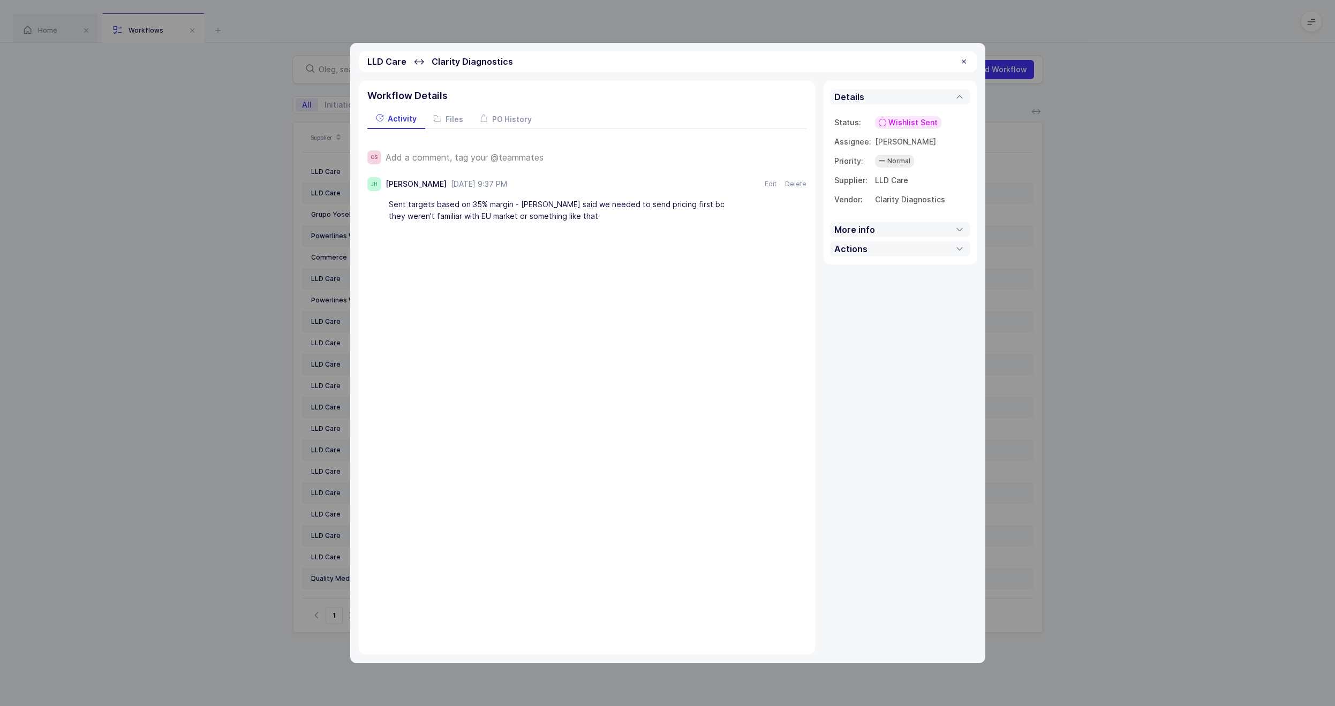
drag, startPoint x: 255, startPoint y: 398, endPoint x: 329, endPoint y: 394, distance: 74.6
click at [255, 398] on div "LLD Care ↔ Clarity Diagnostics Workflow Details Activity Files PO History OS Ad…" at bounding box center [667, 353] width 1335 height 706
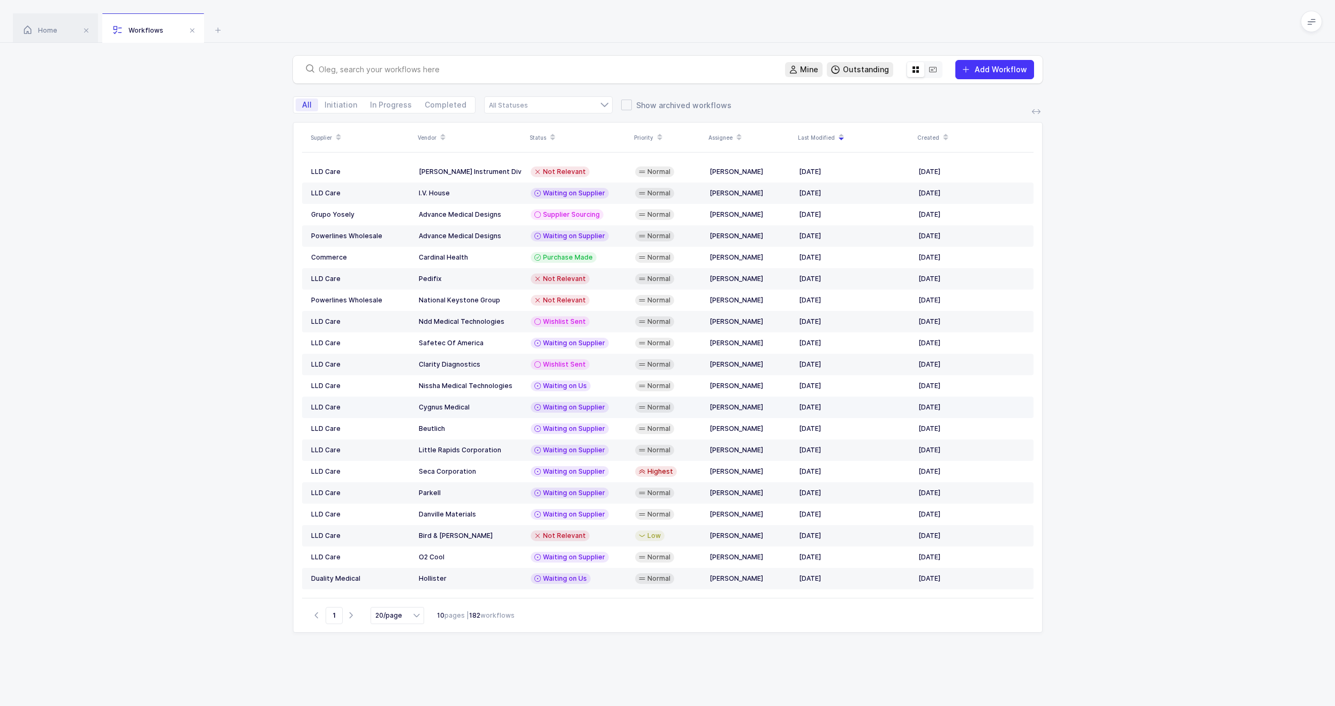
click at [604, 400] on td "Waiting on Supplier" at bounding box center [578, 407] width 104 height 21
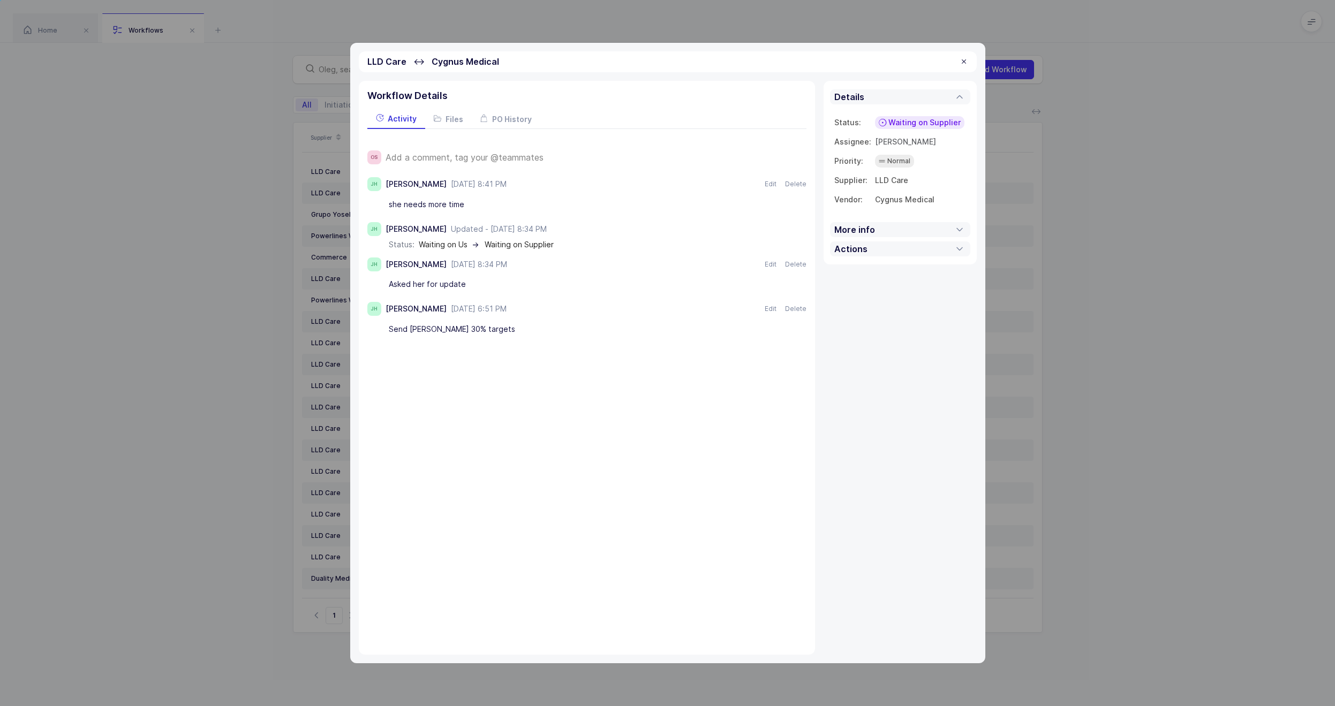
drag, startPoint x: 310, startPoint y: 367, endPoint x: 507, endPoint y: 370, distance: 197.1
click at [311, 367] on div "LLD Care ↔ Cygnus Medical Workflow Details Activity Files PO History OS Add a c…" at bounding box center [667, 353] width 1335 height 706
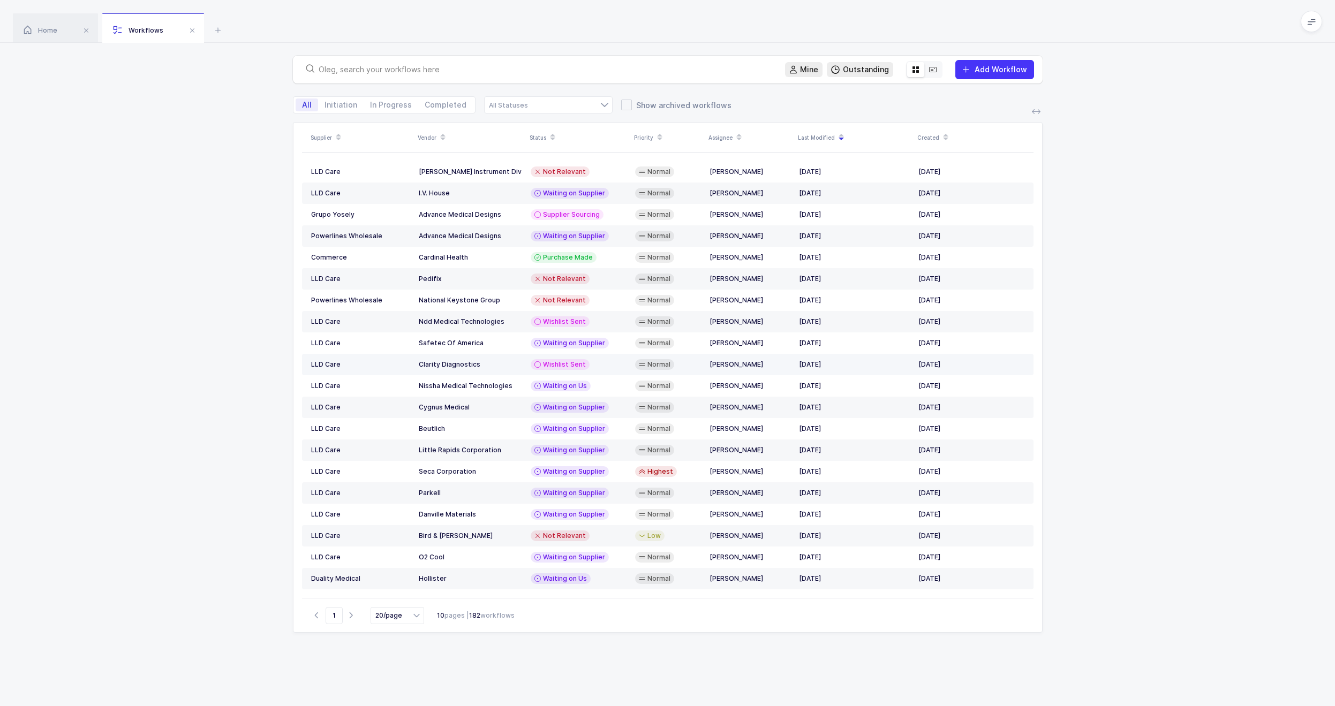
click at [601, 374] on td "Wishlist Sent" at bounding box center [578, 364] width 104 height 21
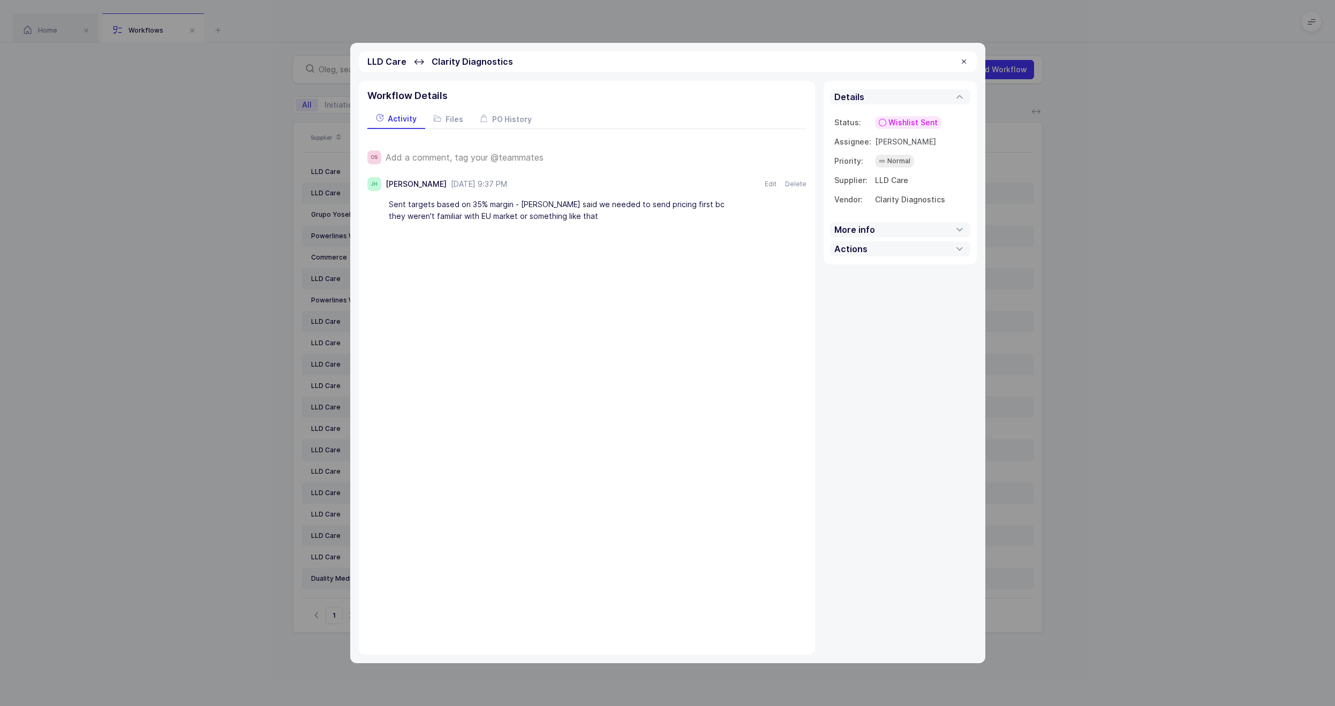
click at [269, 329] on div "LLD Care ↔ Clarity Diagnostics Workflow Details Activity Files PO History OS Ad…" at bounding box center [667, 353] width 1335 height 706
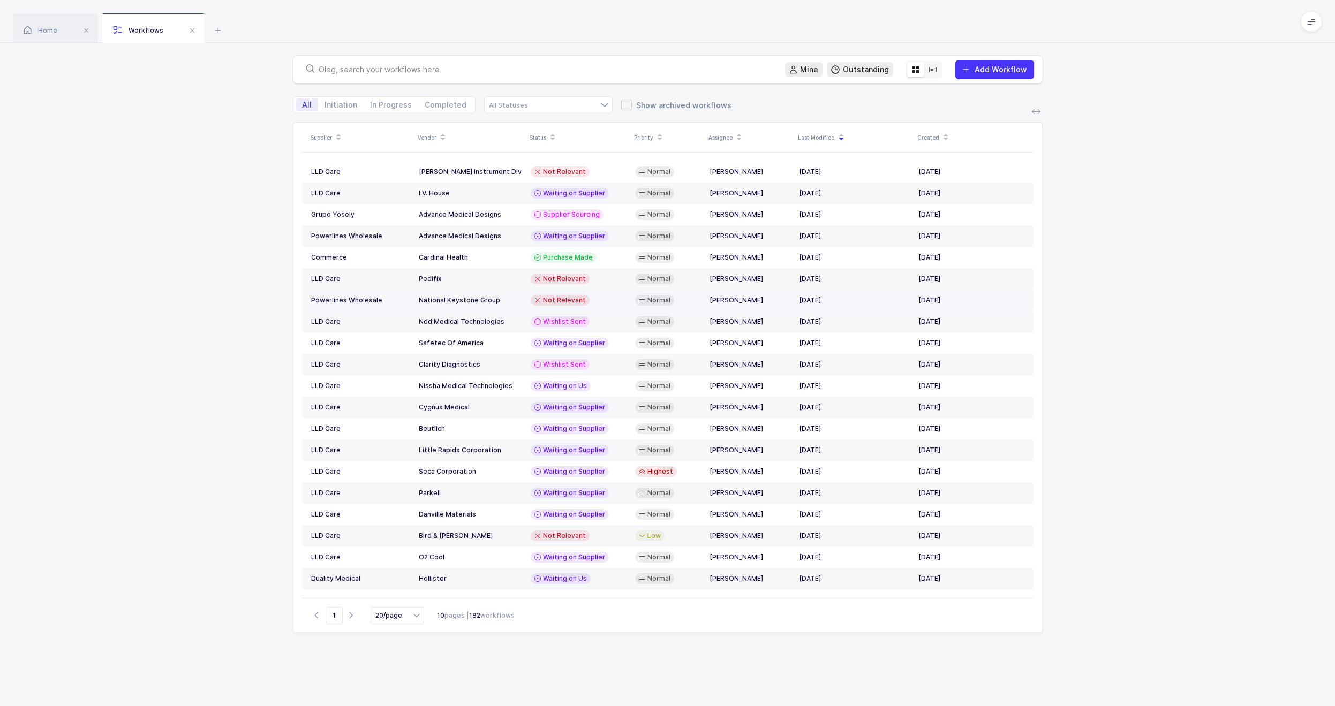
click at [604, 307] on td "Not Relevant" at bounding box center [578, 300] width 104 height 21
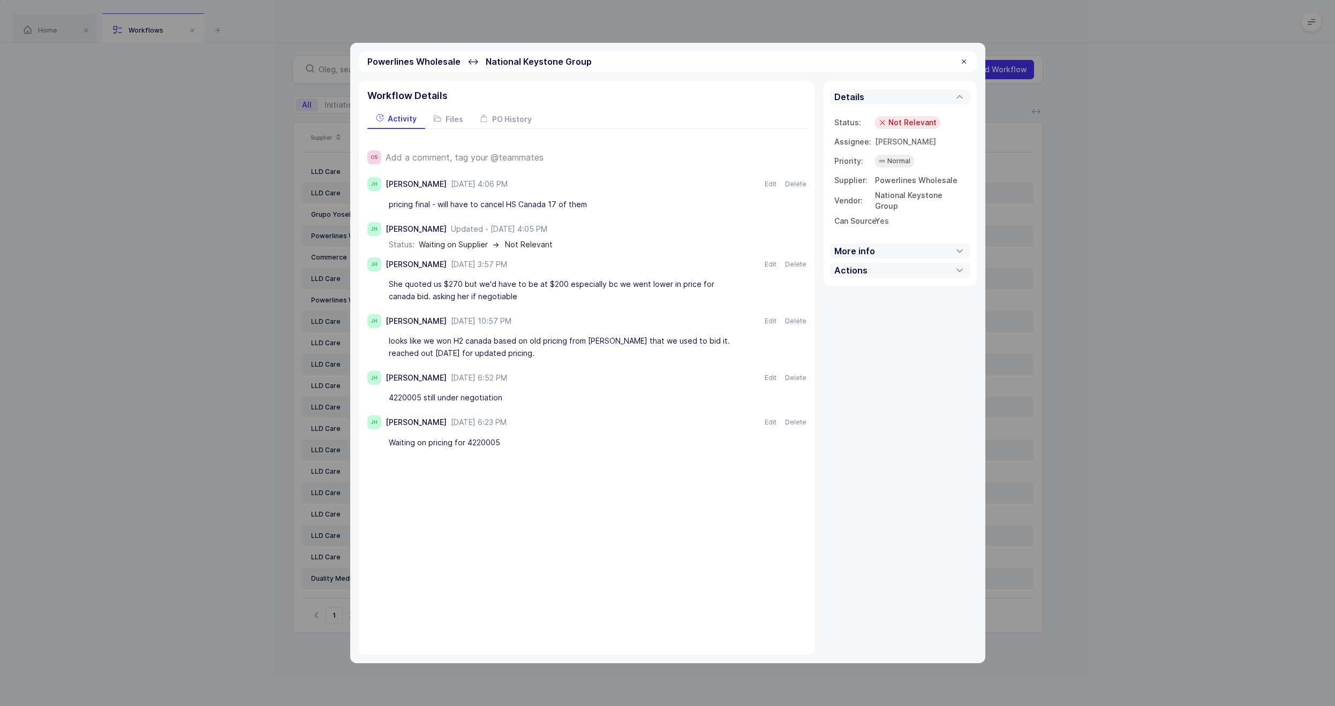
drag, startPoint x: 250, startPoint y: 294, endPoint x: 311, endPoint y: 295, distance: 61.1
click at [276, 293] on div "Powerlines Wholesale ↔ National Keystone Group Workflow Details Activity Files …" at bounding box center [667, 353] width 1335 height 706
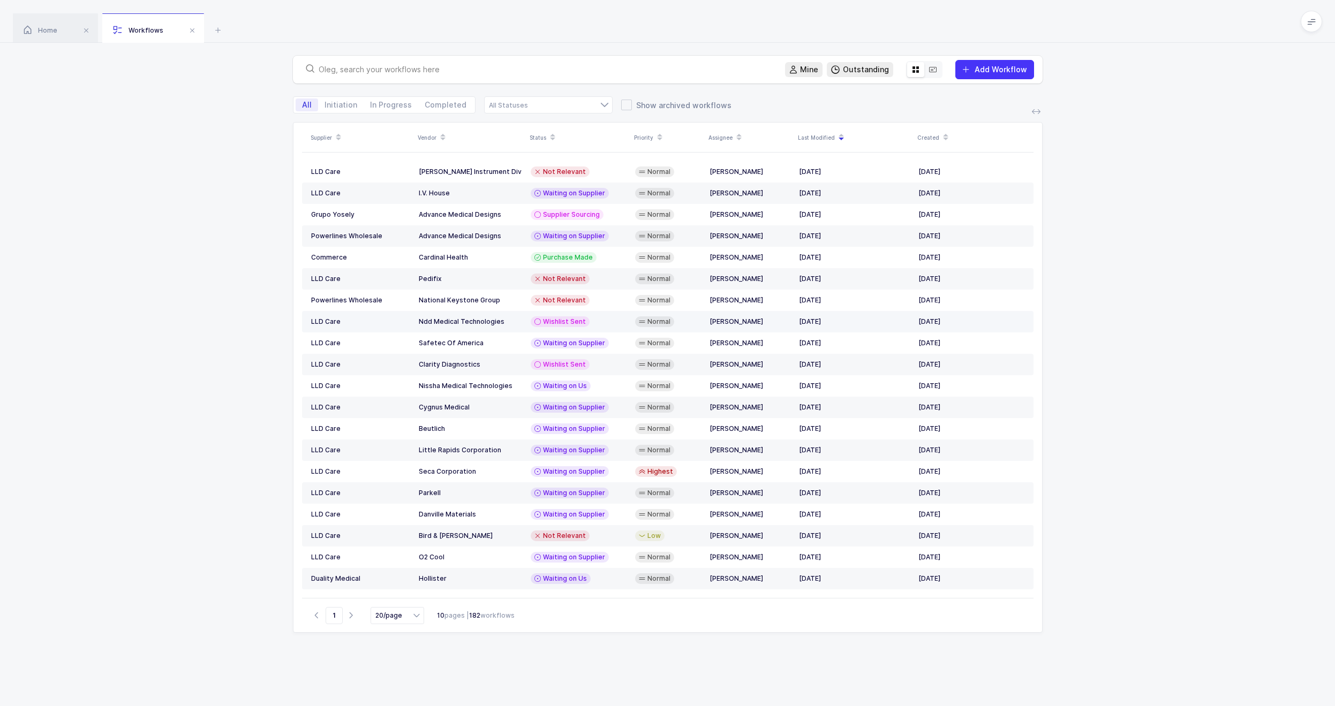
click at [581, 315] on td "Wishlist Sent" at bounding box center [578, 321] width 104 height 21
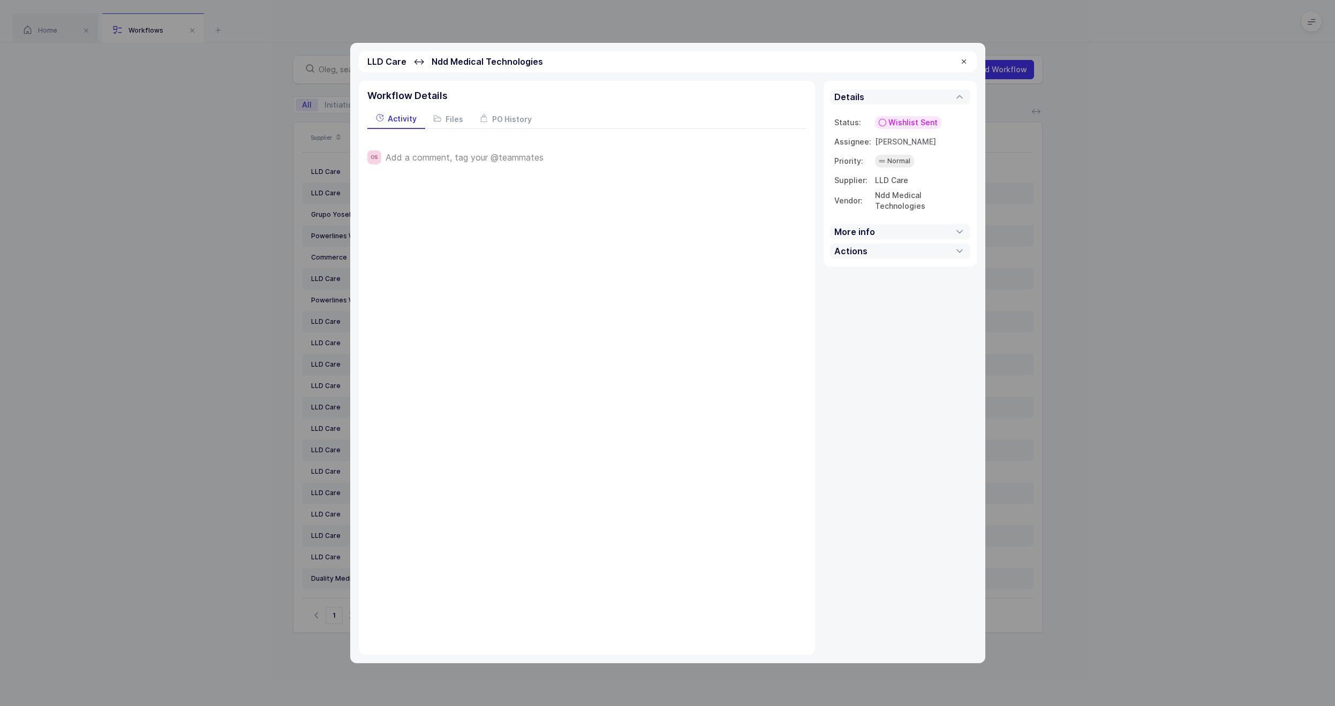
click at [306, 275] on div "LLD Care ↔ Ndd Medical Technologies Workflow Details Activity Files PO History …" at bounding box center [667, 353] width 1335 height 706
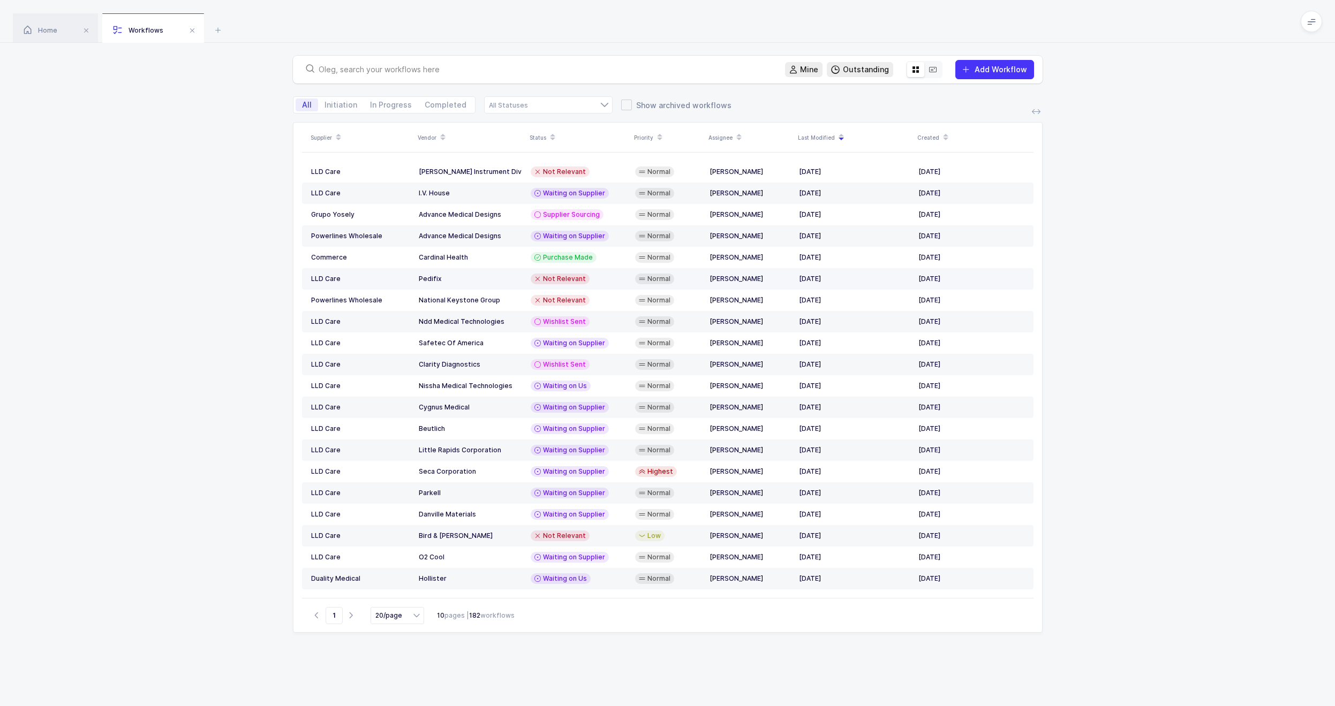
click at [598, 276] on div "Not Relevant" at bounding box center [579, 279] width 96 height 11
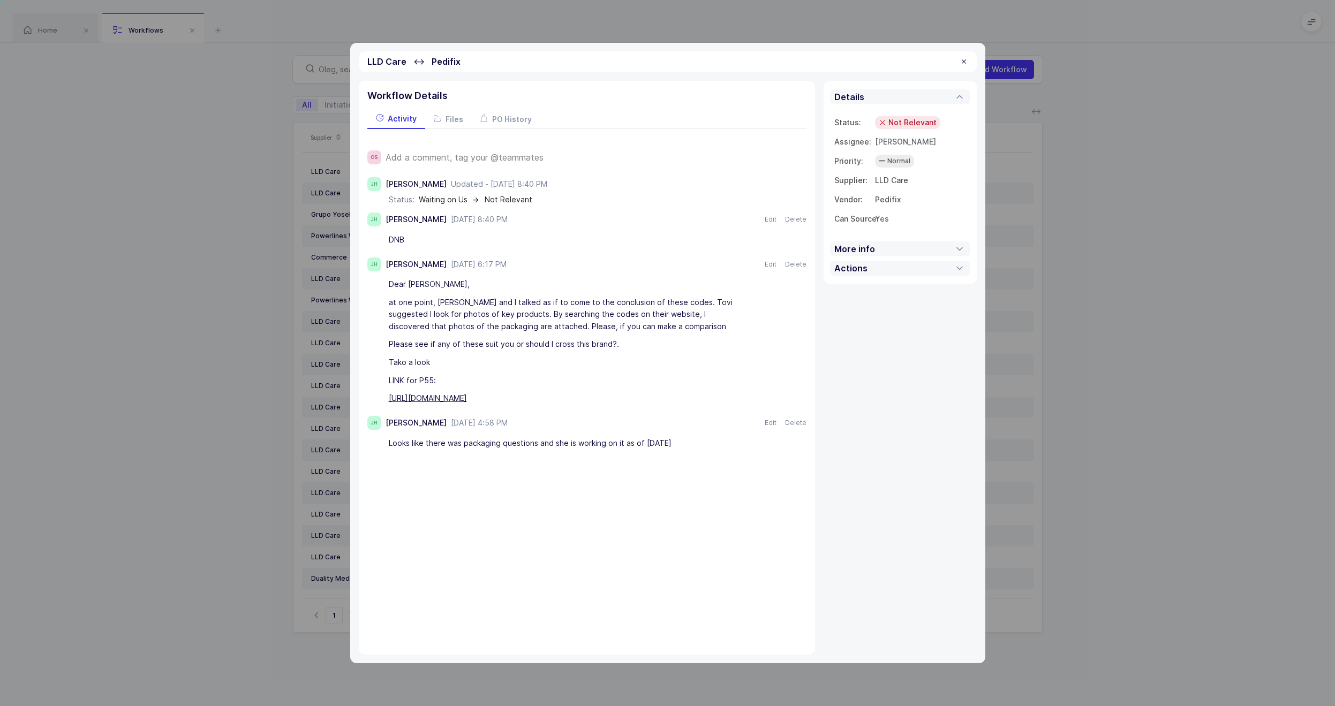
click at [239, 270] on div "LLD Care ↔ Pedifix Workflow Details Activity Files PO History OS Add a comment,…" at bounding box center [667, 353] width 1335 height 706
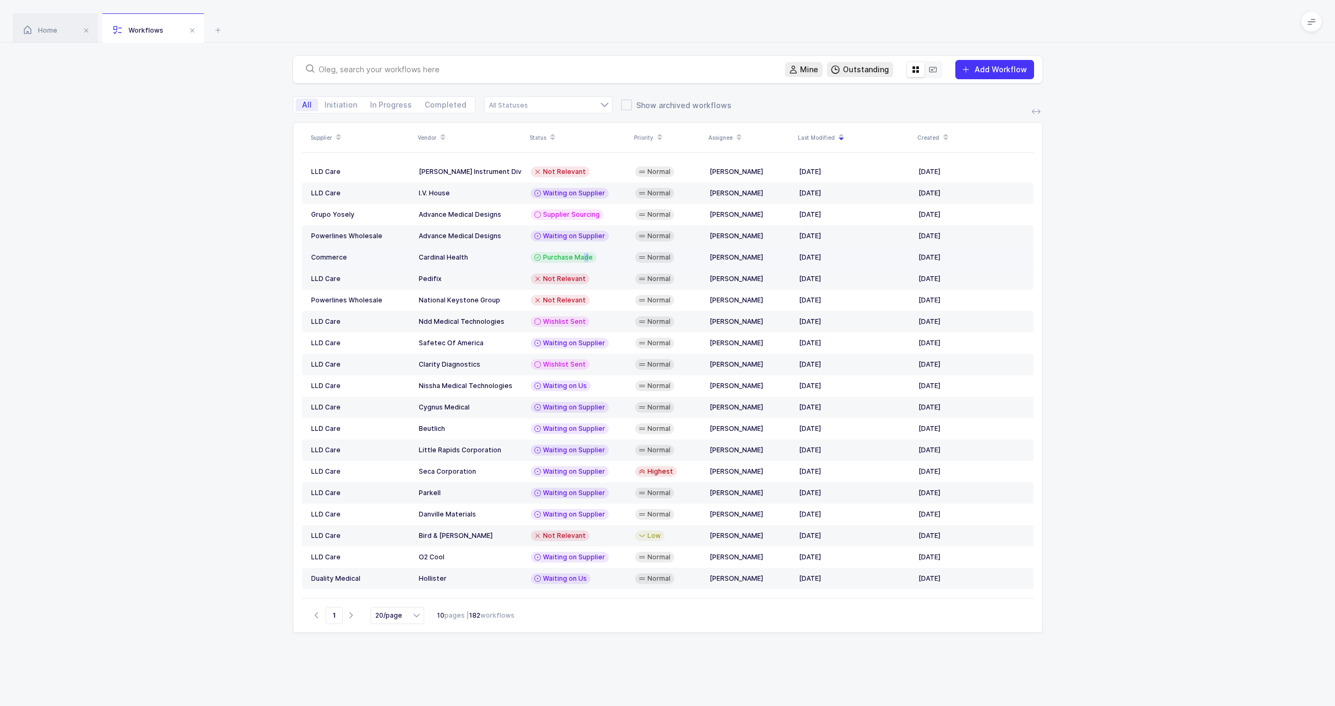
click at [587, 259] on span "Purchase Made" at bounding box center [568, 257] width 50 height 9
click at [582, 258] on span "Purchase Made" at bounding box center [568, 257] width 50 height 9
click at [583, 259] on span "Purchase Made" at bounding box center [568, 257] width 50 height 9
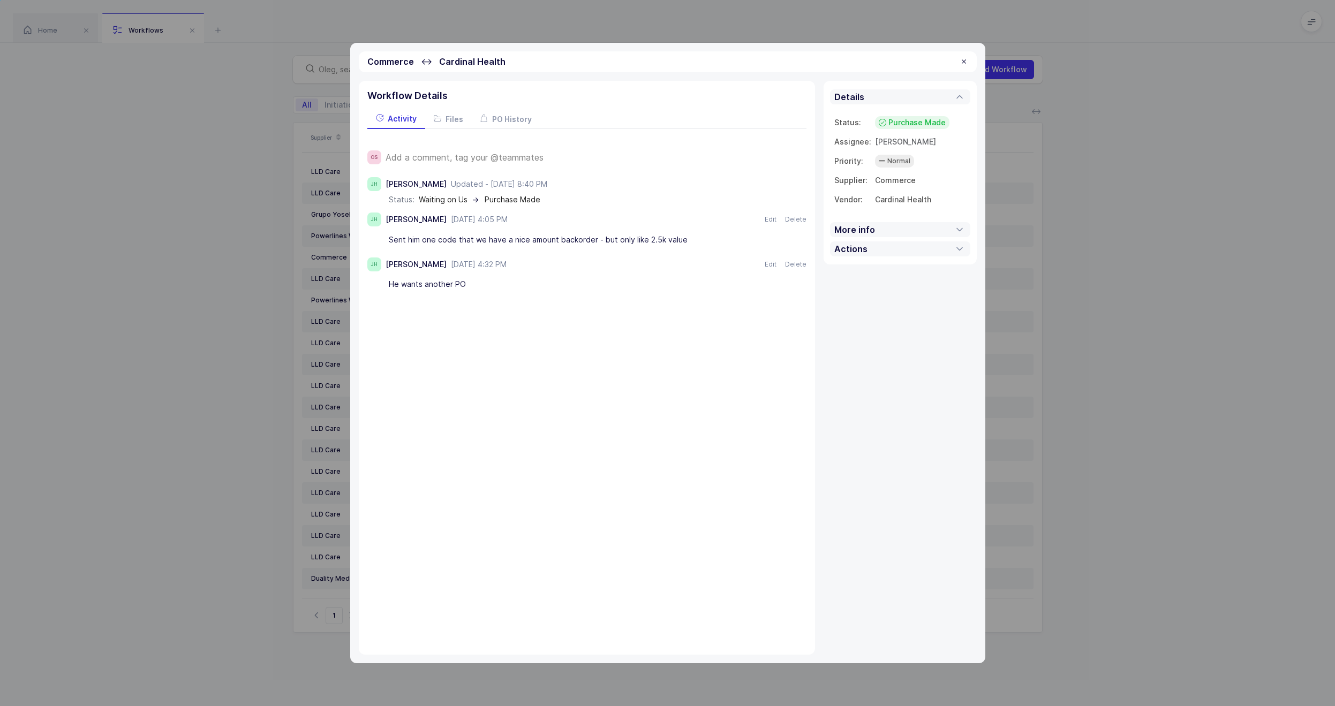
drag, startPoint x: 250, startPoint y: 277, endPoint x: 291, endPoint y: 282, distance: 40.9
click at [258, 277] on div "Commerce ↔ Cardinal Health Workflow Details Activity Files PO History OS Add a …" at bounding box center [667, 353] width 1335 height 706
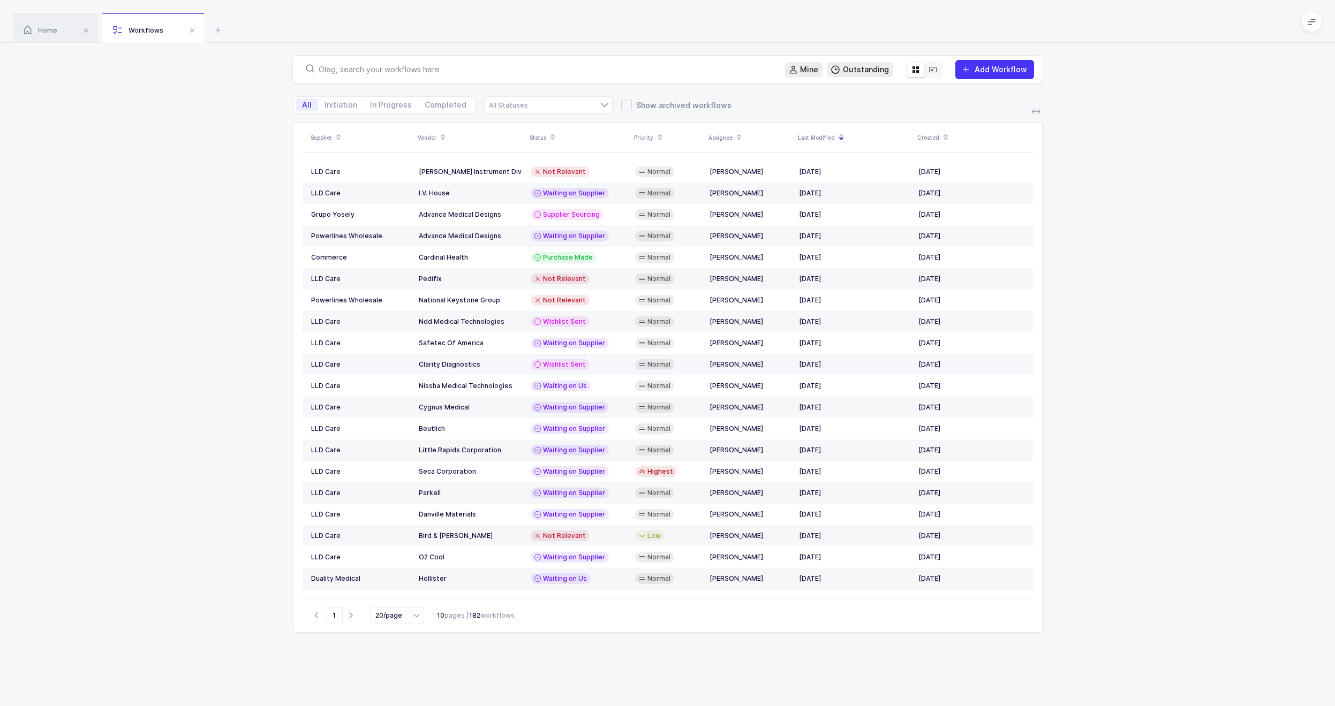
click at [562, 362] on span "Wishlist Sent" at bounding box center [564, 364] width 43 height 9
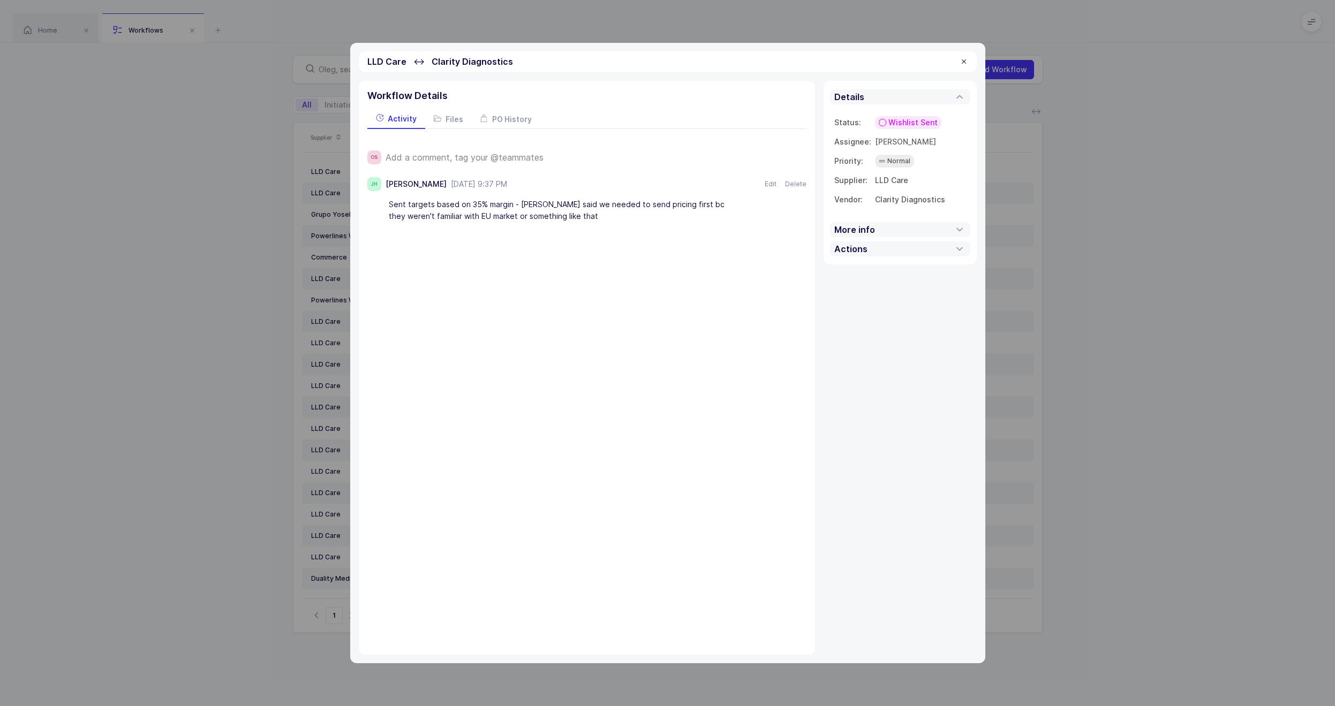
click at [315, 328] on div "LLD Care ↔ Clarity Diagnostics Workflow Details Activity Files PO History OS Ad…" at bounding box center [667, 353] width 1335 height 706
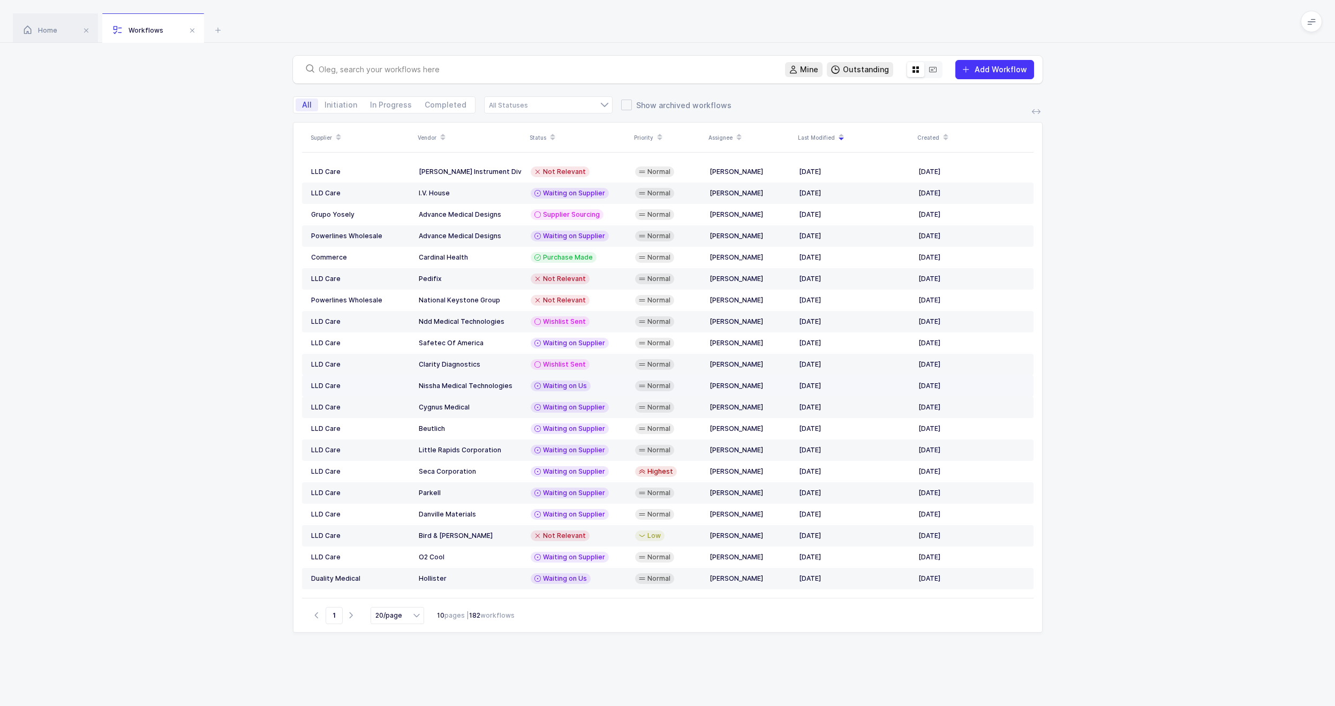
click at [575, 387] on span "Waiting on Us" at bounding box center [565, 386] width 44 height 9
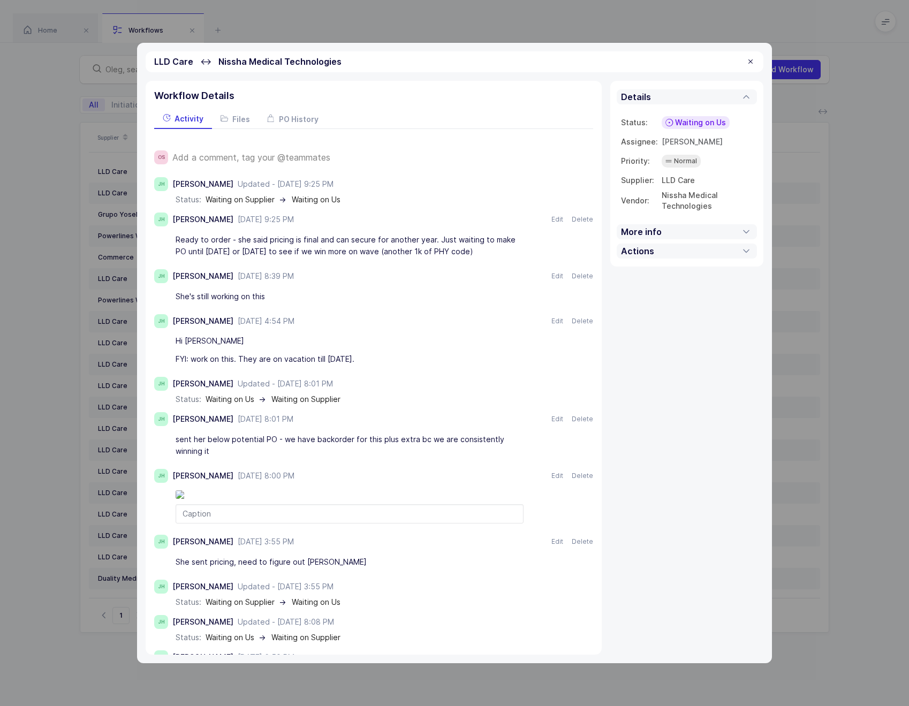
click at [76, 216] on div "LLD Care ↔ Nissha Medical Technologies Workflow Details Activity Files PO Histo…" at bounding box center [454, 353] width 909 height 706
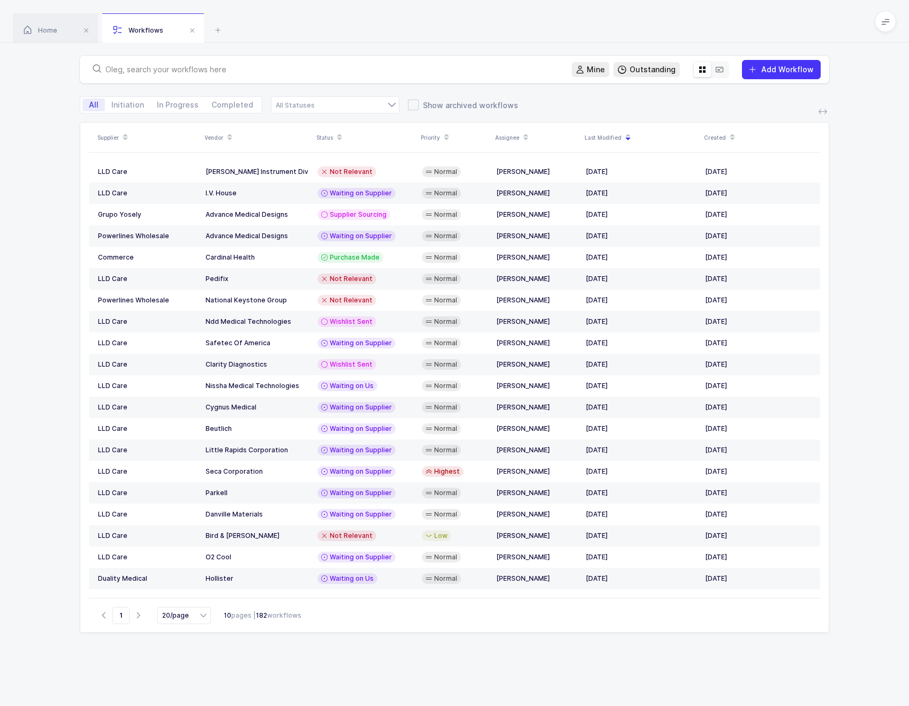
click at [196, 69] on input "text" at bounding box center [333, 69] width 454 height 11
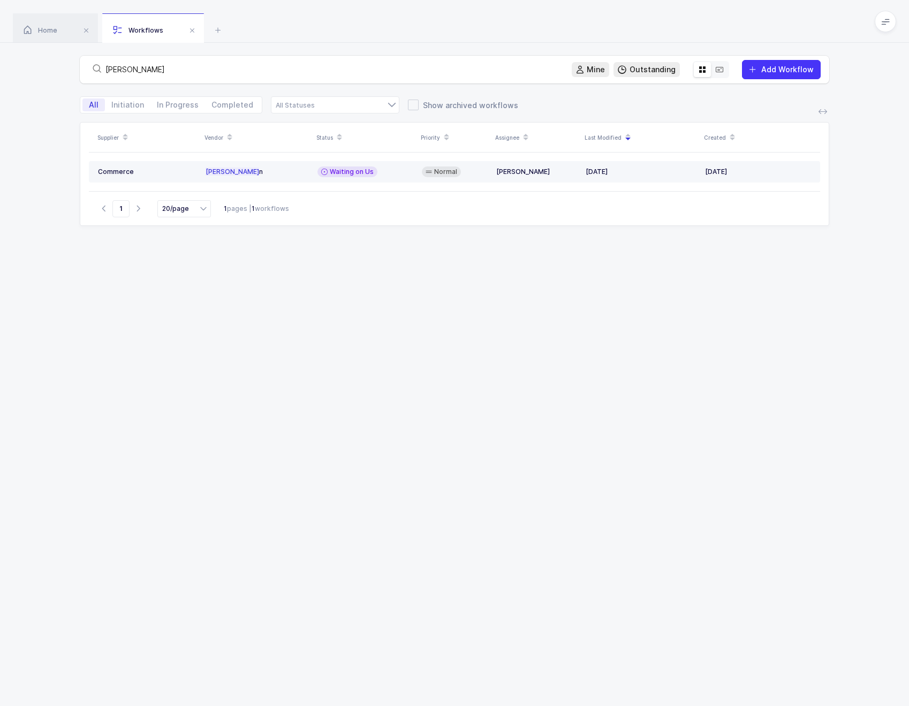
type input "[PERSON_NAME]"
click at [262, 164] on td "[PERSON_NAME] n" at bounding box center [257, 171] width 112 height 21
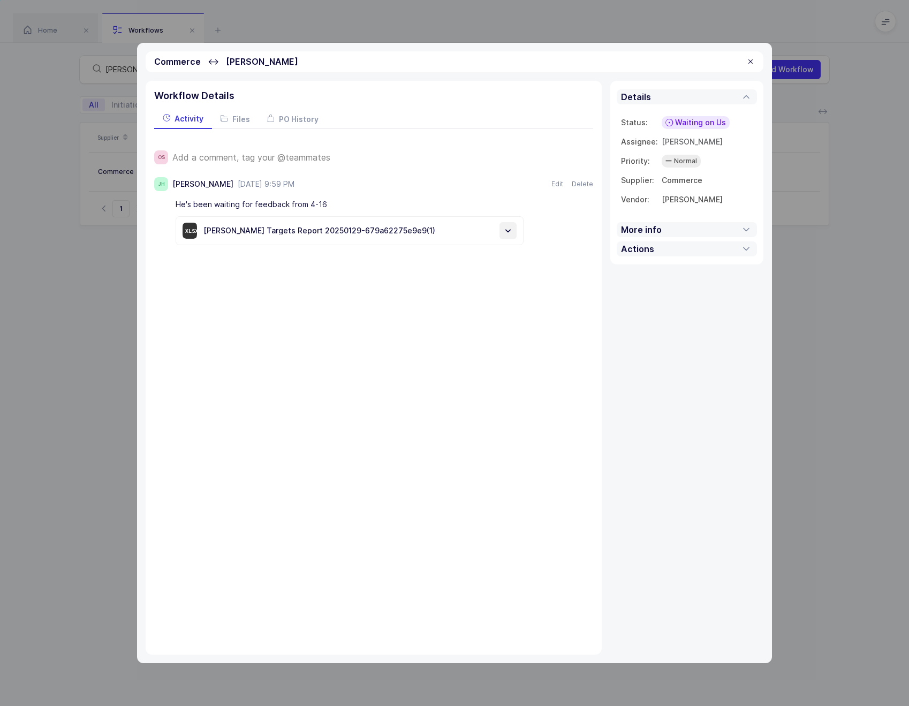
click at [511, 230] on icon at bounding box center [508, 230] width 11 height 11
click at [91, 243] on div "Commerce ↔ [PERSON_NAME] Workflow Details Activity Files PO History OS Add a co…" at bounding box center [454, 353] width 909 height 706
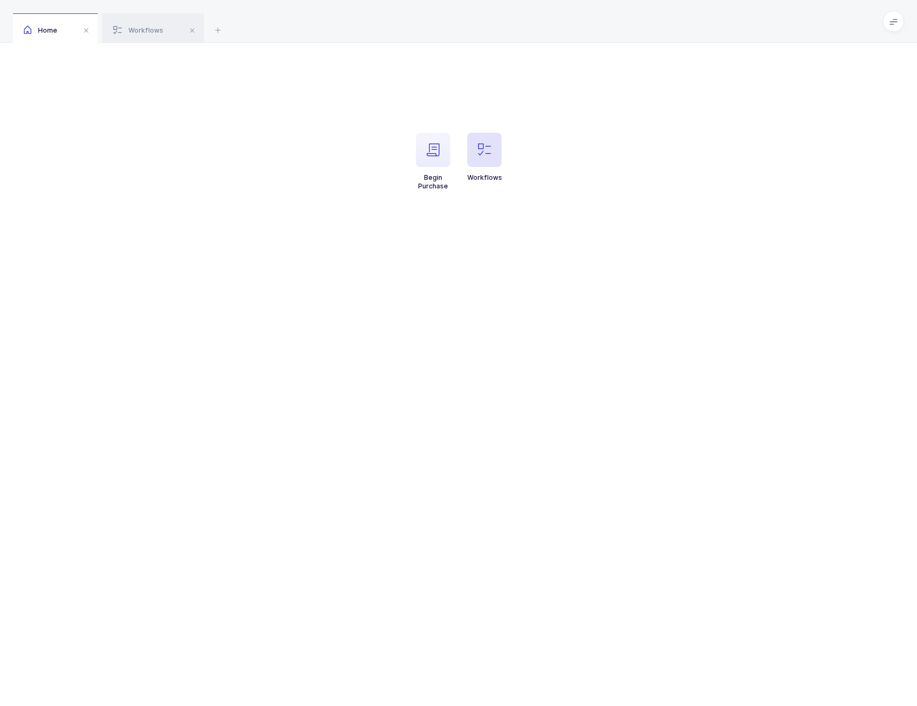
click at [475, 155] on span "button" at bounding box center [485, 150] width 34 height 34
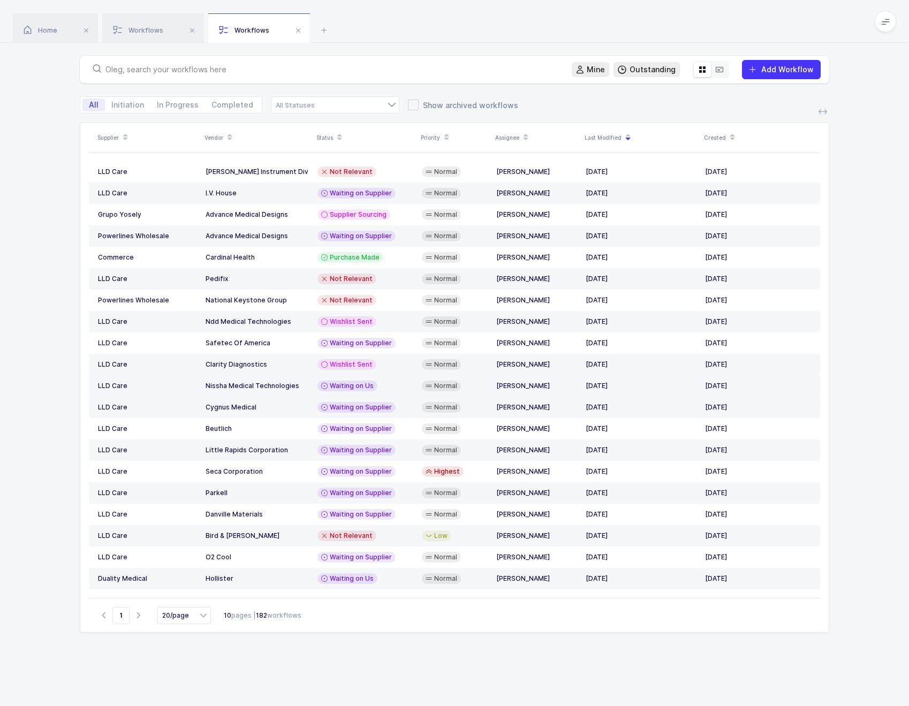
click at [363, 390] on div "Waiting on Us" at bounding box center [348, 386] width 60 height 11
